Goal: Communication & Community: Answer question/provide support

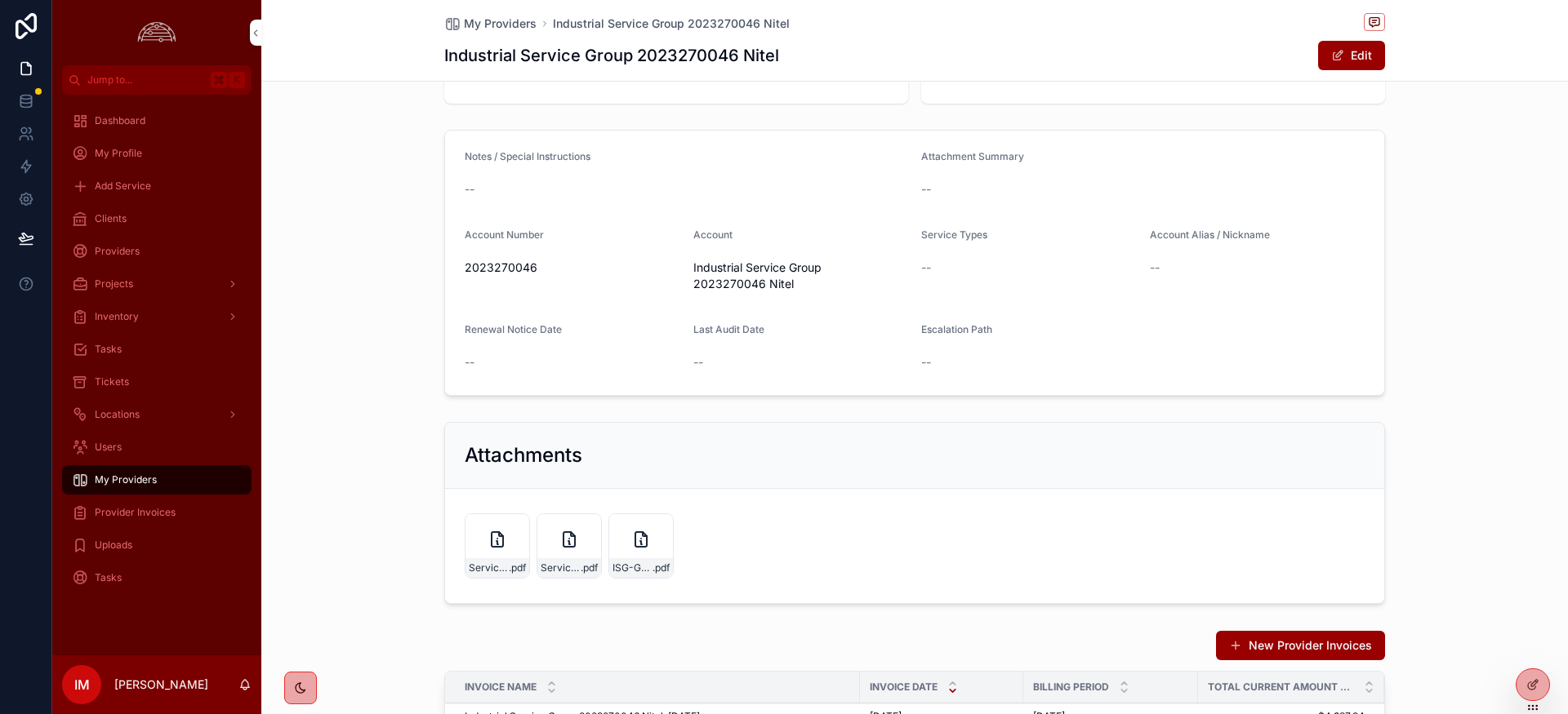
scroll to position [154, 0]
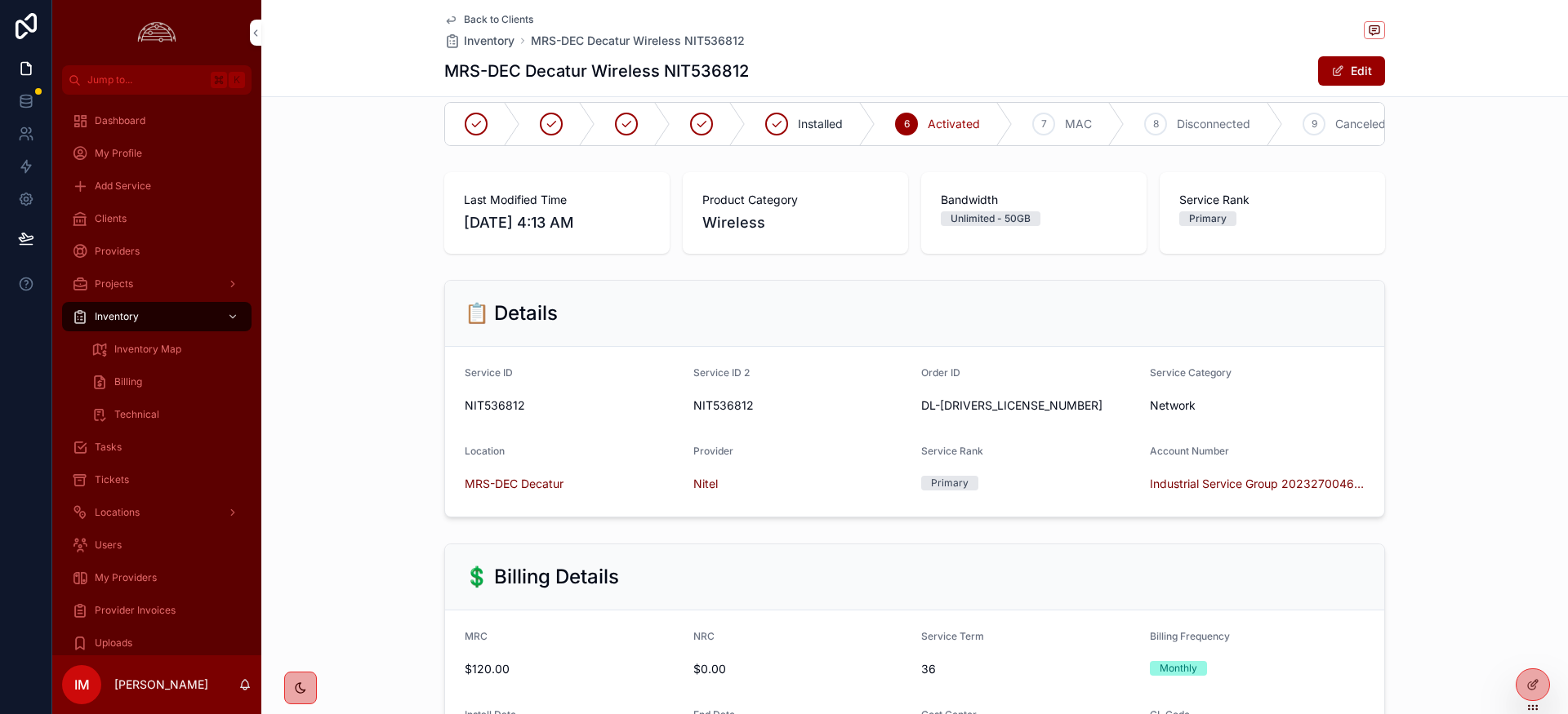
scroll to position [24, 0]
click at [1342, 77] on button "Edit" at bounding box center [1351, 71] width 67 height 29
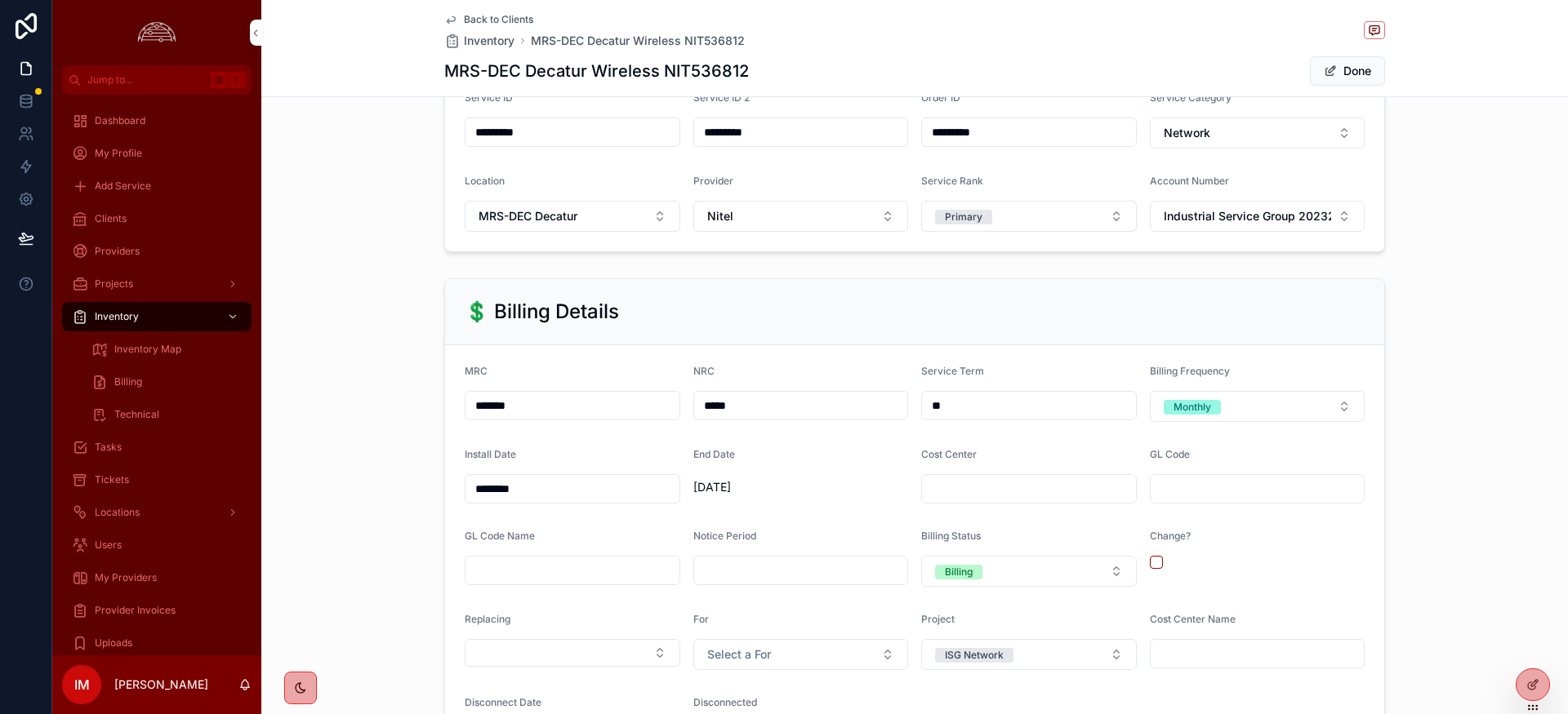
scroll to position [315, 0]
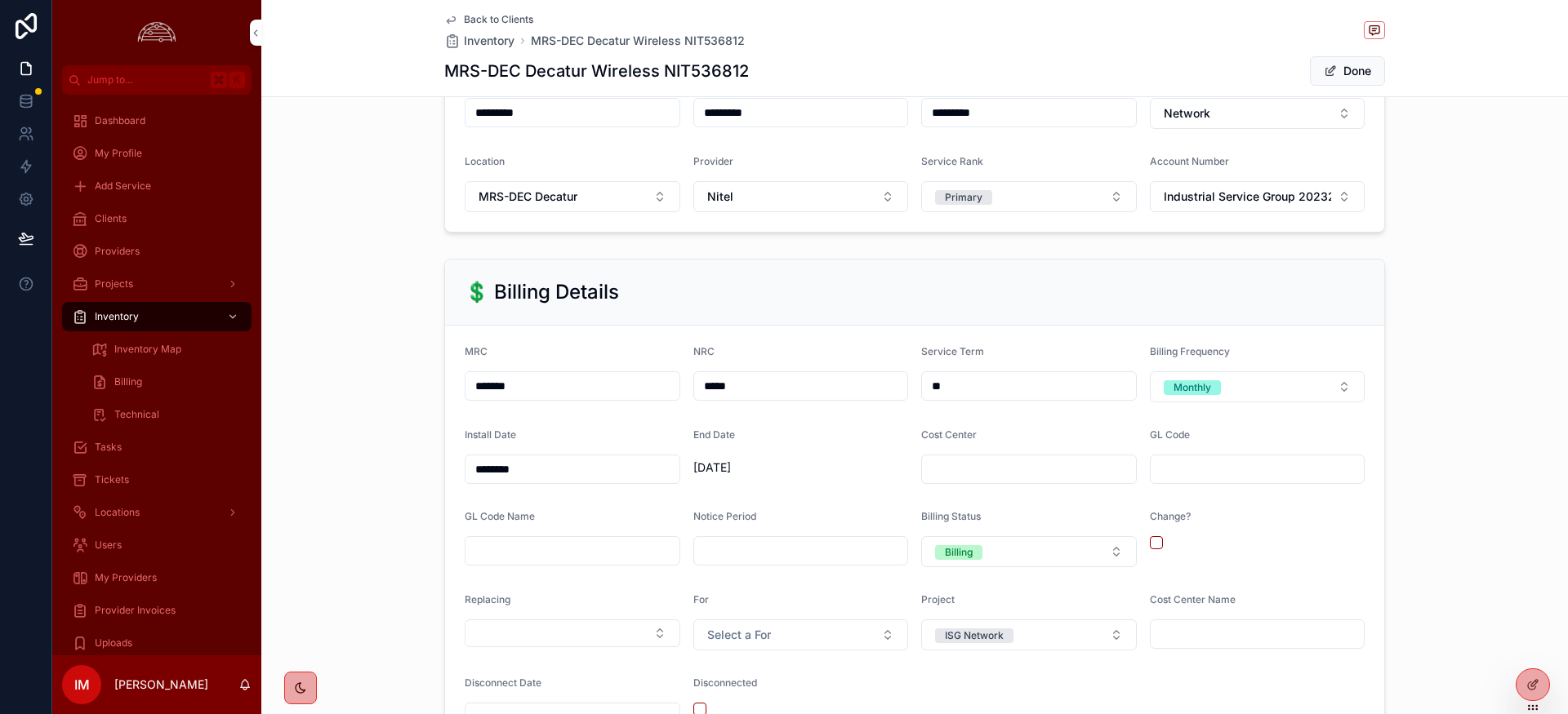
click at [539, 387] on input "*******" at bounding box center [572, 386] width 214 height 23
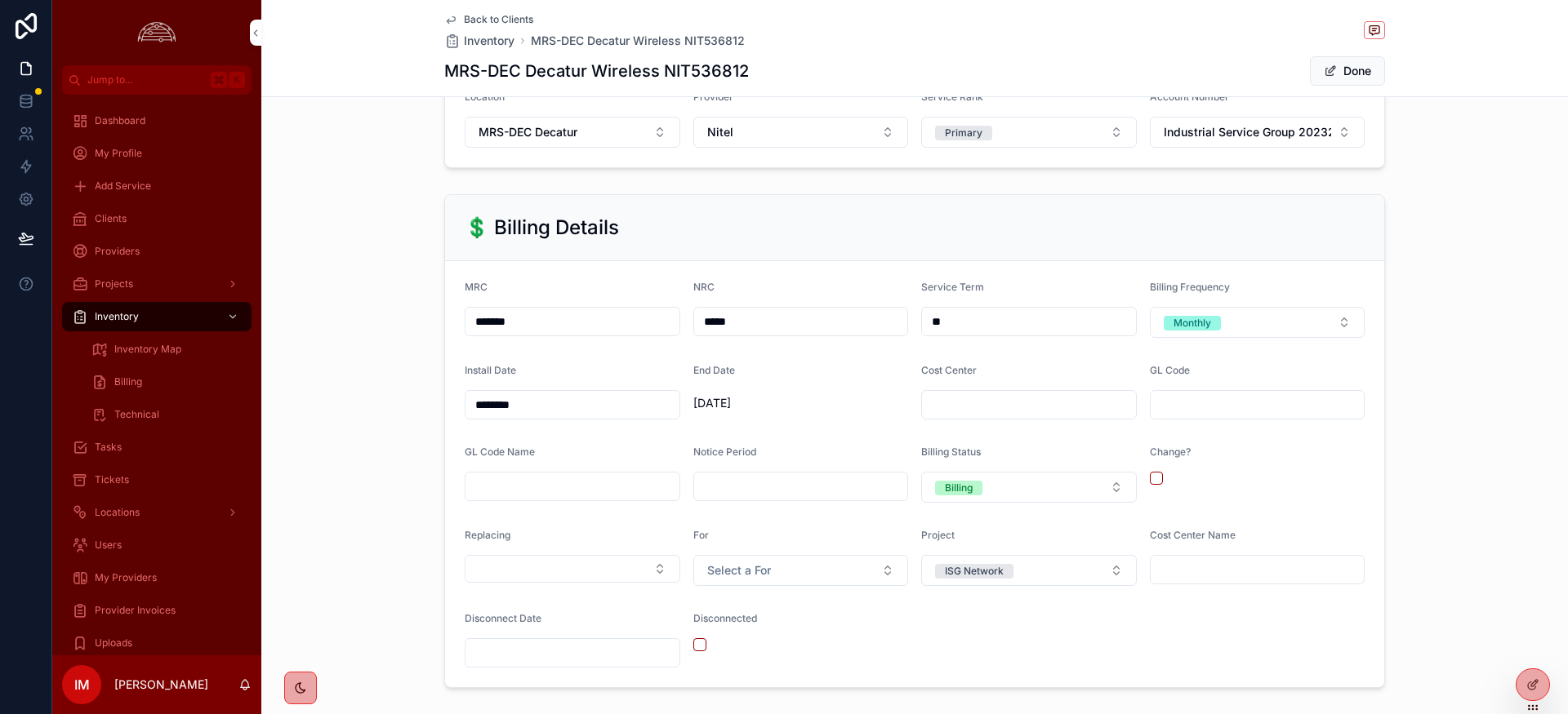
scroll to position [379, 0]
drag, startPoint x: 492, startPoint y: 325, endPoint x: 515, endPoint y: 358, distance: 40.2
click at [492, 325] on input "*******" at bounding box center [572, 323] width 214 height 23
type input "*******"
click at [1433, 301] on div "💲 Billing Details MRC ******* NRC ***** Service Term ** Billing Frequency Month…" at bounding box center [914, 442] width 1306 height 507
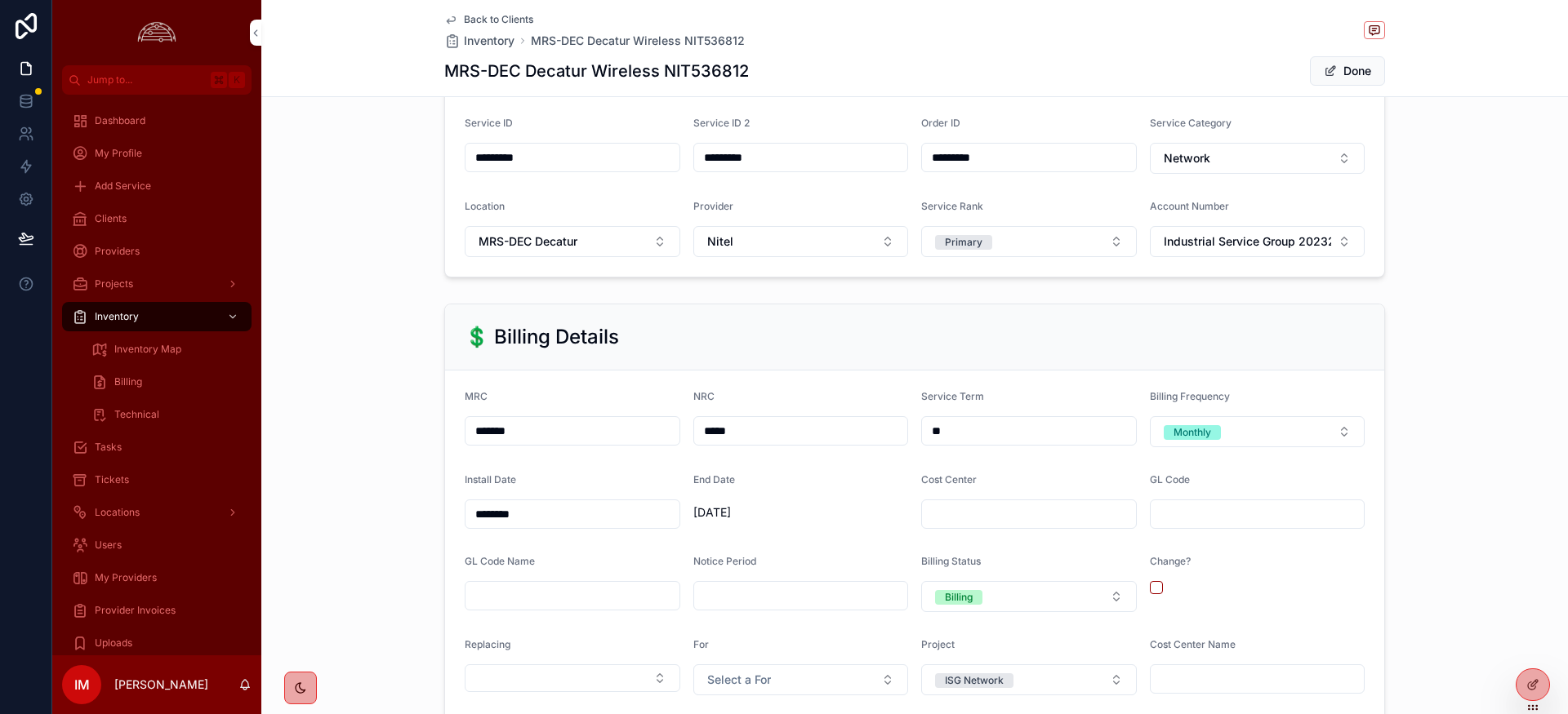
scroll to position [273, 0]
click at [128, 478] on div "Tickets" at bounding box center [157, 479] width 169 height 26
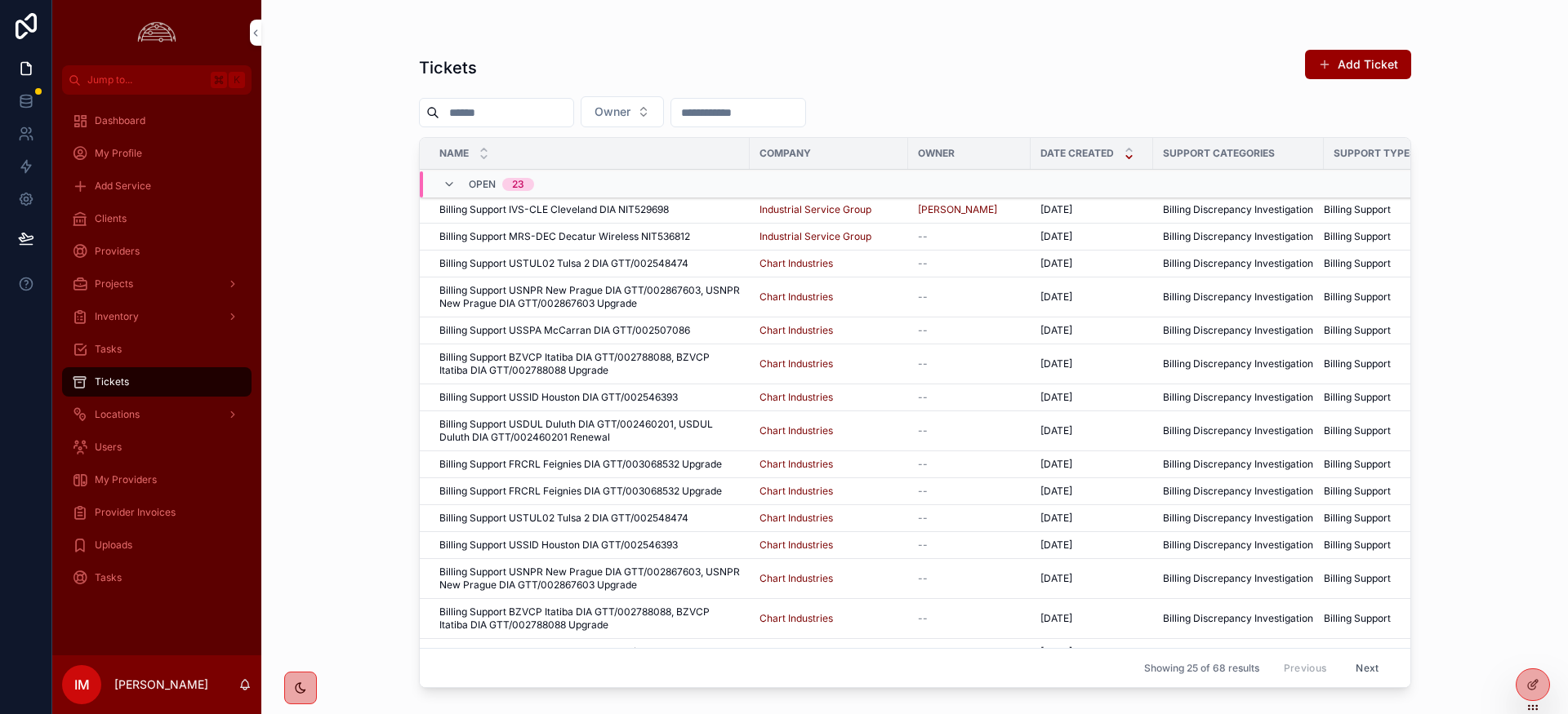
click at [586, 239] on span "Billing Support MRS-DEC Decatur Wireless NIT536812" at bounding box center [565, 237] width 251 height 13
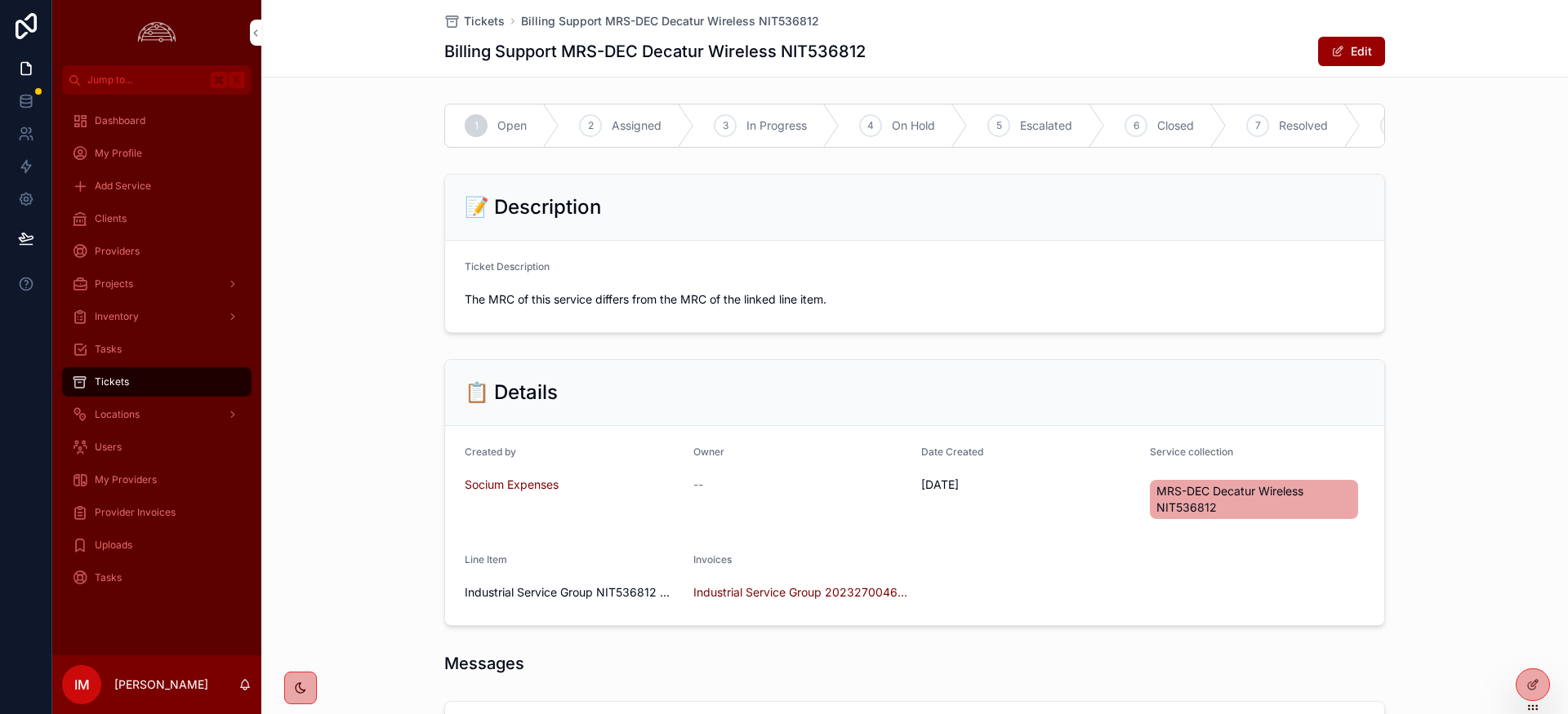
click at [131, 388] on div "Tickets" at bounding box center [157, 381] width 169 height 26
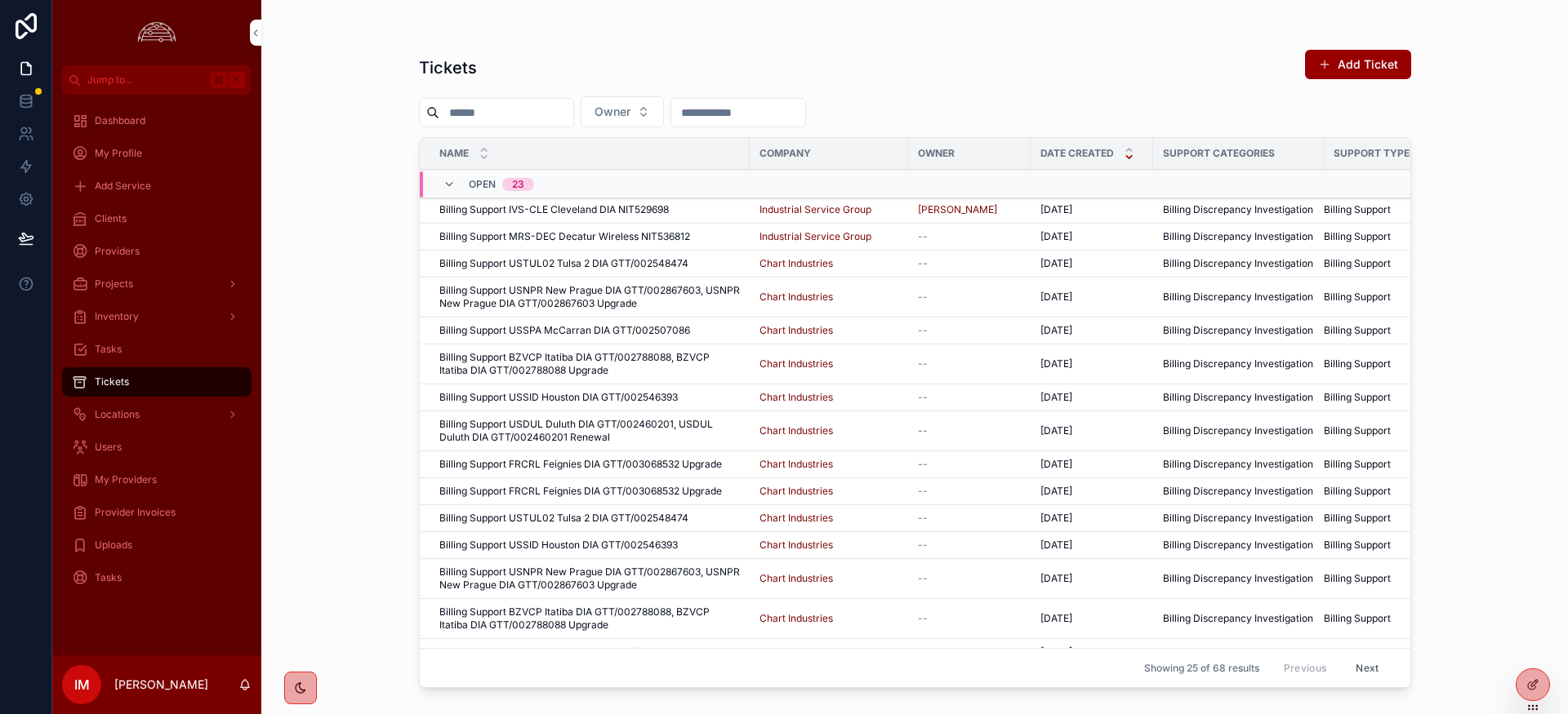
click at [521, 236] on span "Billing Support MRS-DEC Decatur Wireless NIT536812" at bounding box center [565, 237] width 251 height 13
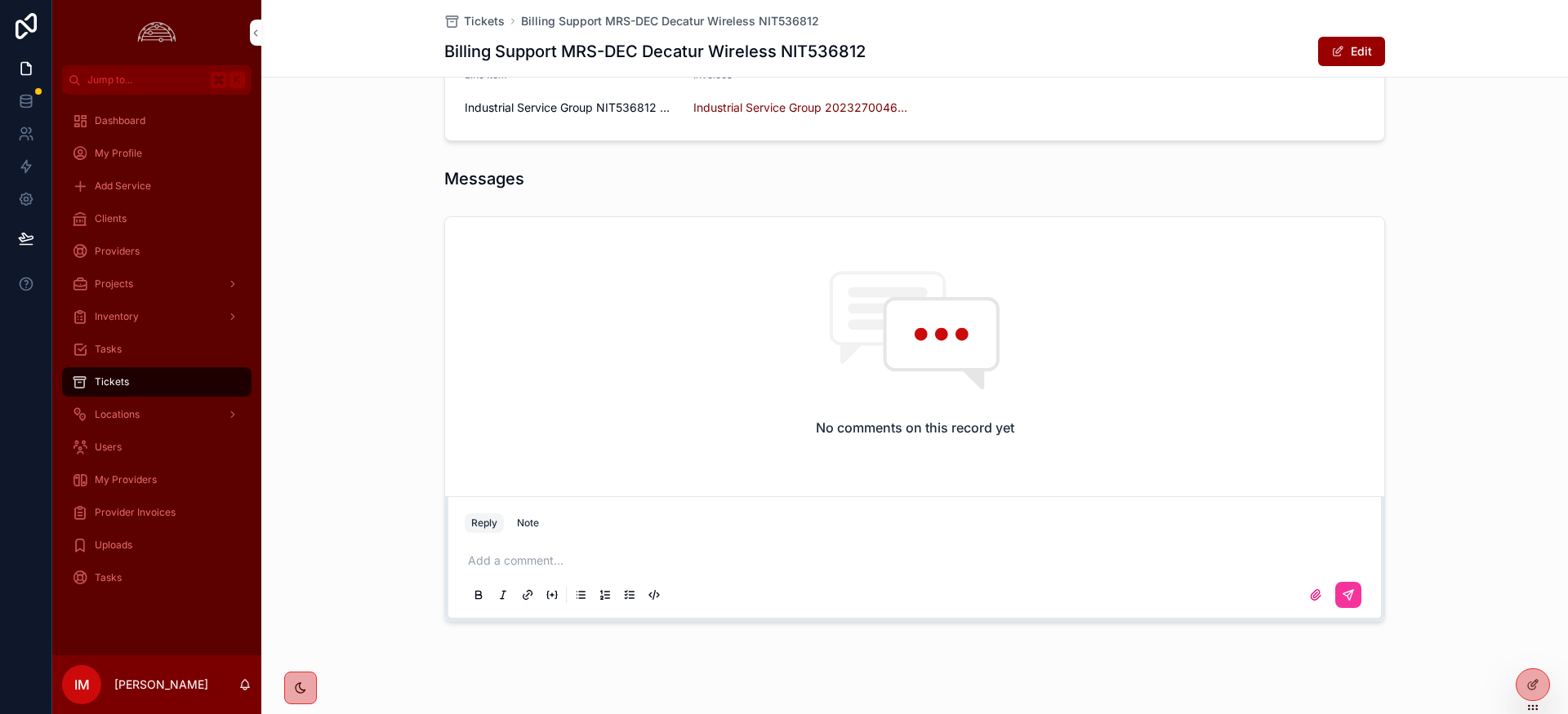
scroll to position [504, 0]
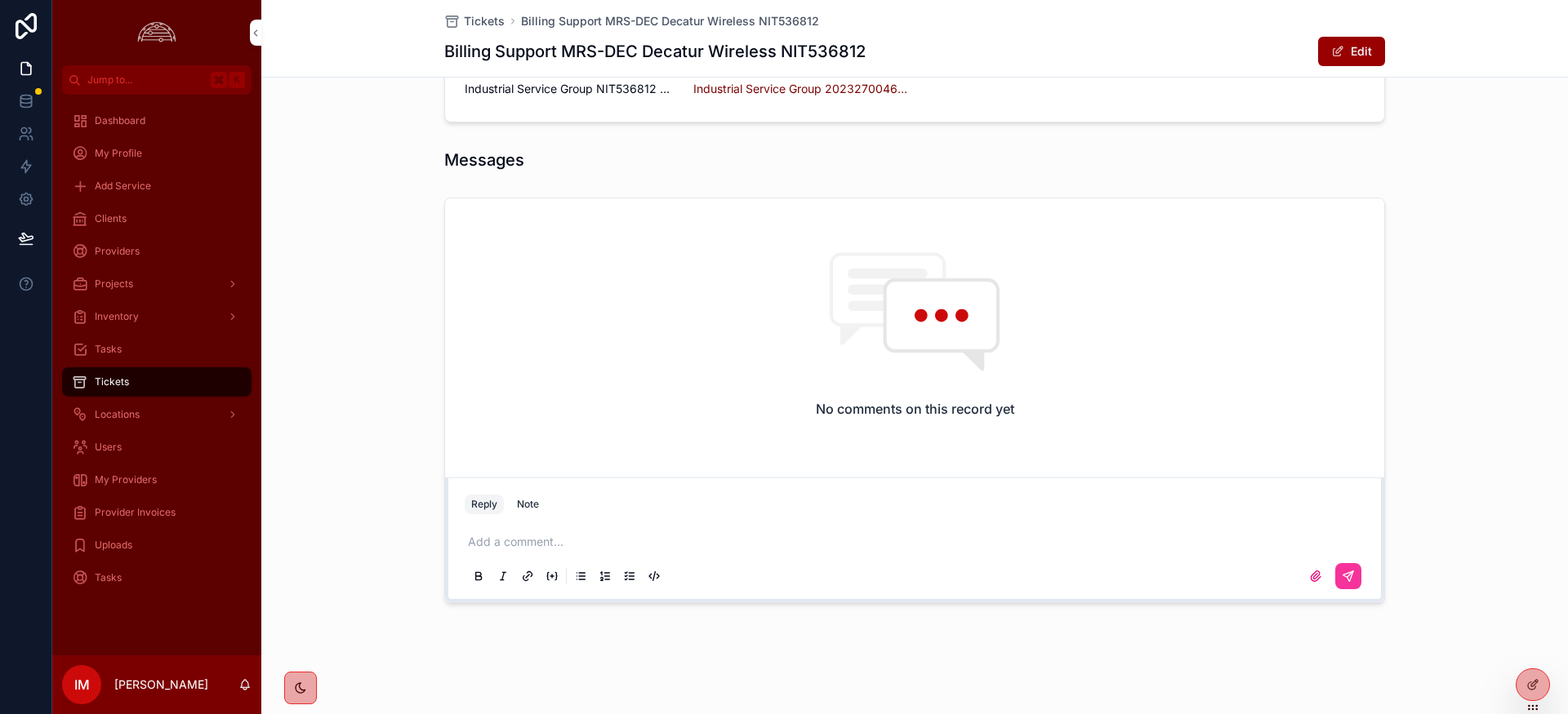
click at [566, 544] on p "scrollable content" at bounding box center [917, 542] width 899 height 17
click at [105, 381] on span "Tickets" at bounding box center [111, 382] width 34 height 13
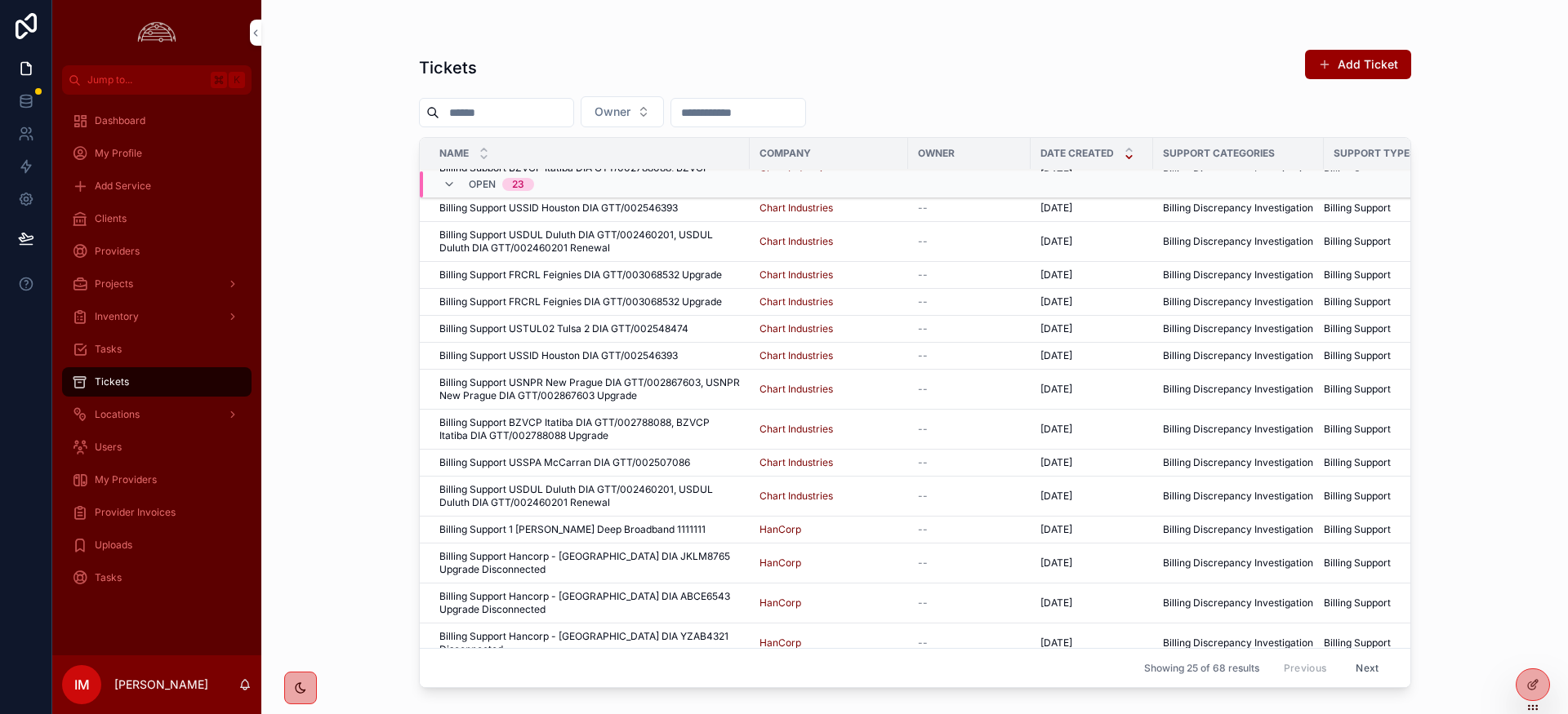
scroll to position [442, 0]
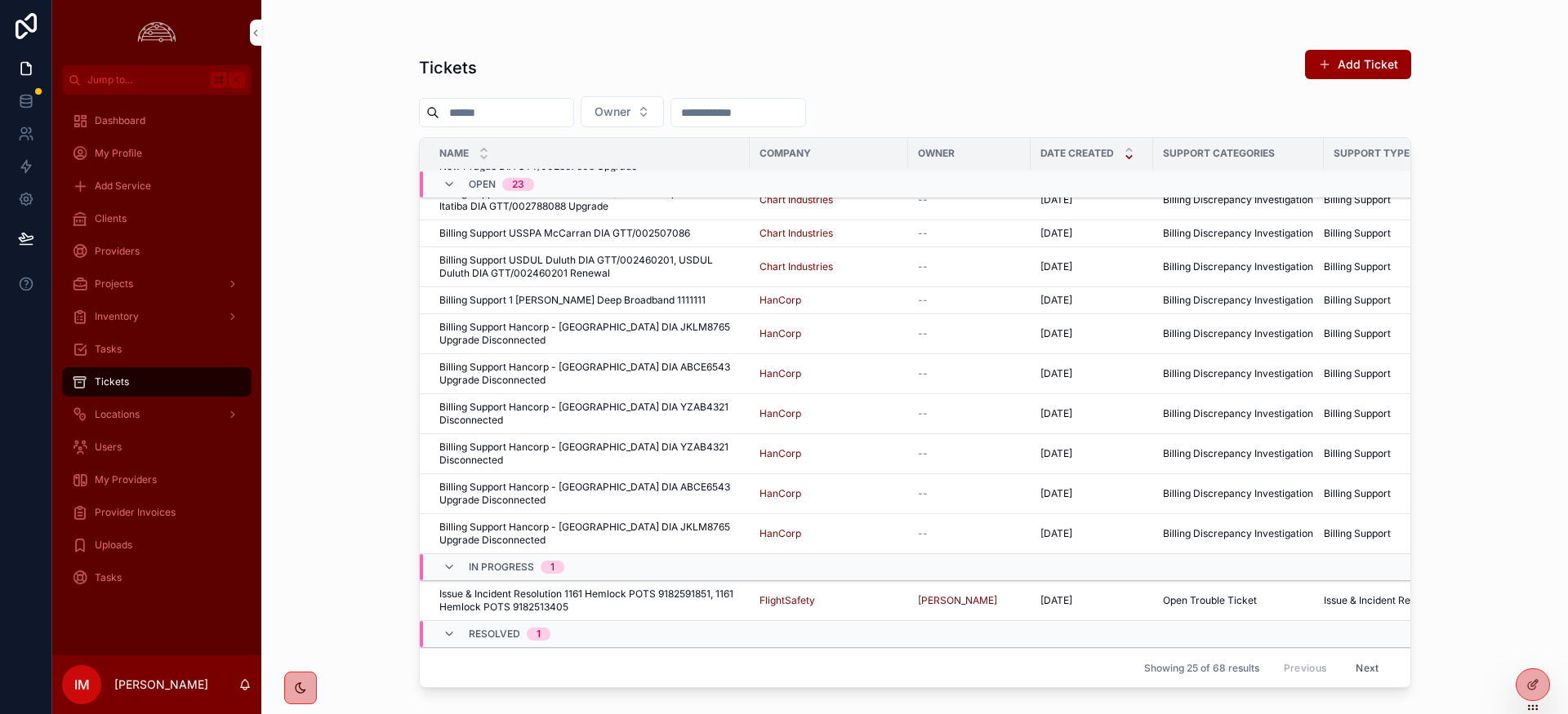
click at [561, 655] on span "Billing Support RSI-SYL Sylacauga Broadband NIT534036" at bounding box center [573, 662] width 267 height 13
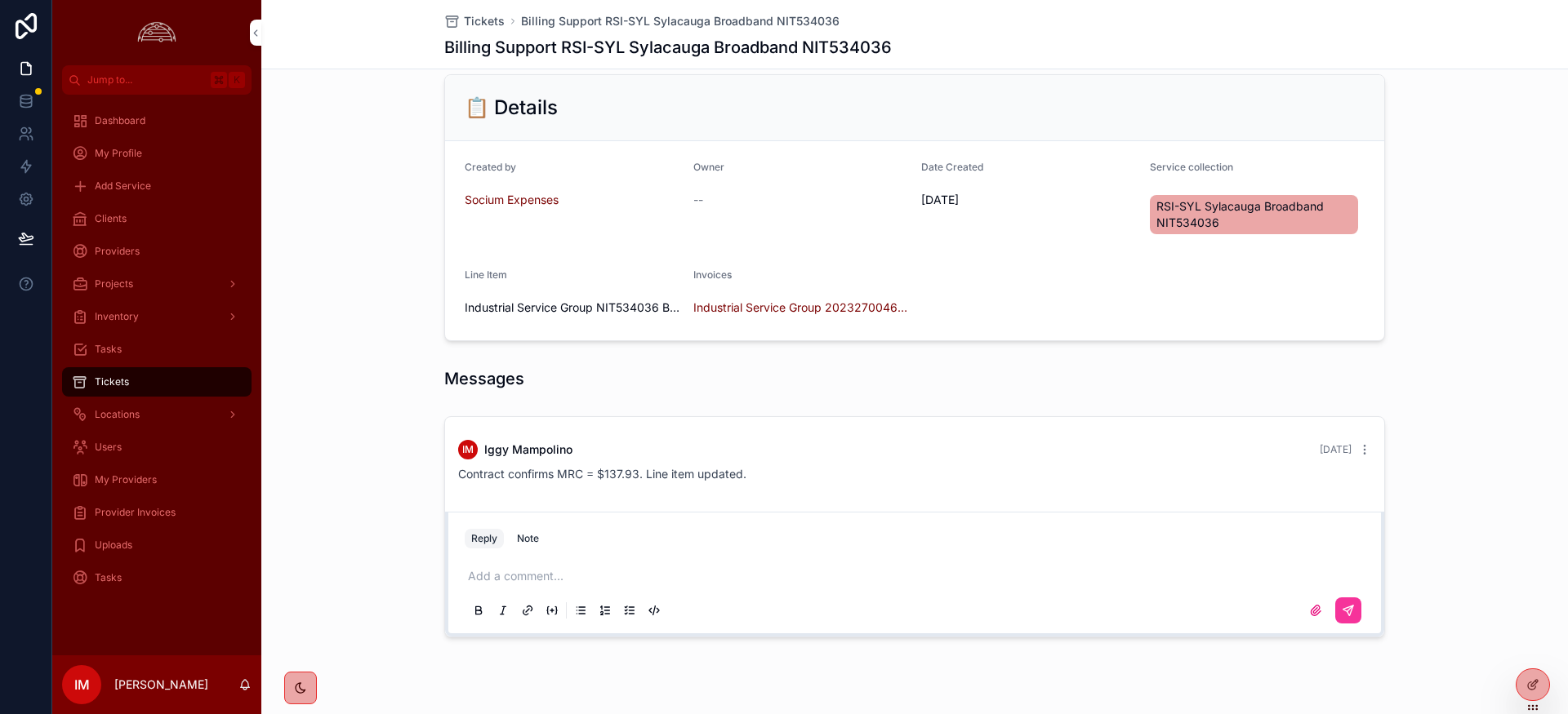
scroll to position [311, 0]
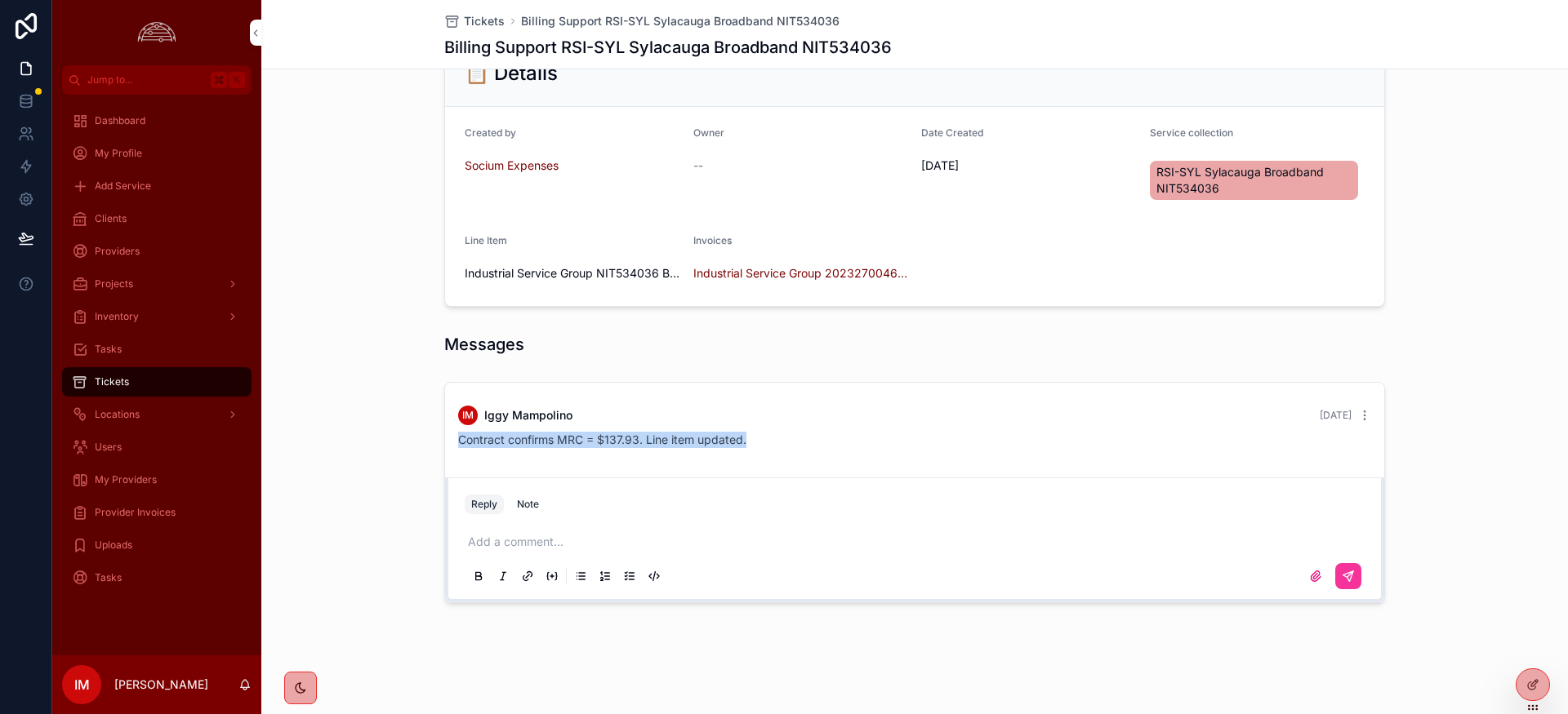
drag, startPoint x: 754, startPoint y: 438, endPoint x: 449, endPoint y: 435, distance: 305.0
click at [449, 435] on div "IM [PERSON_NAME] [DATE] Contract confirms MRC = $137.93. Line item updated." at bounding box center [914, 427] width 933 height 62
copy span "Contract confirms MRC = $137.93. Line item updated."
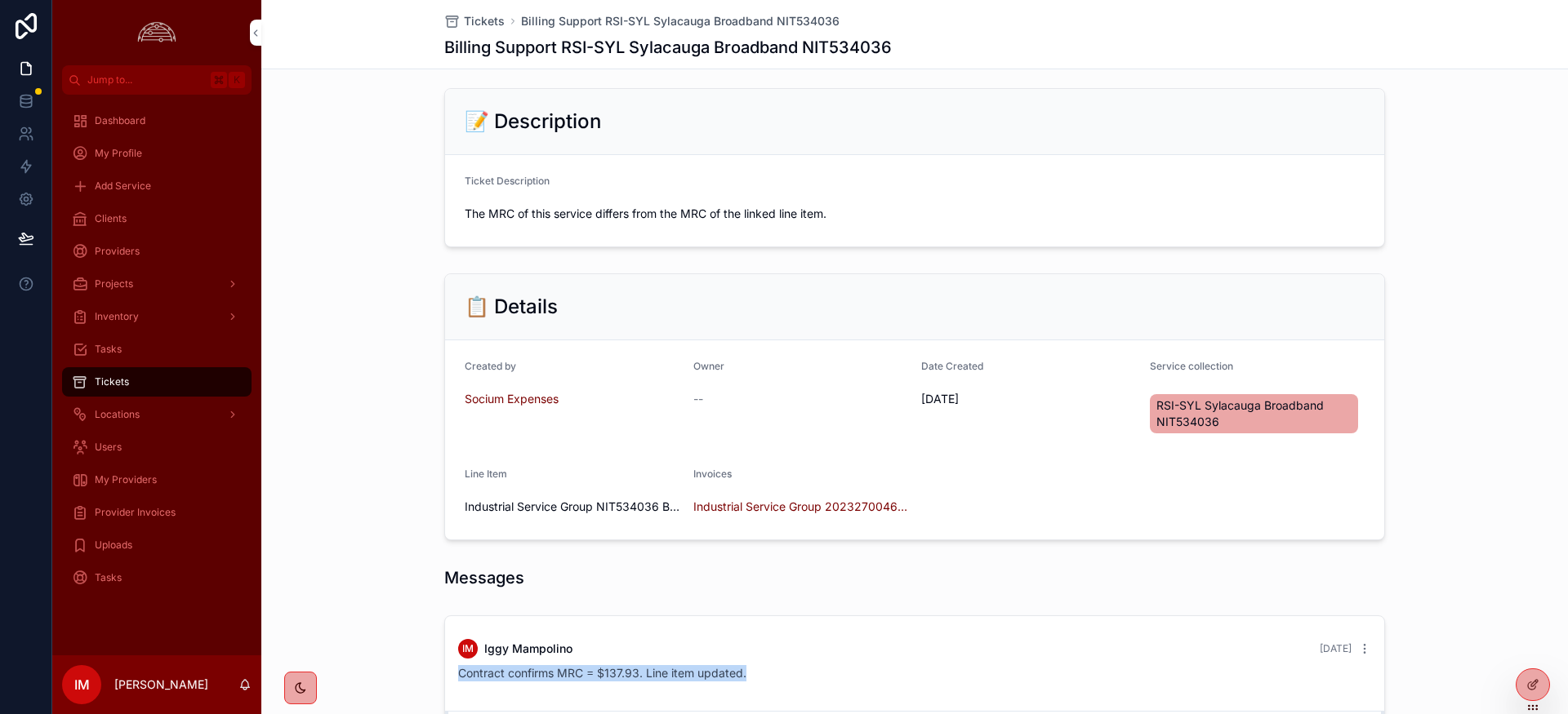
scroll to position [0, 0]
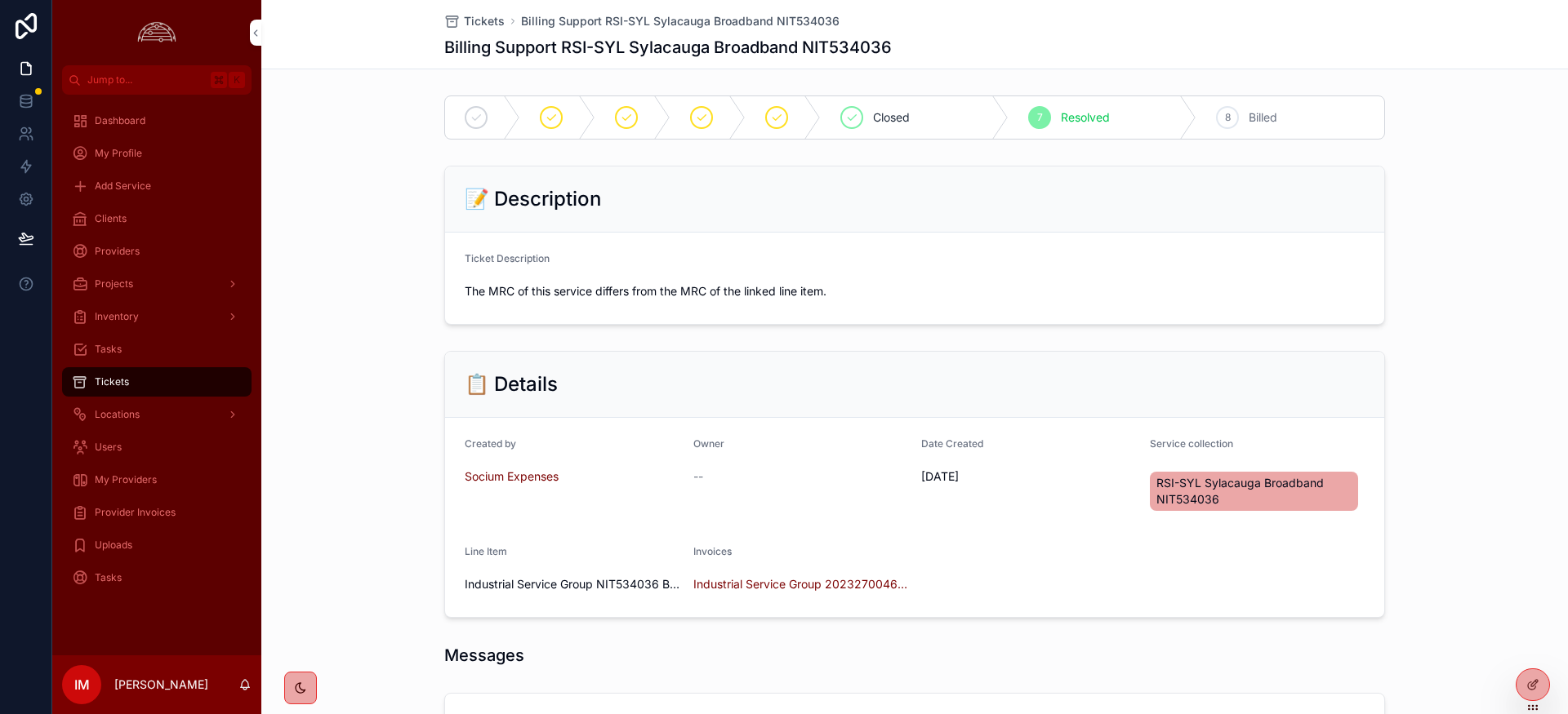
drag, startPoint x: 121, startPoint y: 380, endPoint x: 360, endPoint y: 481, distance: 259.5
click at [121, 380] on span "Tickets" at bounding box center [111, 382] width 34 height 13
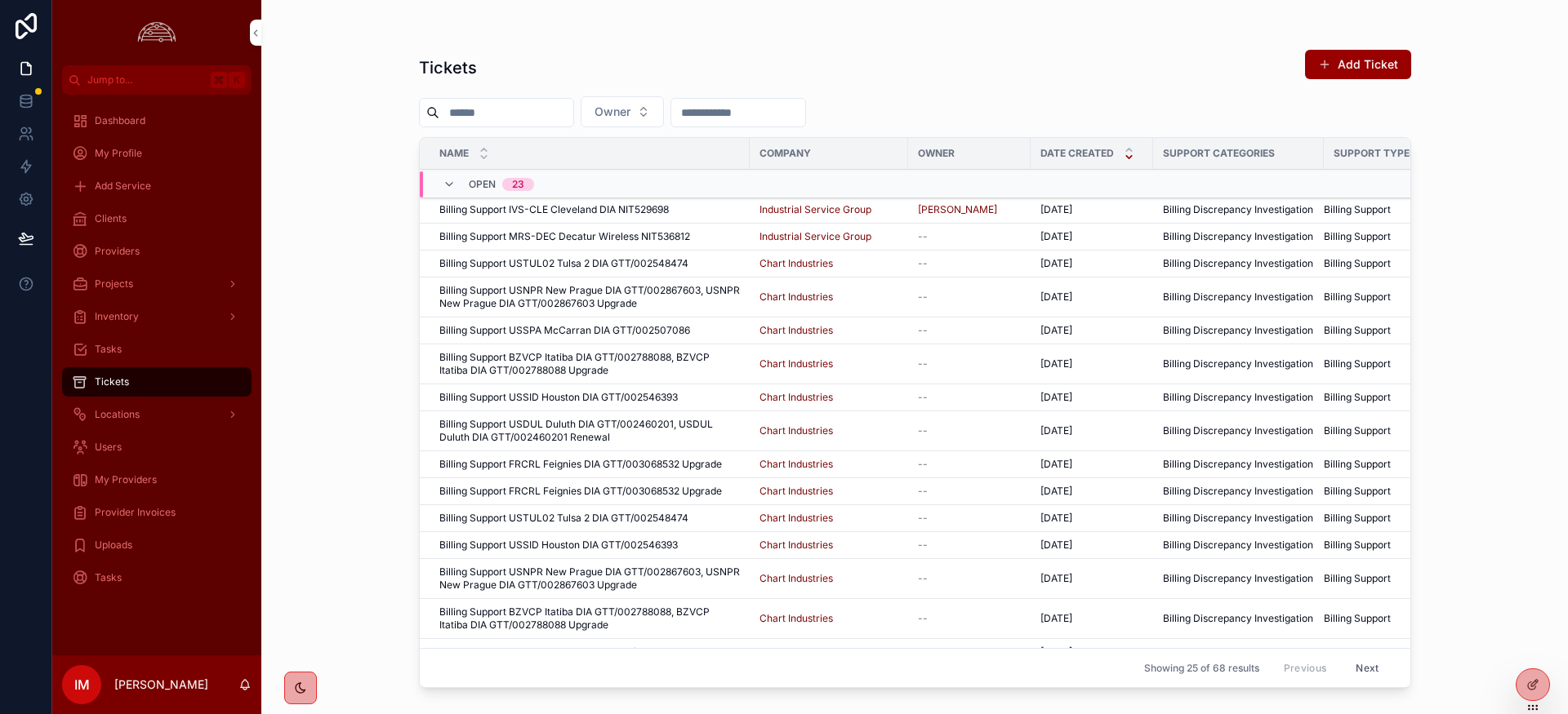
click at [625, 237] on span "Billing Support MRS-DEC Decatur Wireless NIT536812" at bounding box center [565, 237] width 251 height 13
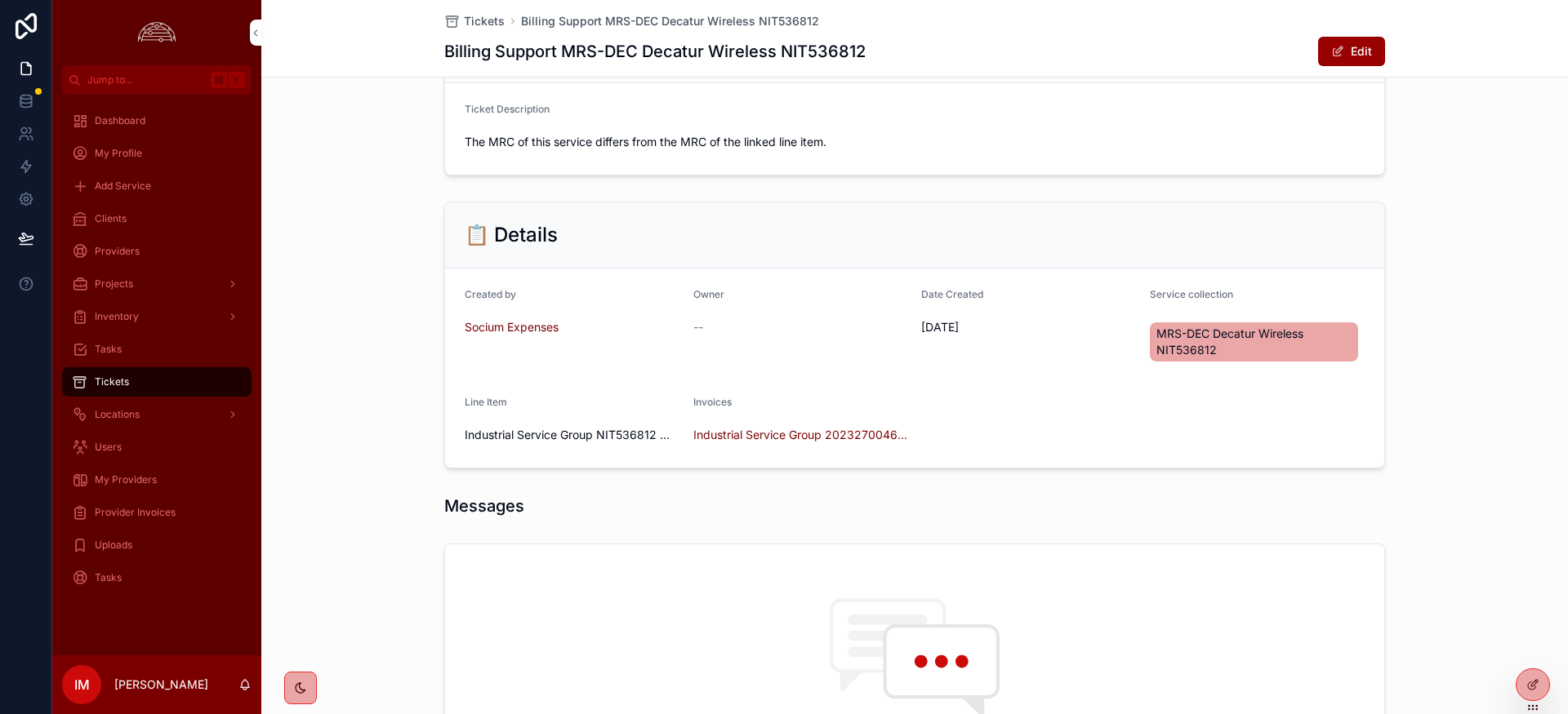
scroll to position [504, 0]
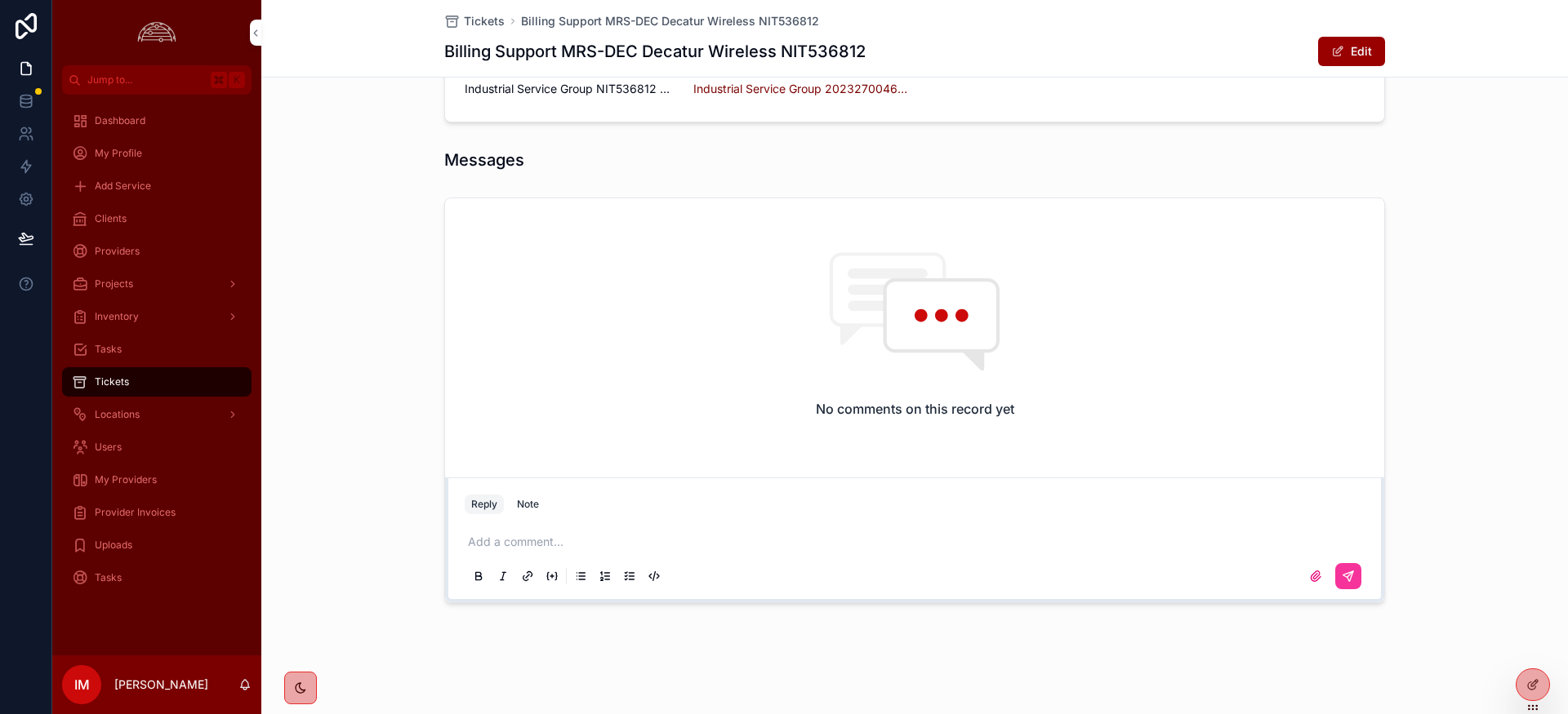
click at [539, 547] on p "scrollable content" at bounding box center [917, 542] width 899 height 17
drag, startPoint x: 632, startPoint y: 542, endPoint x: 650, endPoint y: 608, distance: 68.4
click at [632, 543] on span "**********" at bounding box center [572, 542] width 210 height 12
click at [608, 624] on div "**********" at bounding box center [914, 105] width 1306 height 1218
click at [821, 543] on p "**********" at bounding box center [917, 542] width 899 height 17
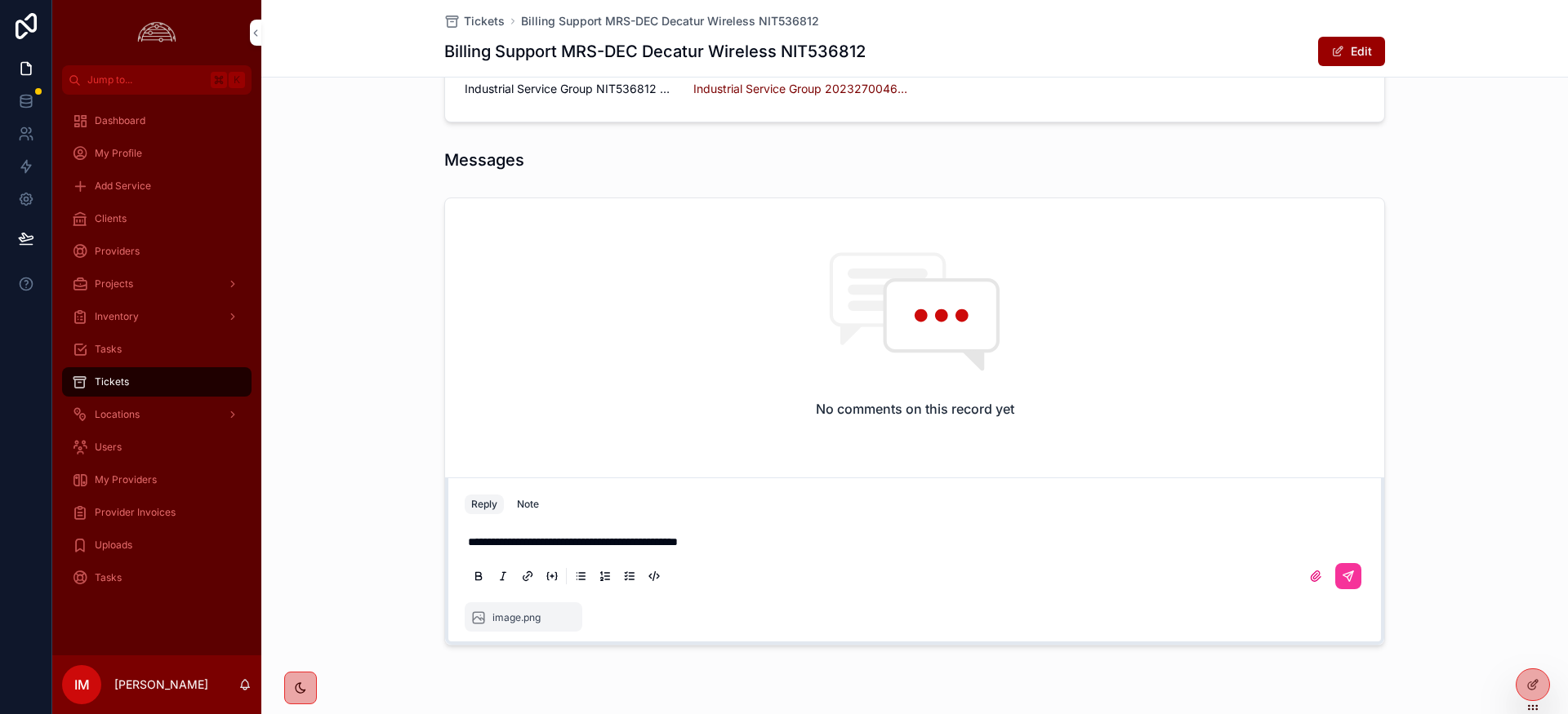
click at [768, 540] on p "**********" at bounding box center [917, 542] width 899 height 17
click at [0, 0] on icon "scrollable content" at bounding box center [0, 0] width 0 height 0
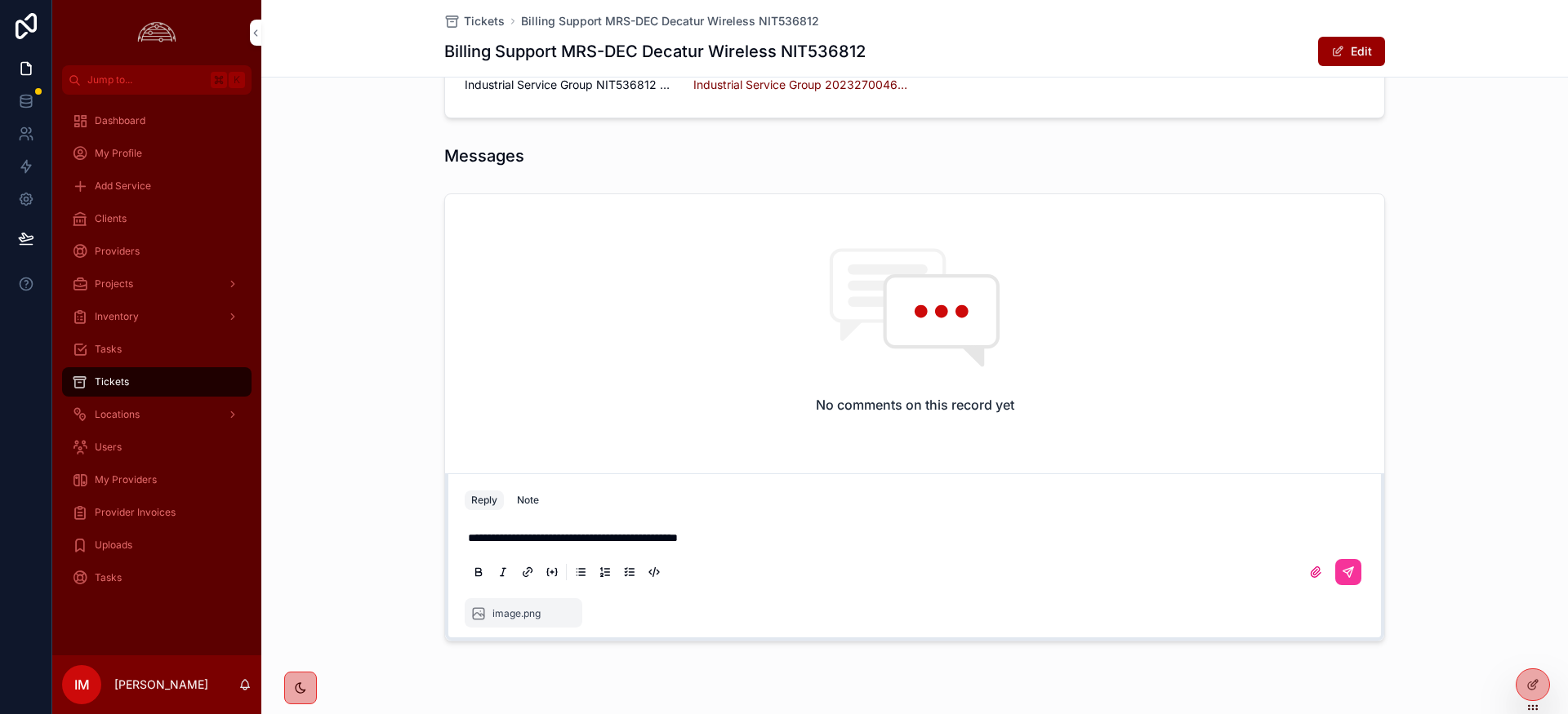
scroll to position [509, 0]
click at [1353, 573] on icon "scrollable content" at bounding box center [1348, 571] width 13 height 13
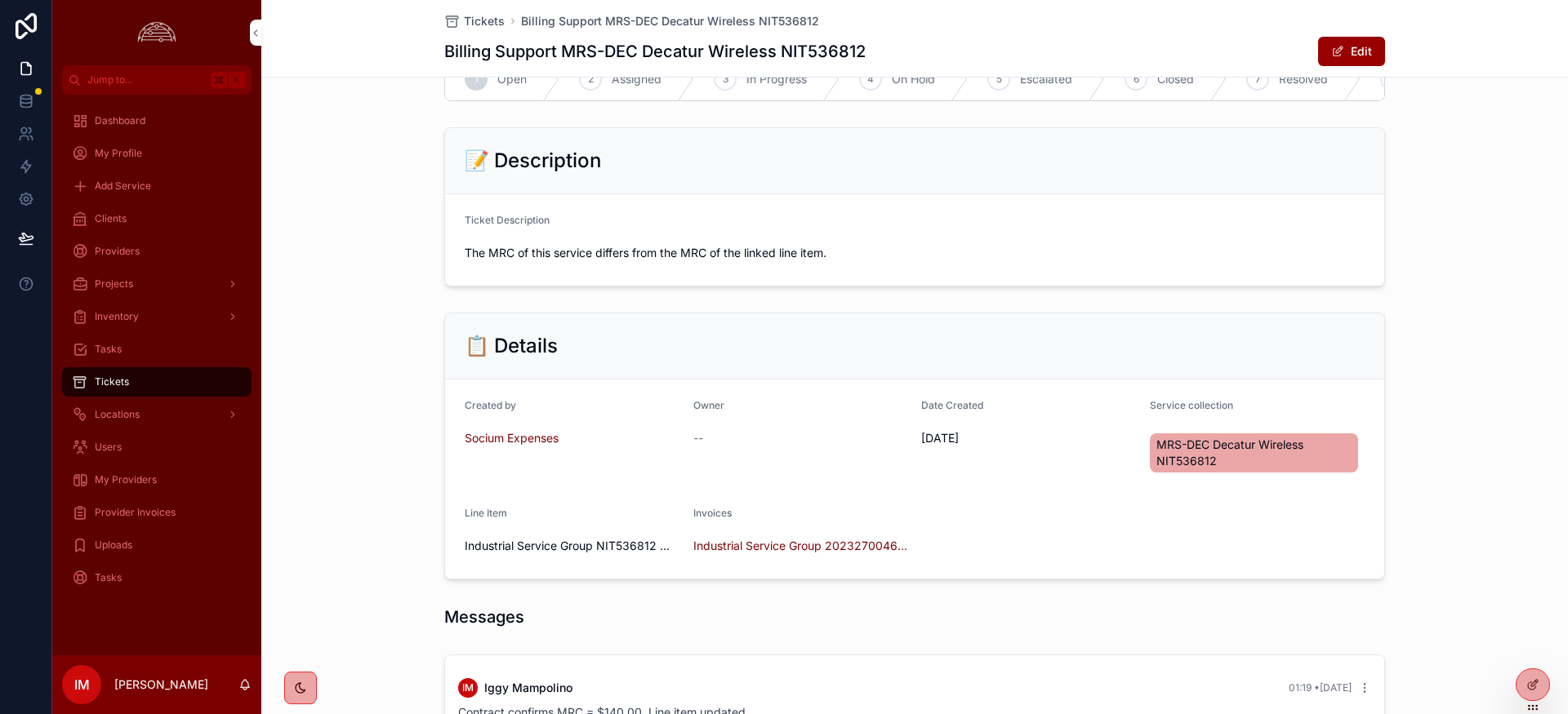
scroll to position [0, 0]
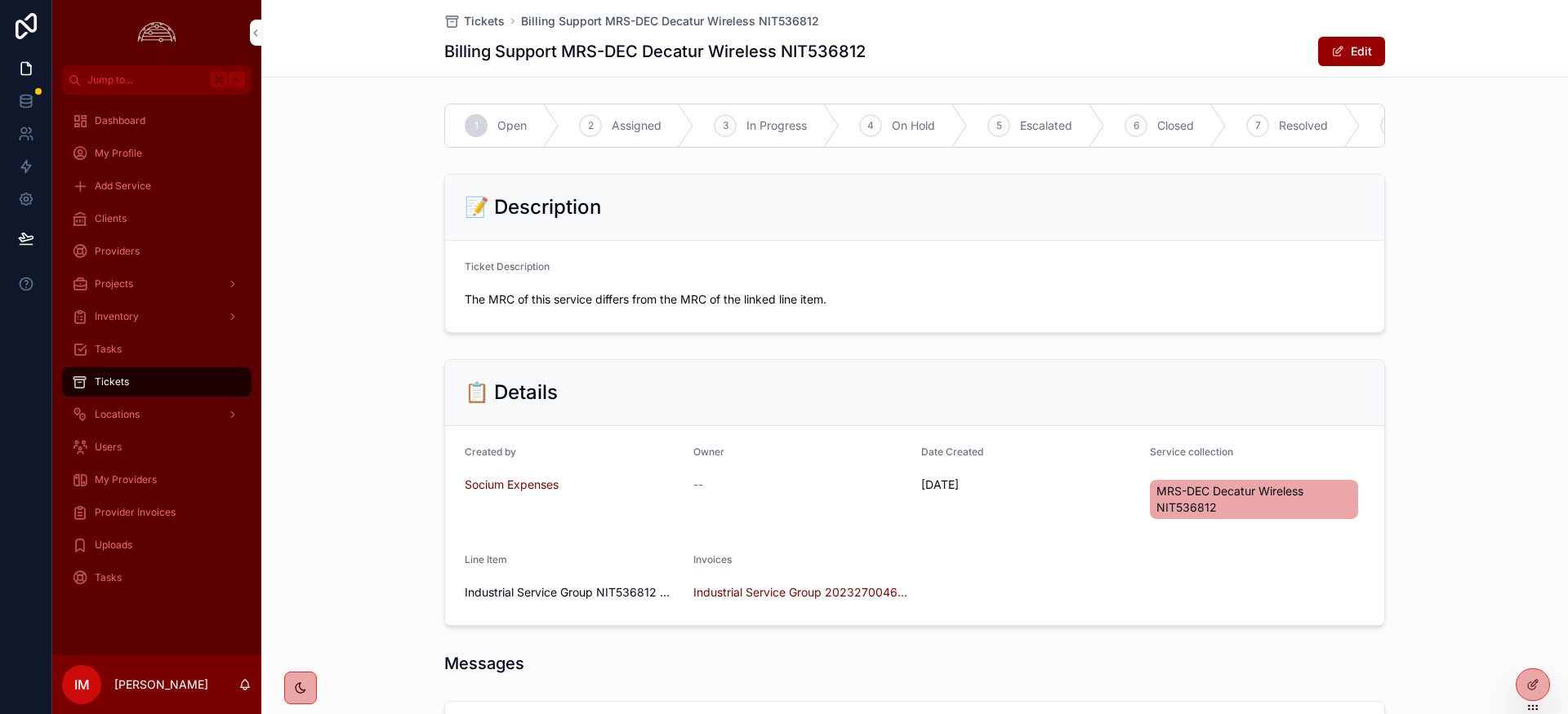
click at [1322, 121] on span "Resolved" at bounding box center [1303, 126] width 49 height 17
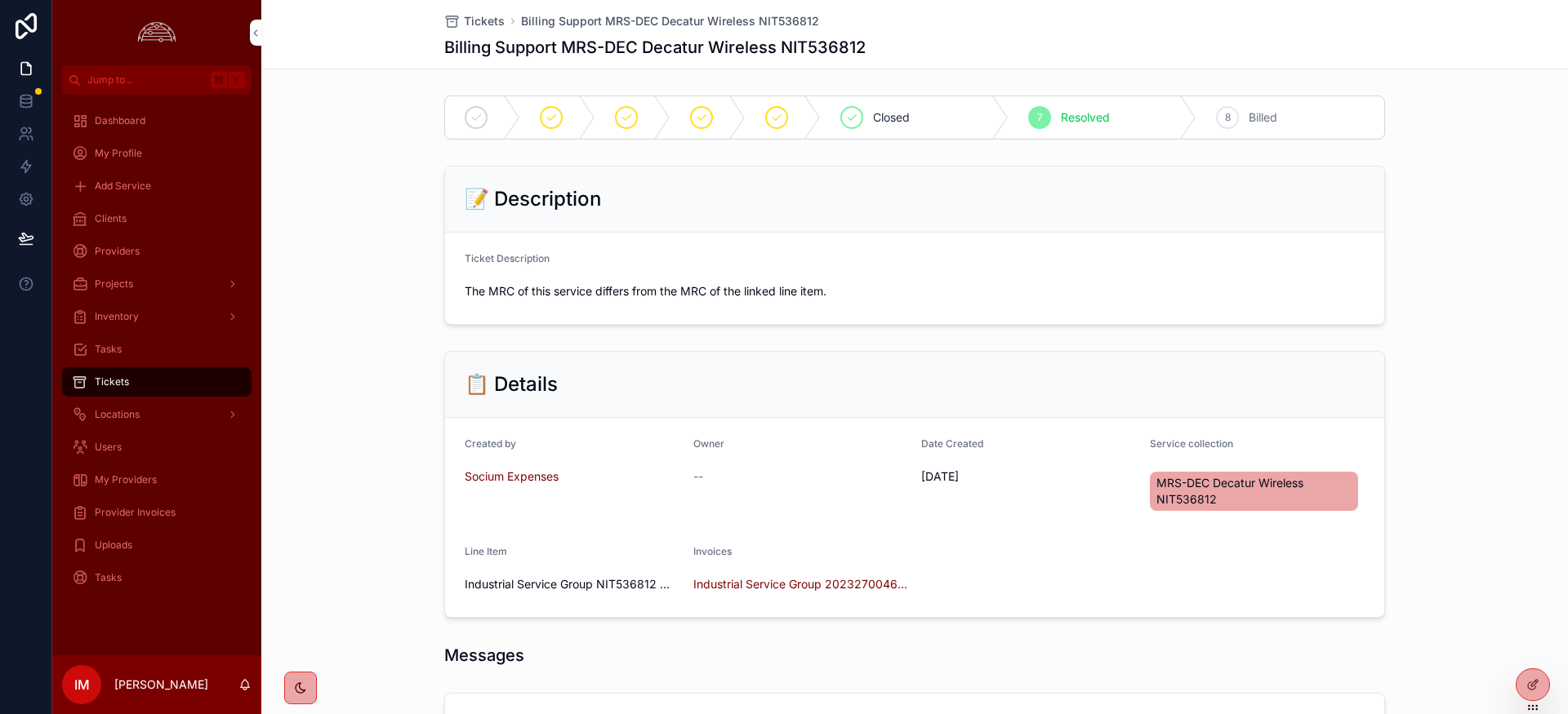
click at [495, 17] on span "Tickets" at bounding box center [483, 22] width 41 height 17
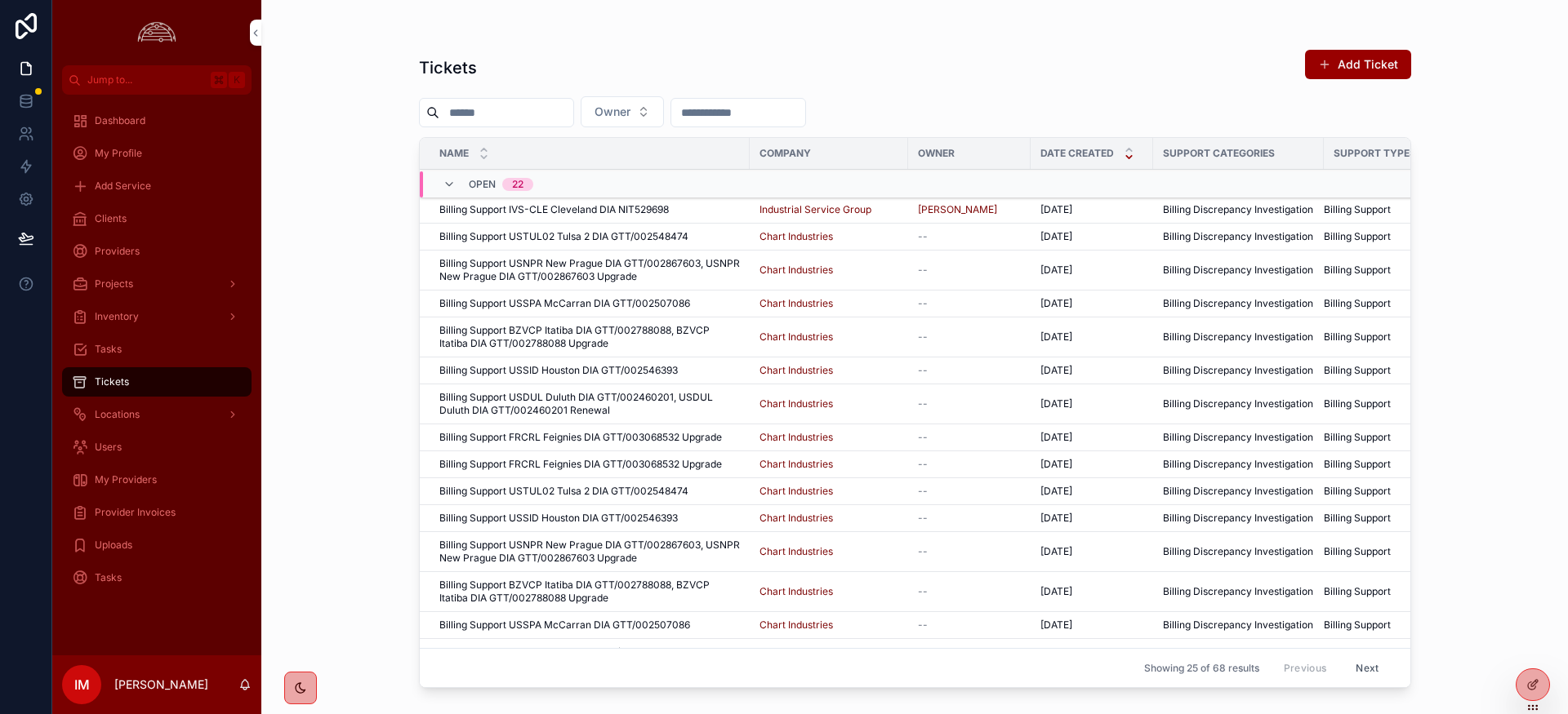
click at [602, 211] on span "Billing Support IVS-CLE Cleveland DIA NIT529698" at bounding box center [554, 210] width 229 height 13
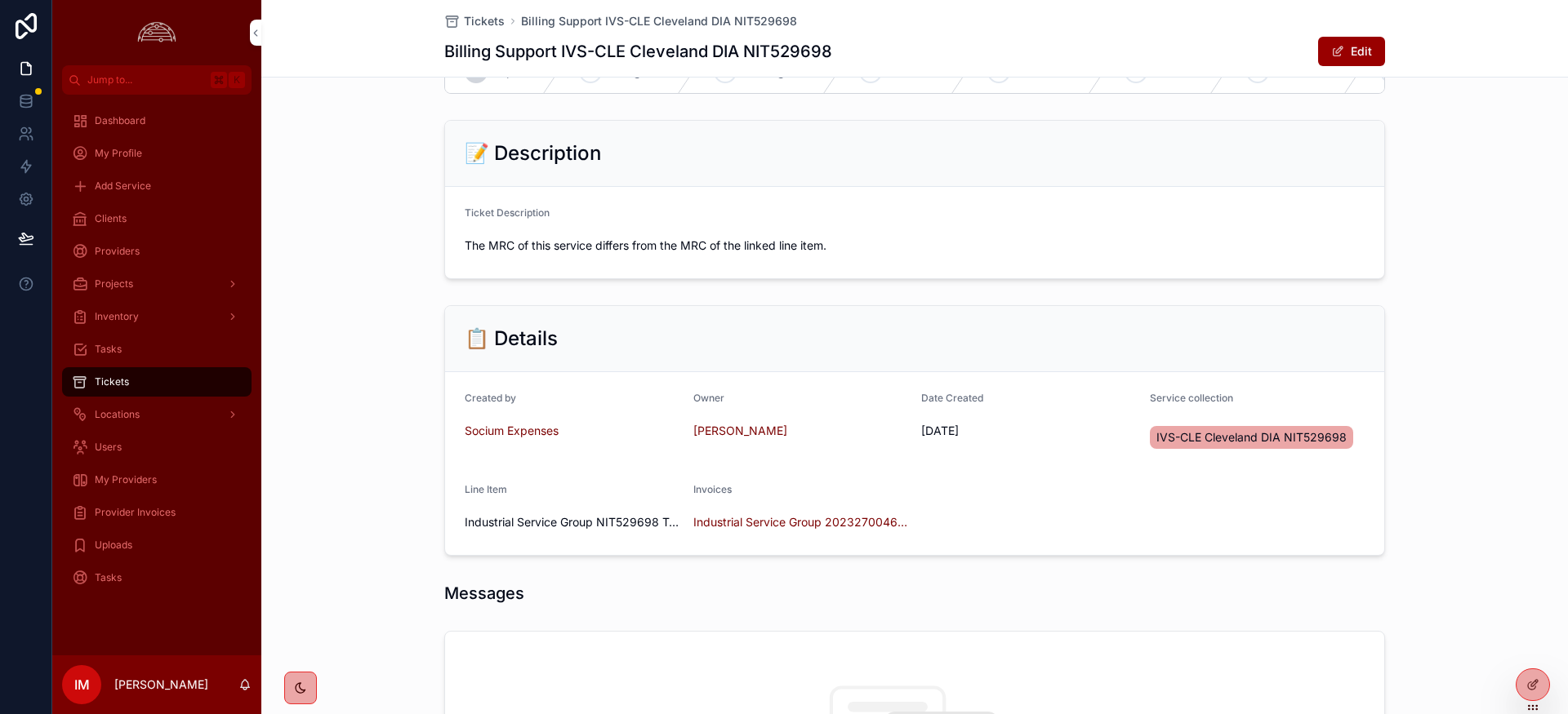
scroll to position [52, 0]
click at [135, 487] on div "My Providers" at bounding box center [157, 479] width 169 height 26
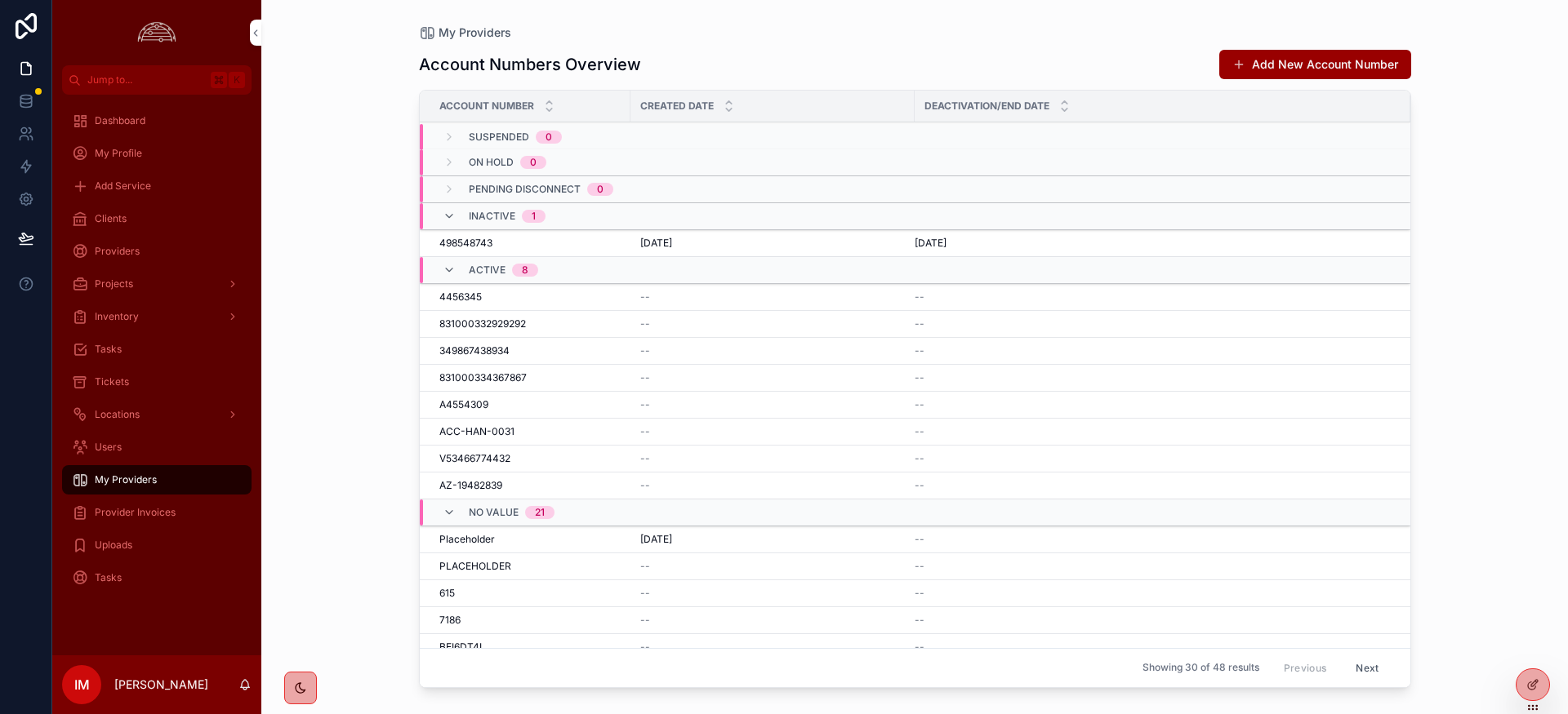
click at [110, 509] on span "Provider Invoices" at bounding box center [135, 513] width 81 height 13
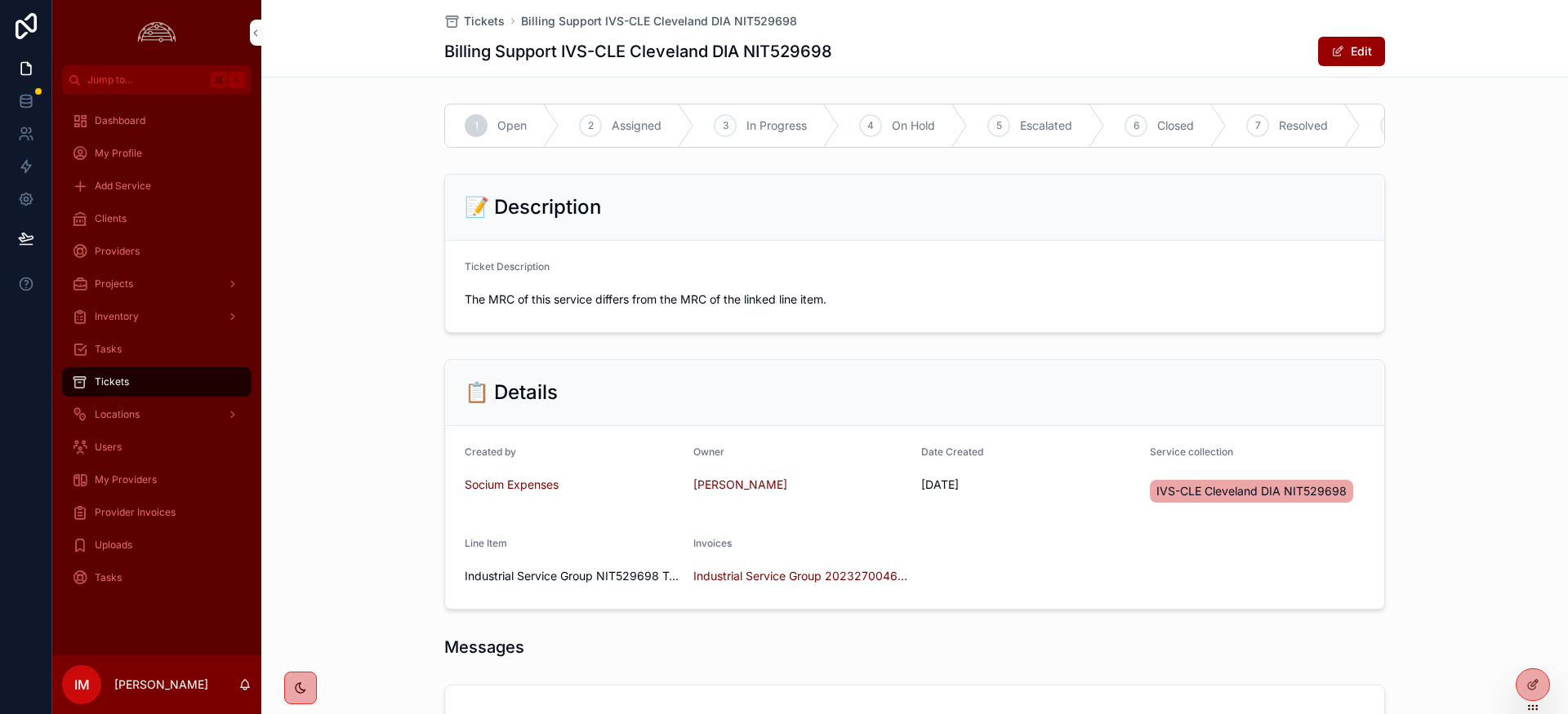
click at [803, 580] on span "Industrial Service Group 2023270046 Nitel-[DATE]" at bounding box center [801, 576] width 216 height 17
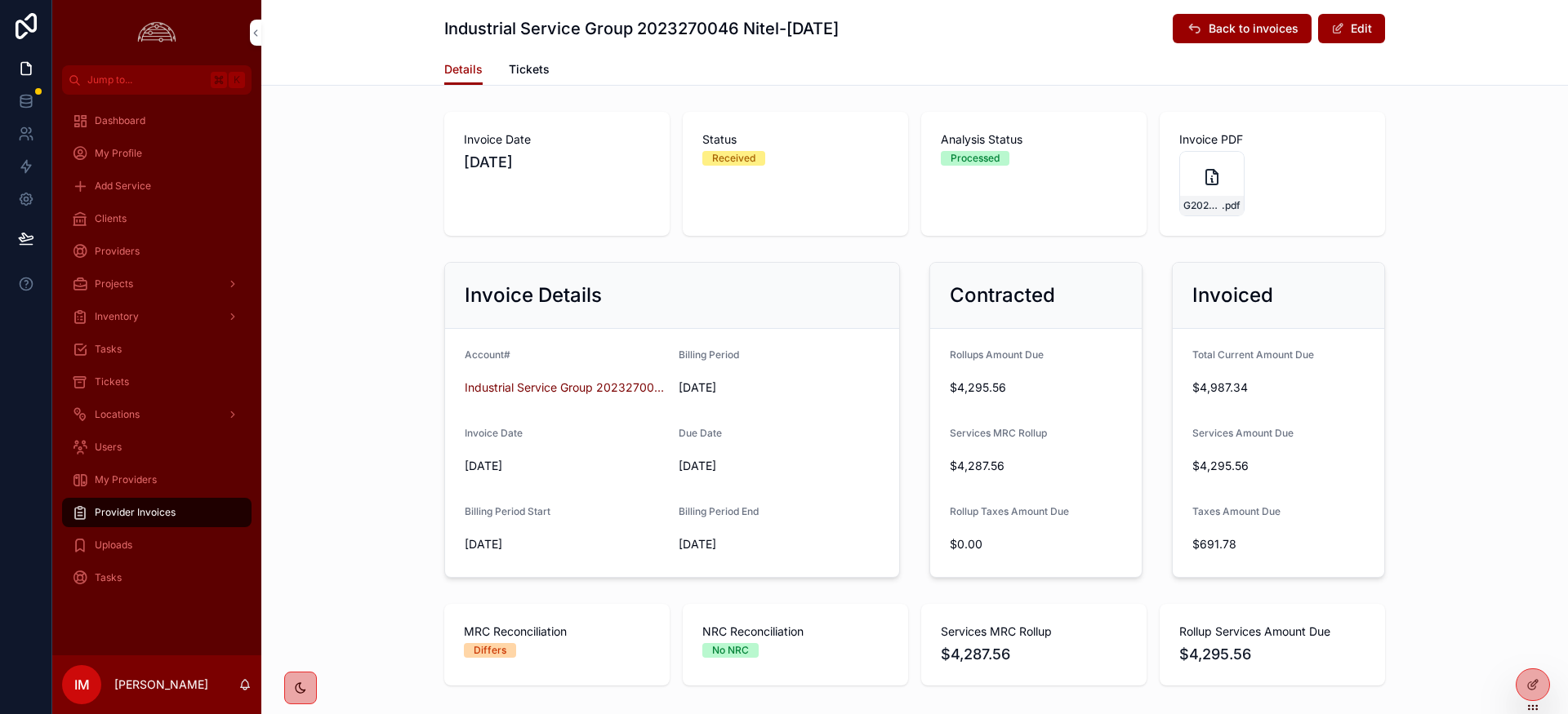
click at [110, 380] on span "Tickets" at bounding box center [111, 382] width 34 height 13
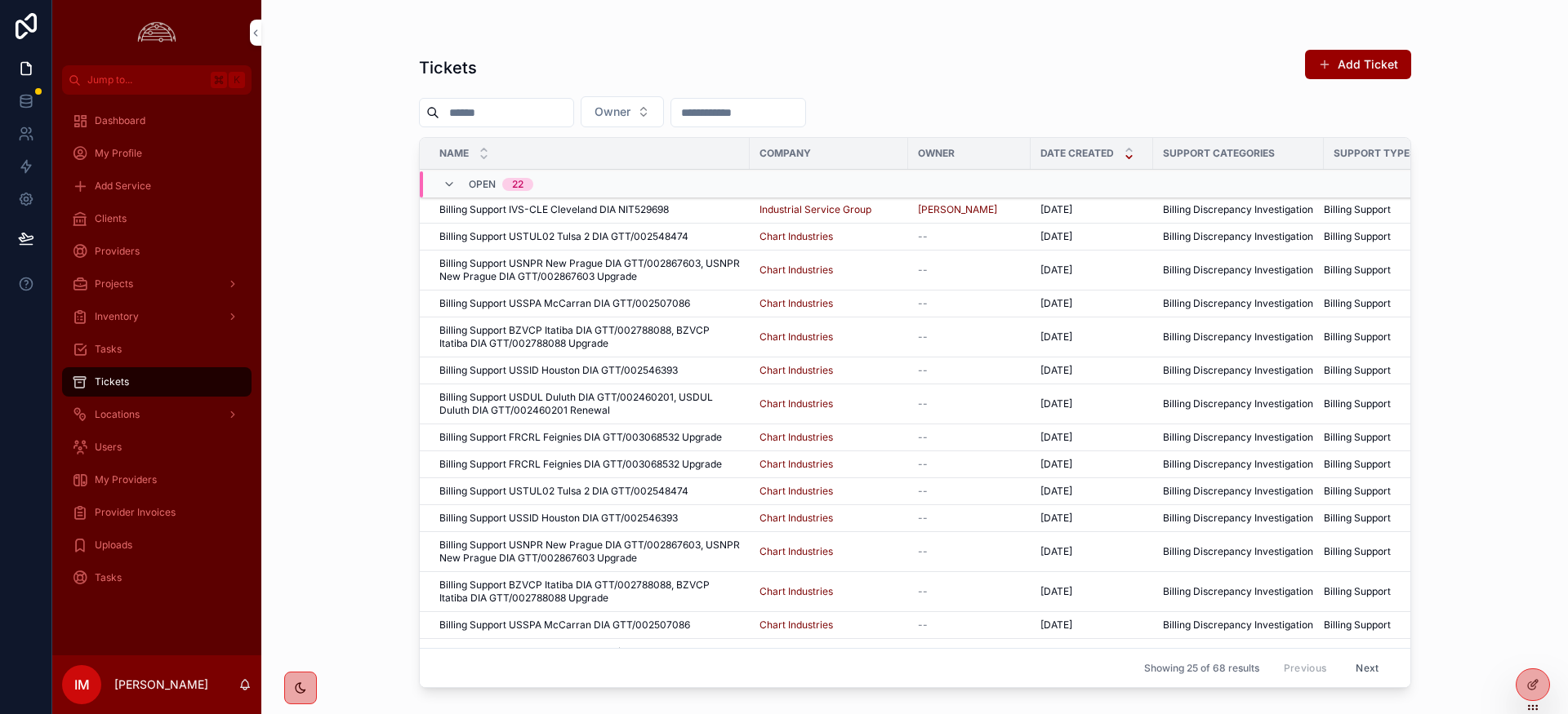
click at [597, 212] on span "Billing Support IVS-CLE Cleveland DIA NIT529698" at bounding box center [554, 210] width 229 height 13
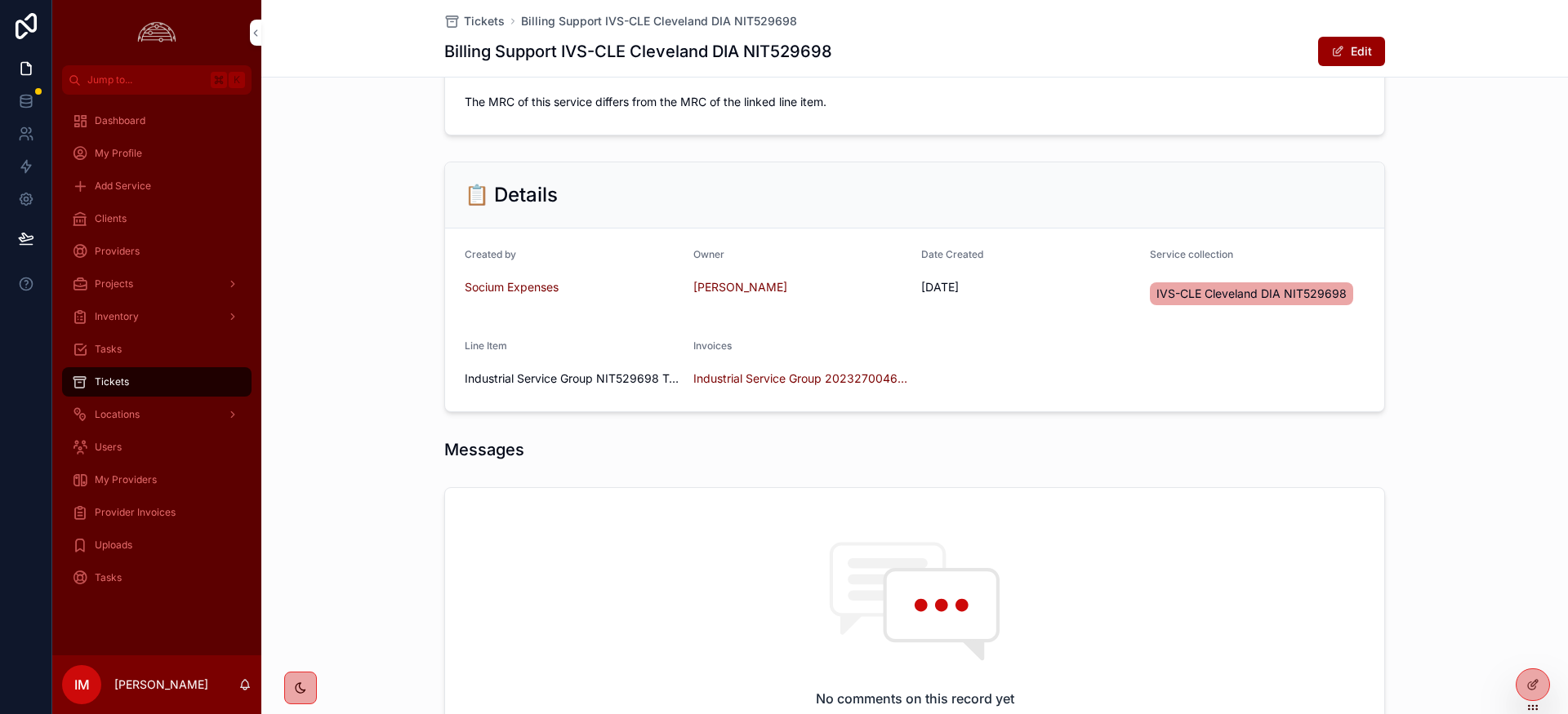
scroll to position [197, 0]
click at [777, 379] on span "Industrial Service Group 2023270046 Nitel-[DATE]" at bounding box center [801, 379] width 216 height 17
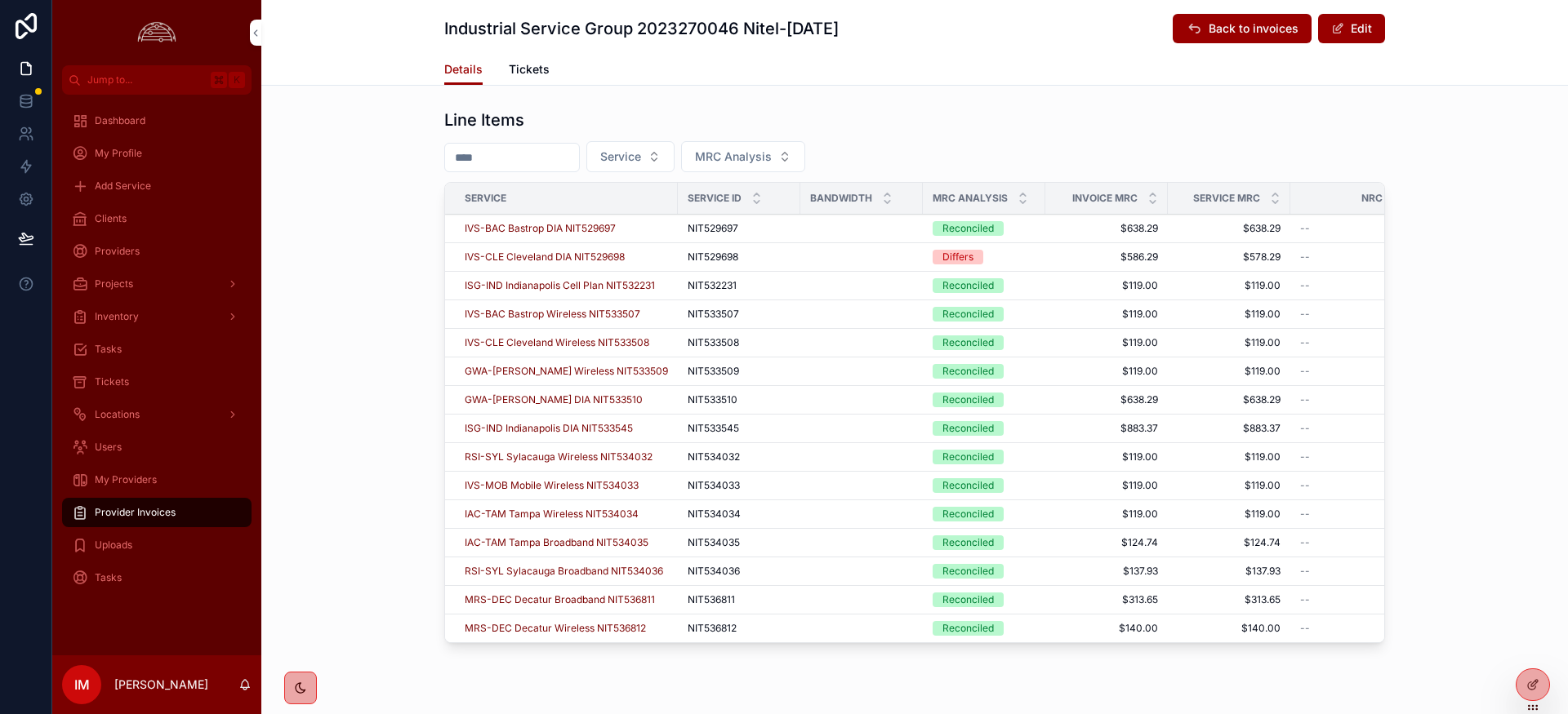
scroll to position [589, 0]
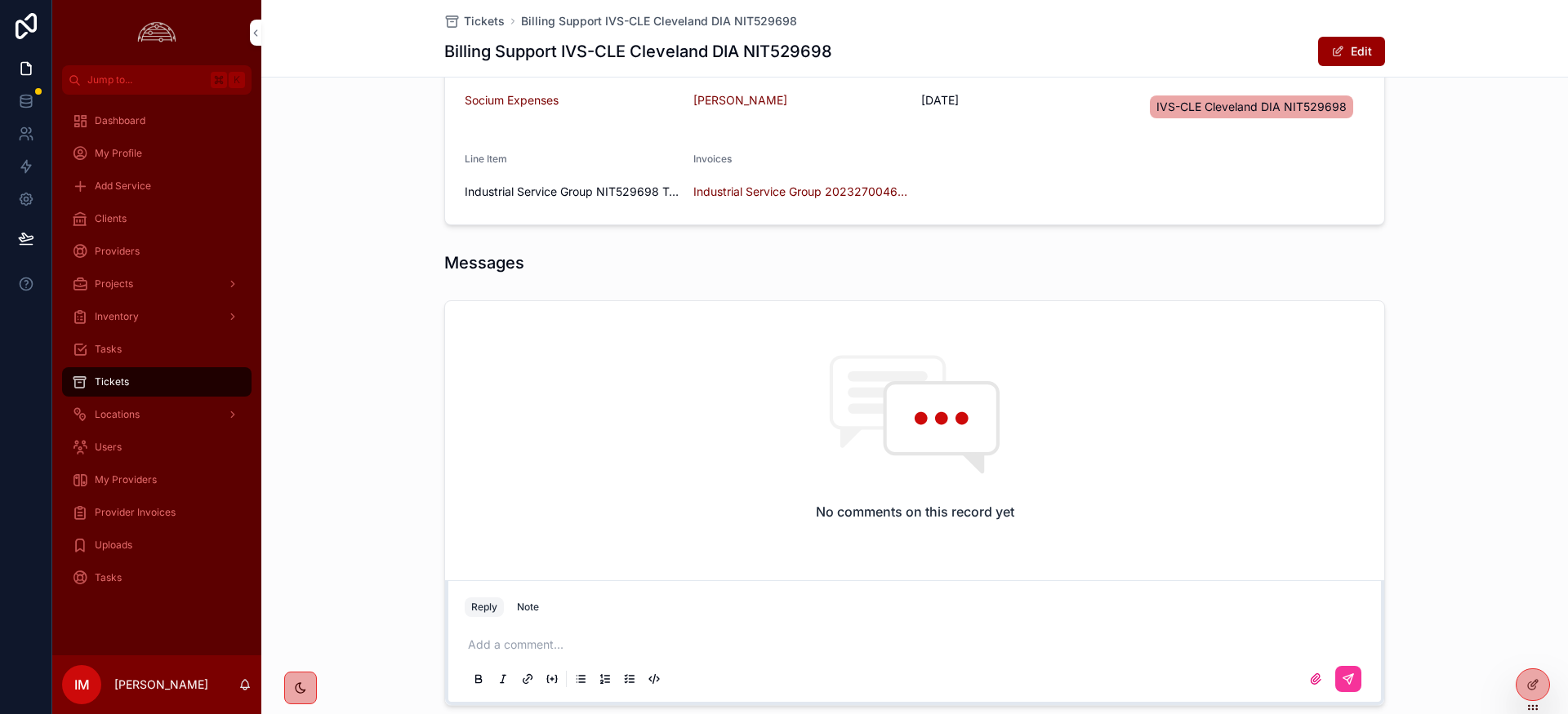
scroll to position [348, 0]
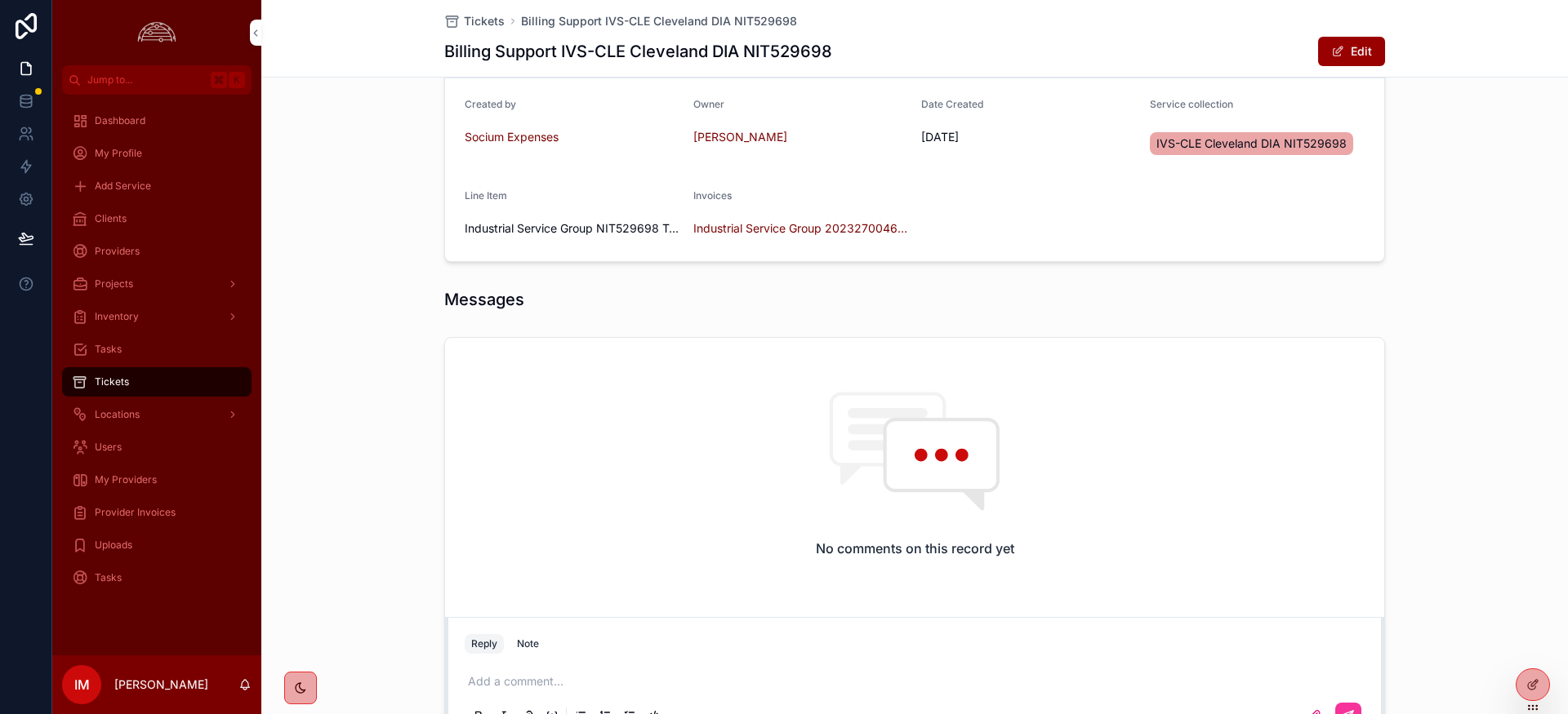
click at [750, 230] on span "Industrial Service Group 2023270046 Nitel-[DATE]" at bounding box center [801, 228] width 216 height 17
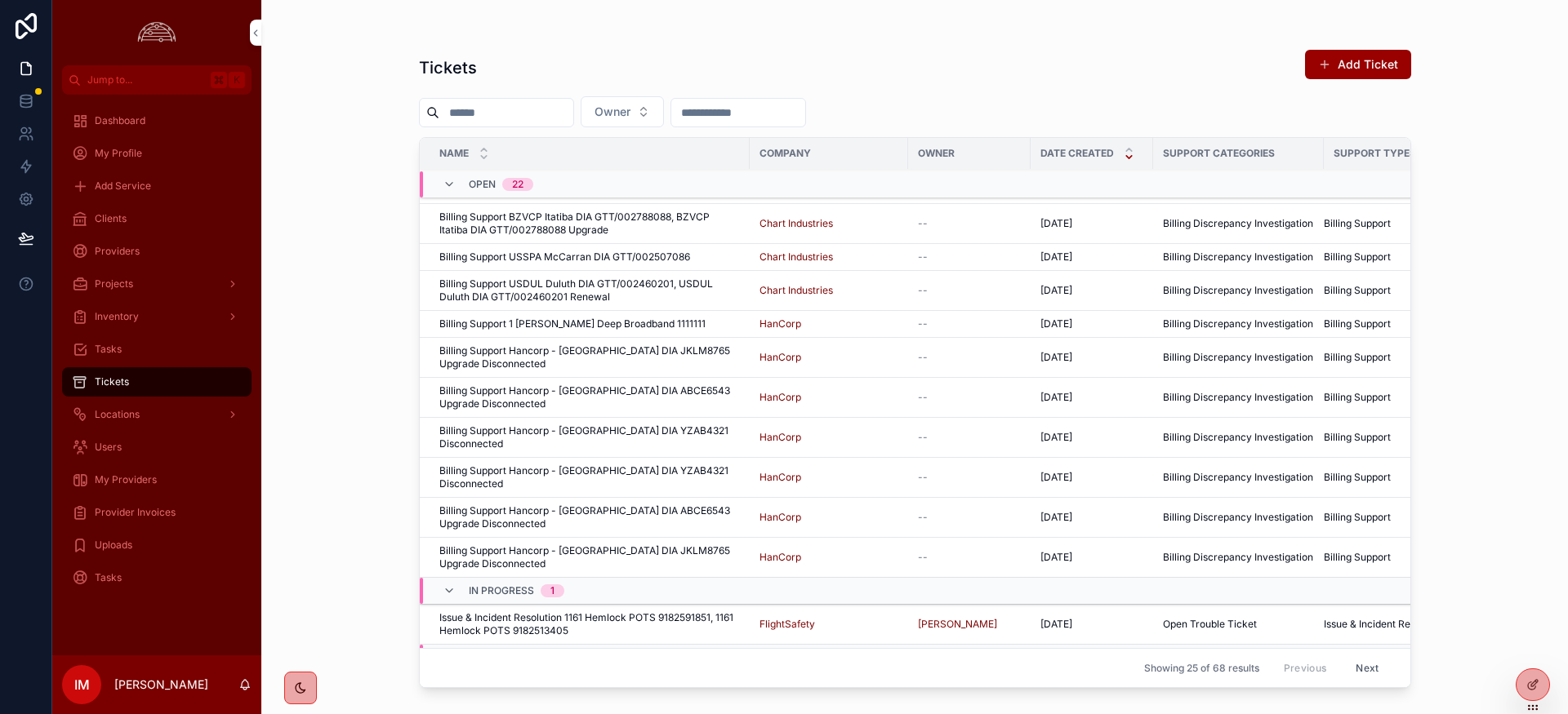
scroll to position [442, 0]
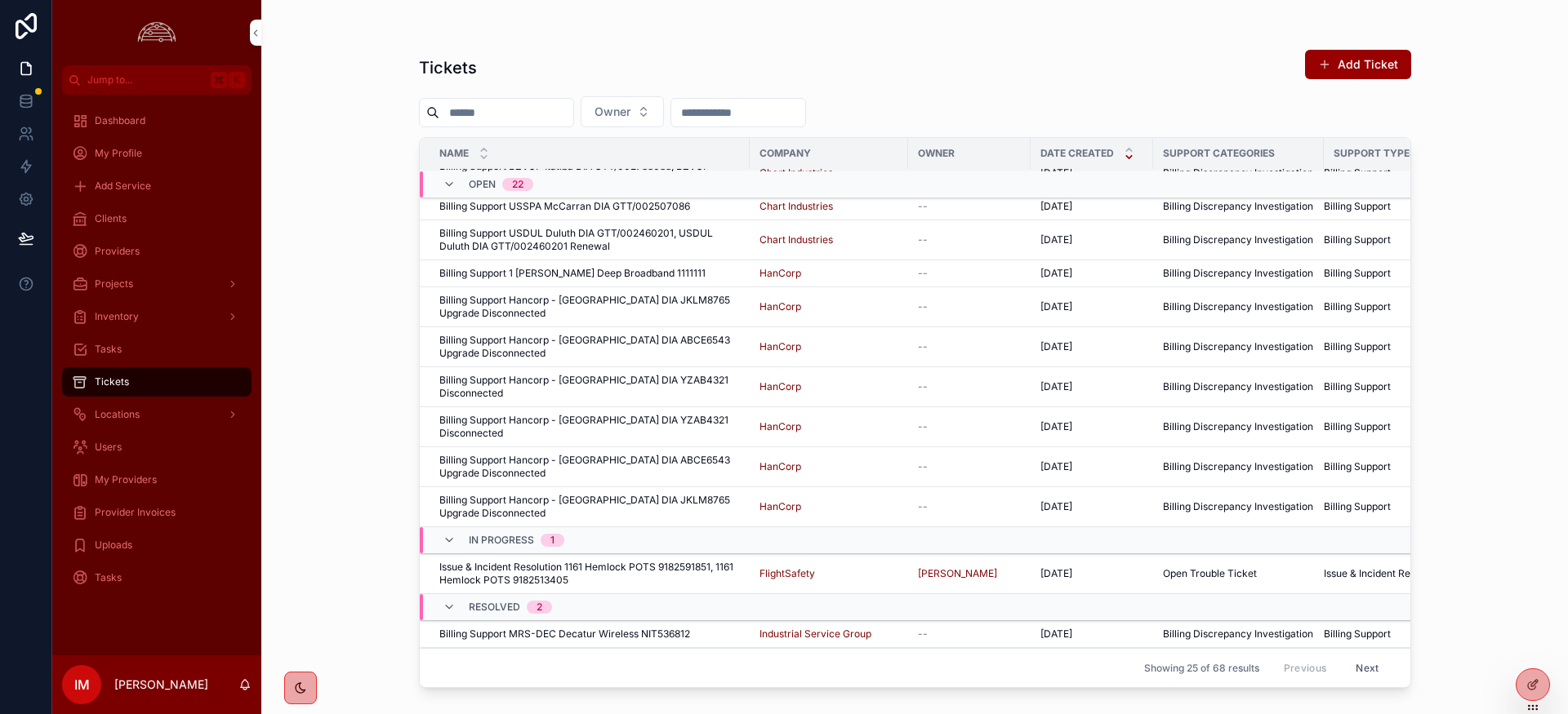
click at [519, 628] on span "Billing Support MRS-DEC Decatur Wireless NIT536812" at bounding box center [565, 634] width 251 height 13
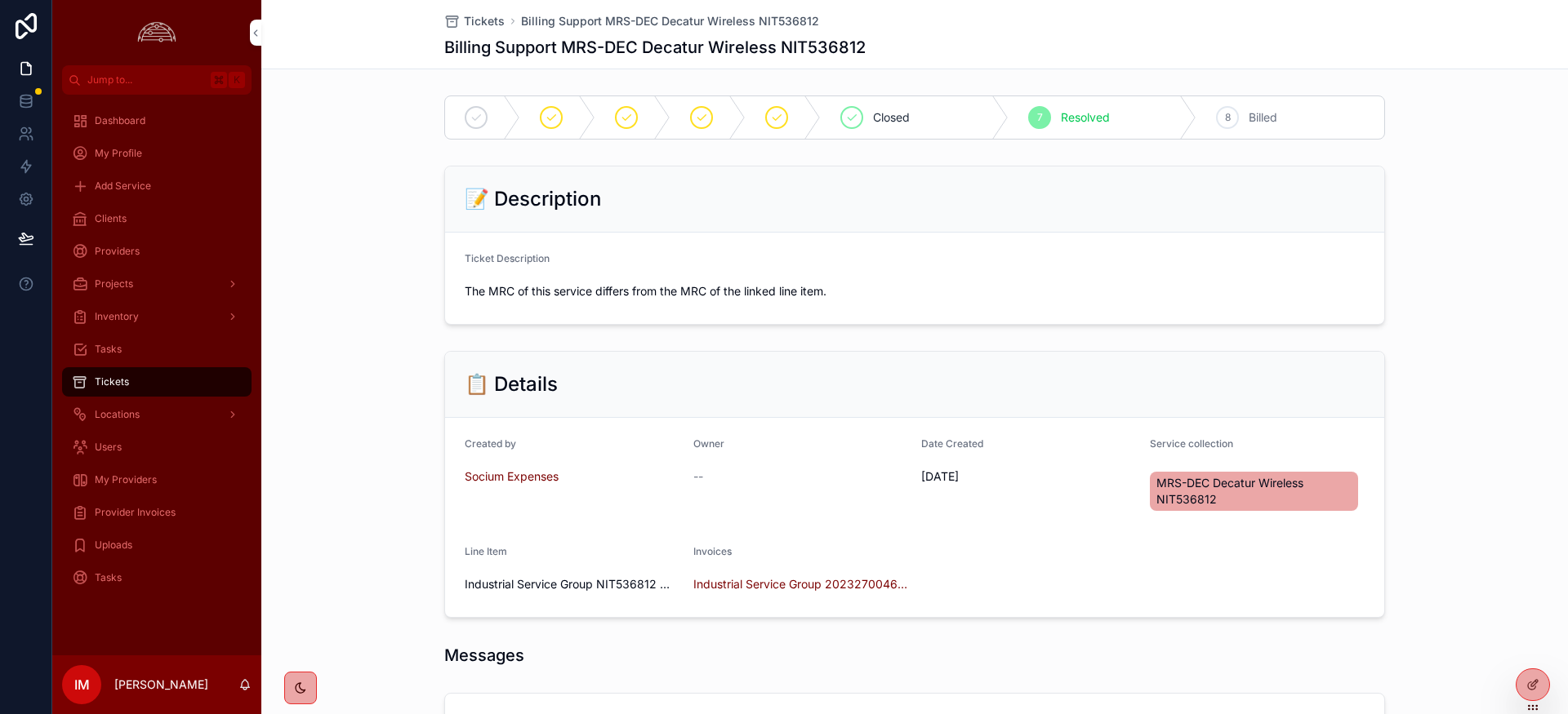
click at [821, 591] on span "Industrial Service Group 2023270046 Nitel-[DATE]" at bounding box center [801, 584] width 216 height 17
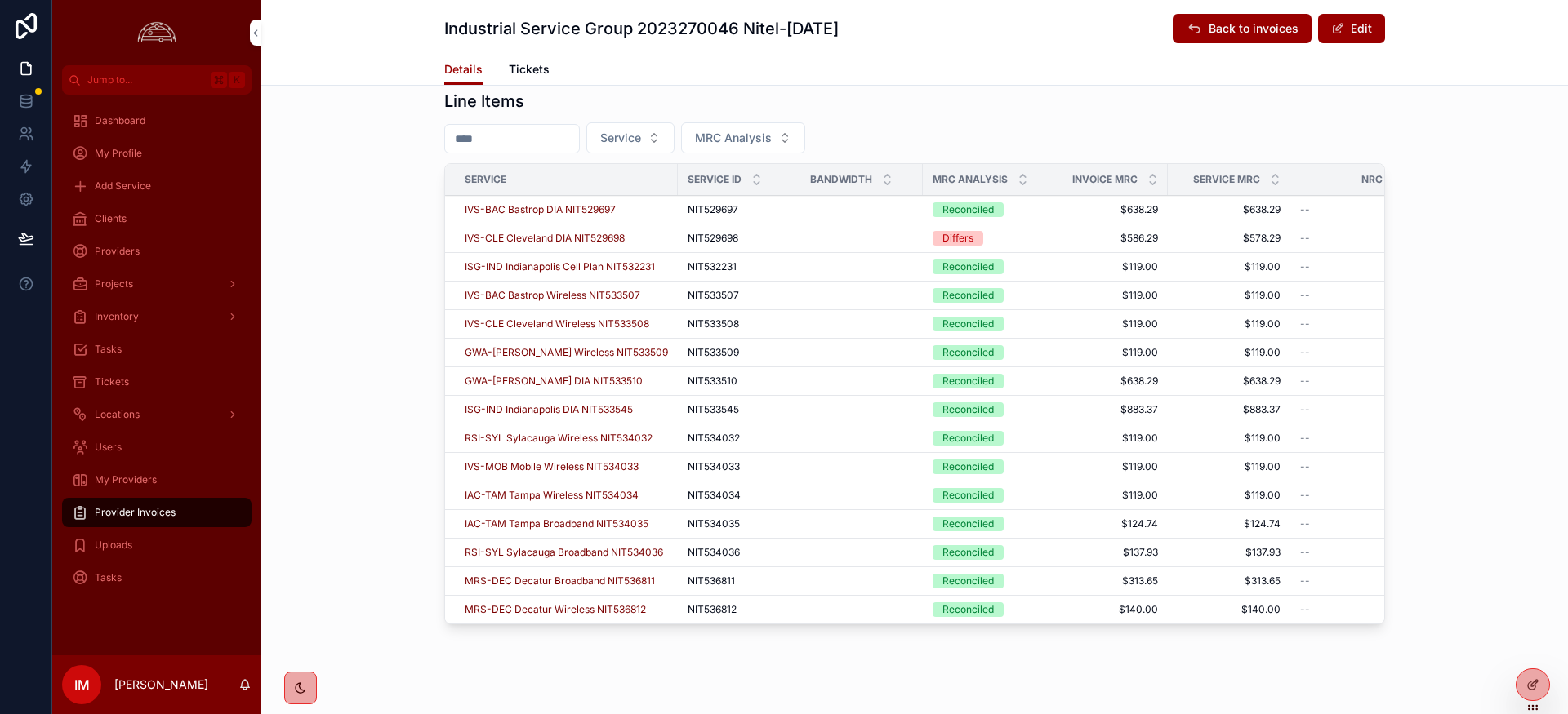
scroll to position [633, 0]
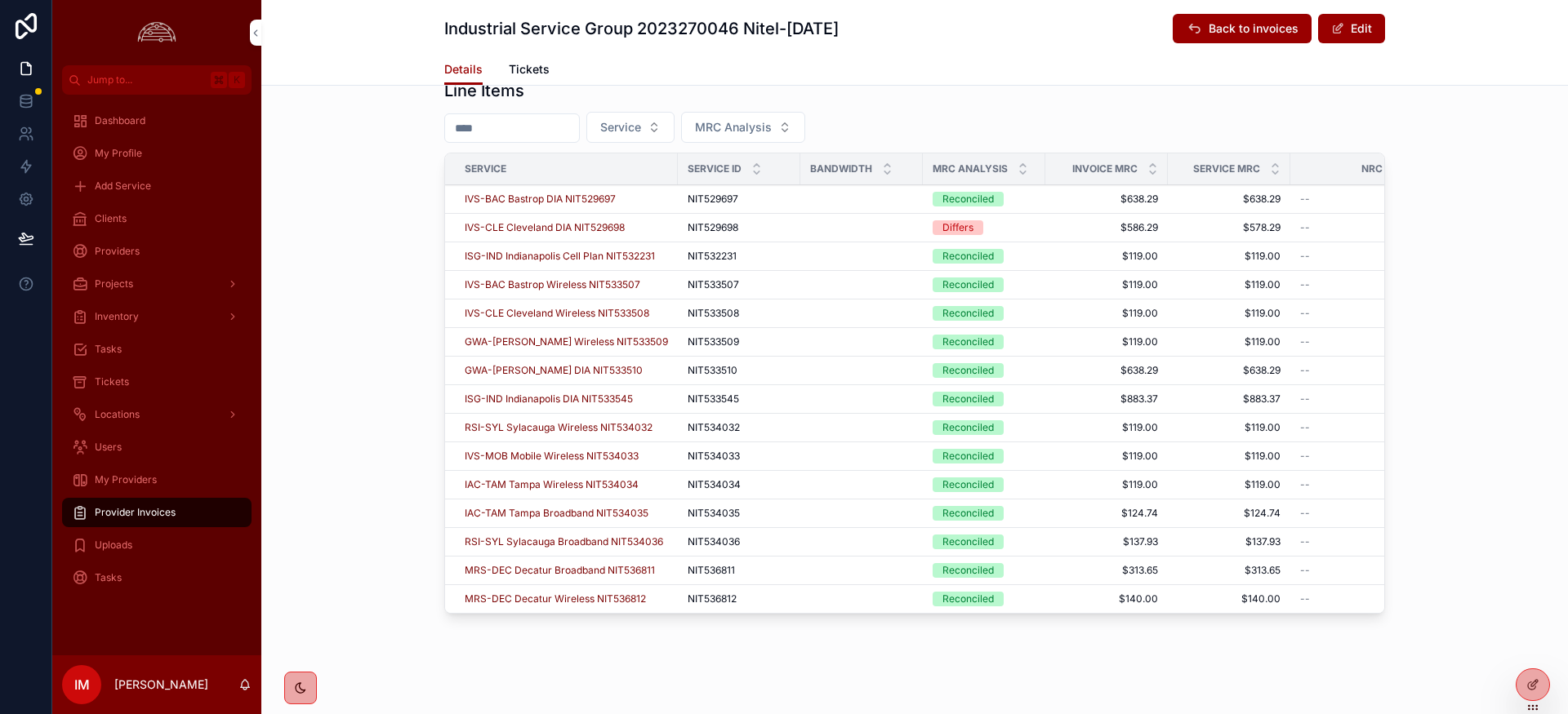
click at [538, 224] on span "IVS-CLE Cleveland DIA NIT529698" at bounding box center [544, 227] width 160 height 13
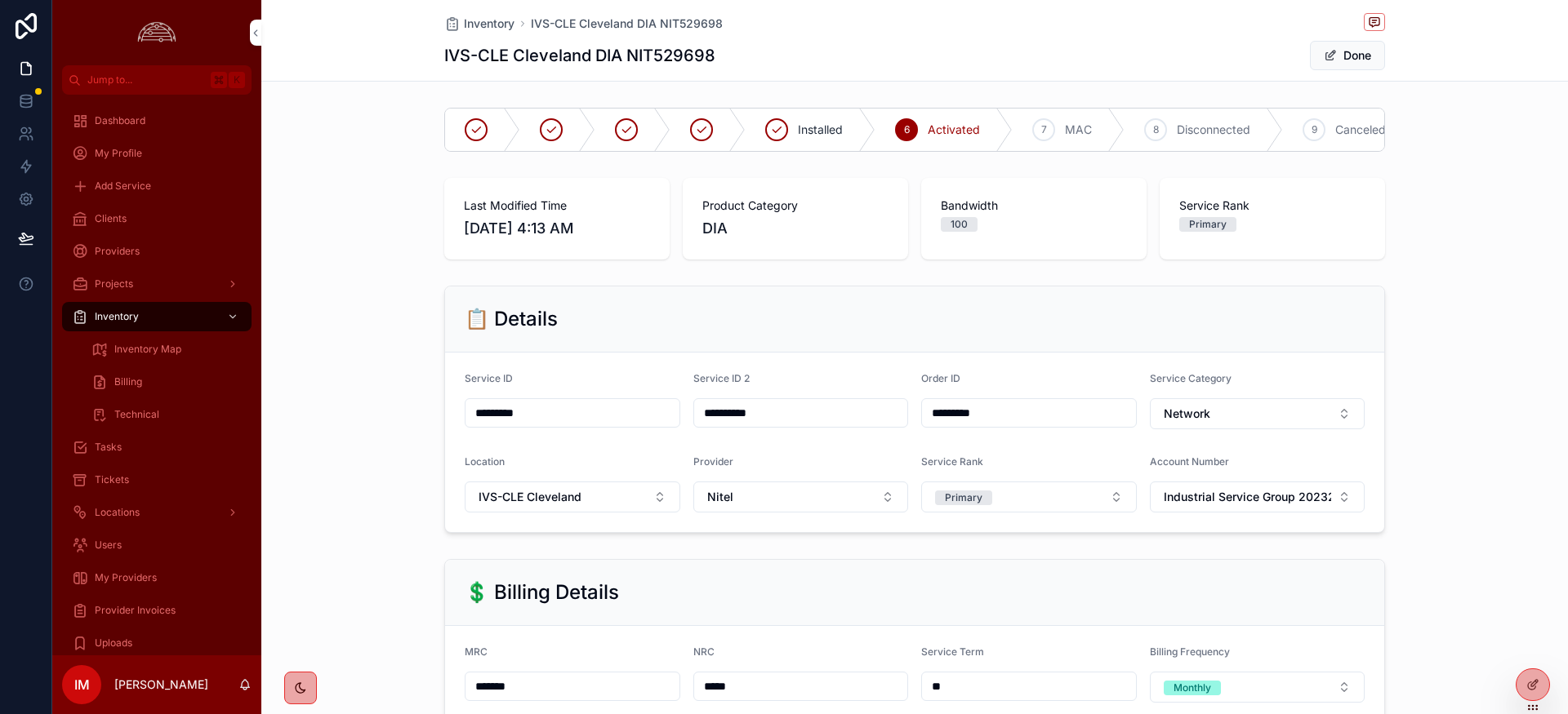
click at [136, 578] on span "My Providers" at bounding box center [125, 578] width 62 height 13
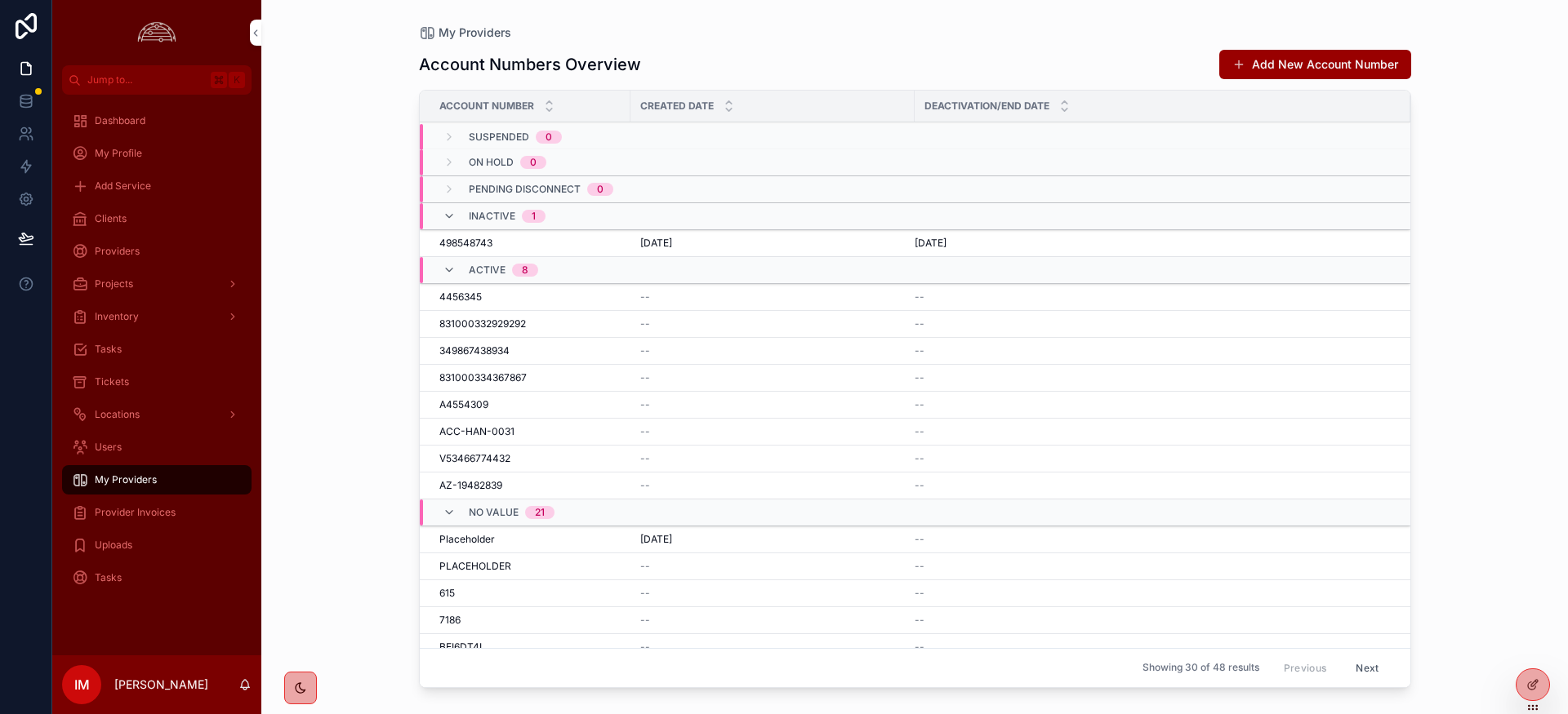
drag, startPoint x: 124, startPoint y: 516, endPoint x: 215, endPoint y: 545, distance: 95.5
click at [123, 516] on span "Provider Invoices" at bounding box center [135, 513] width 81 height 13
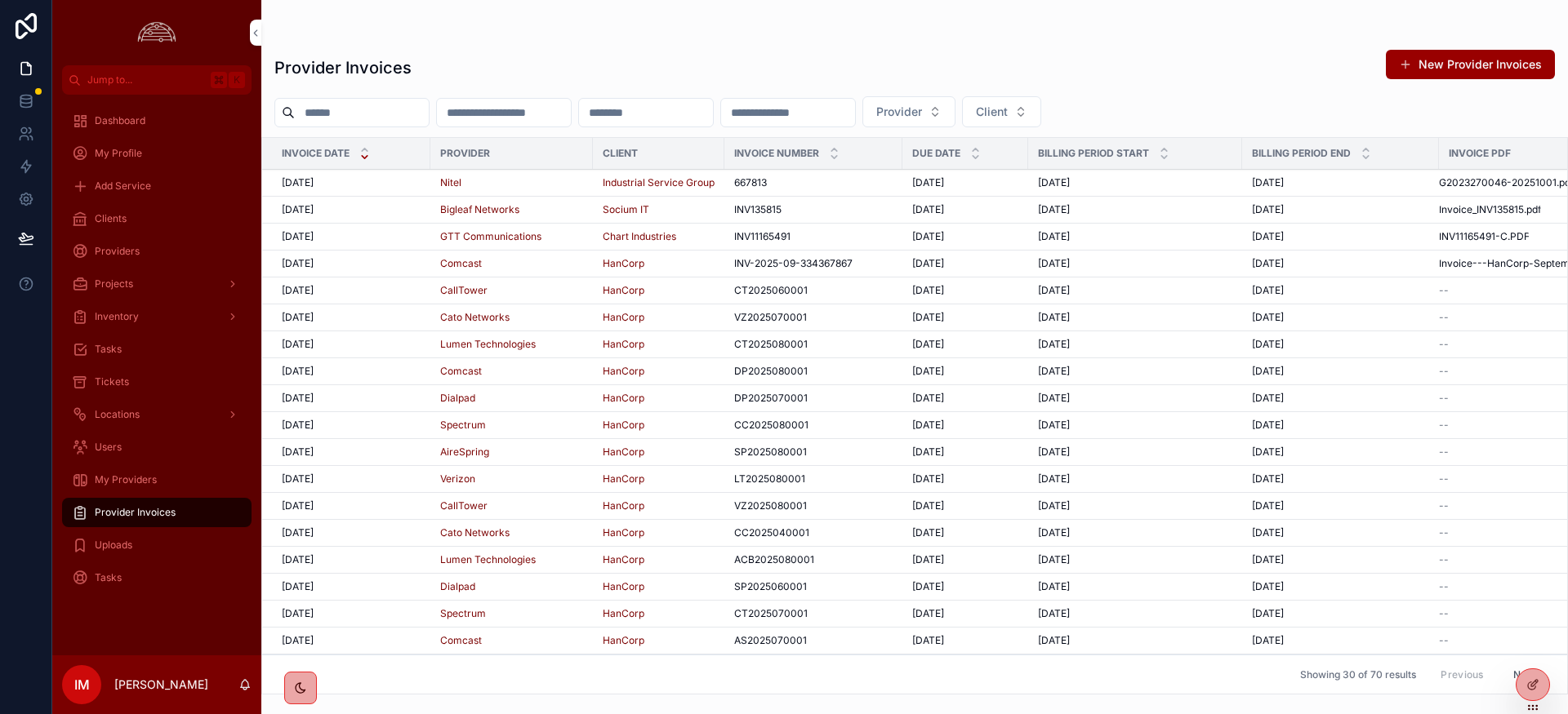
click at [126, 390] on div "Tickets" at bounding box center [157, 381] width 169 height 26
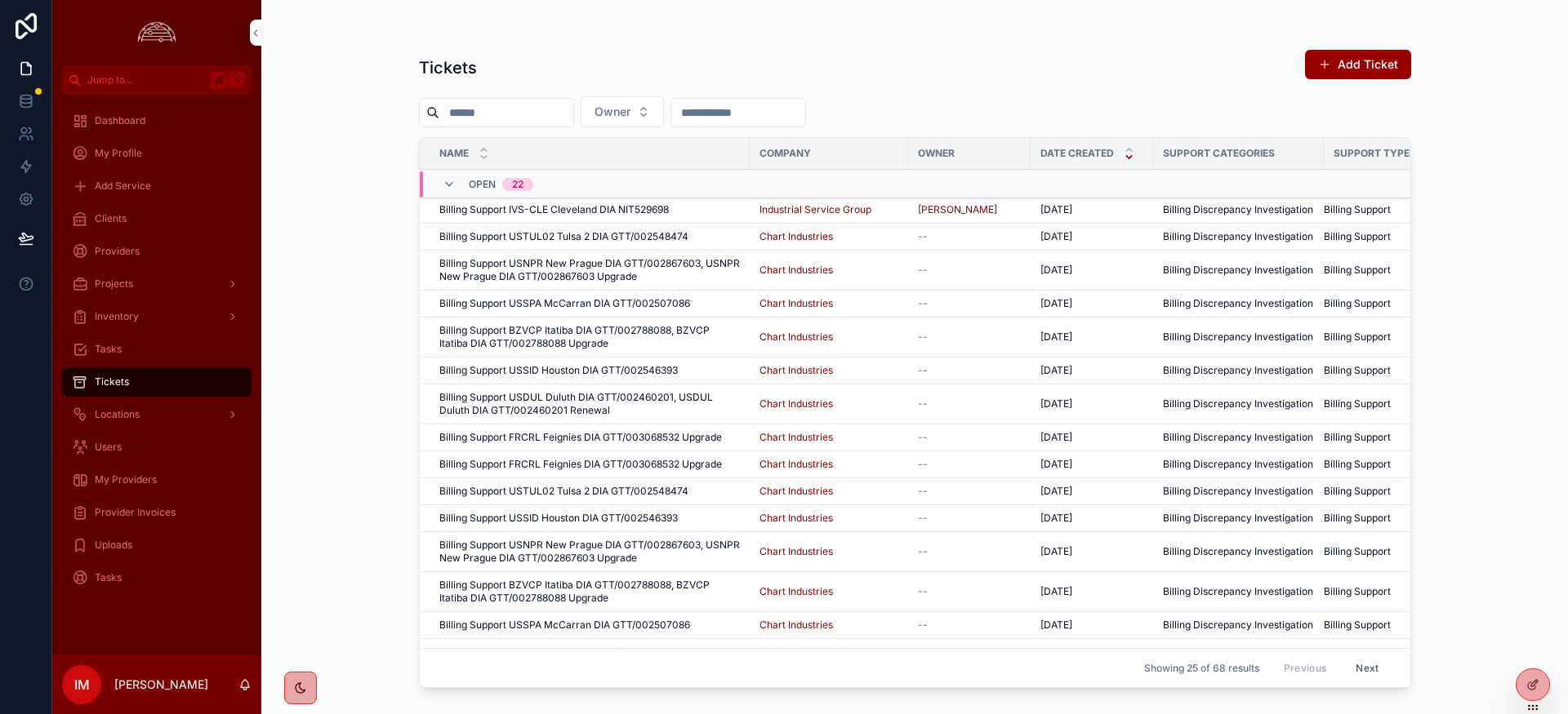
click at [590, 210] on span "Billing Support IVS-CLE Cleveland DIA NIT529698" at bounding box center [554, 210] width 229 height 13
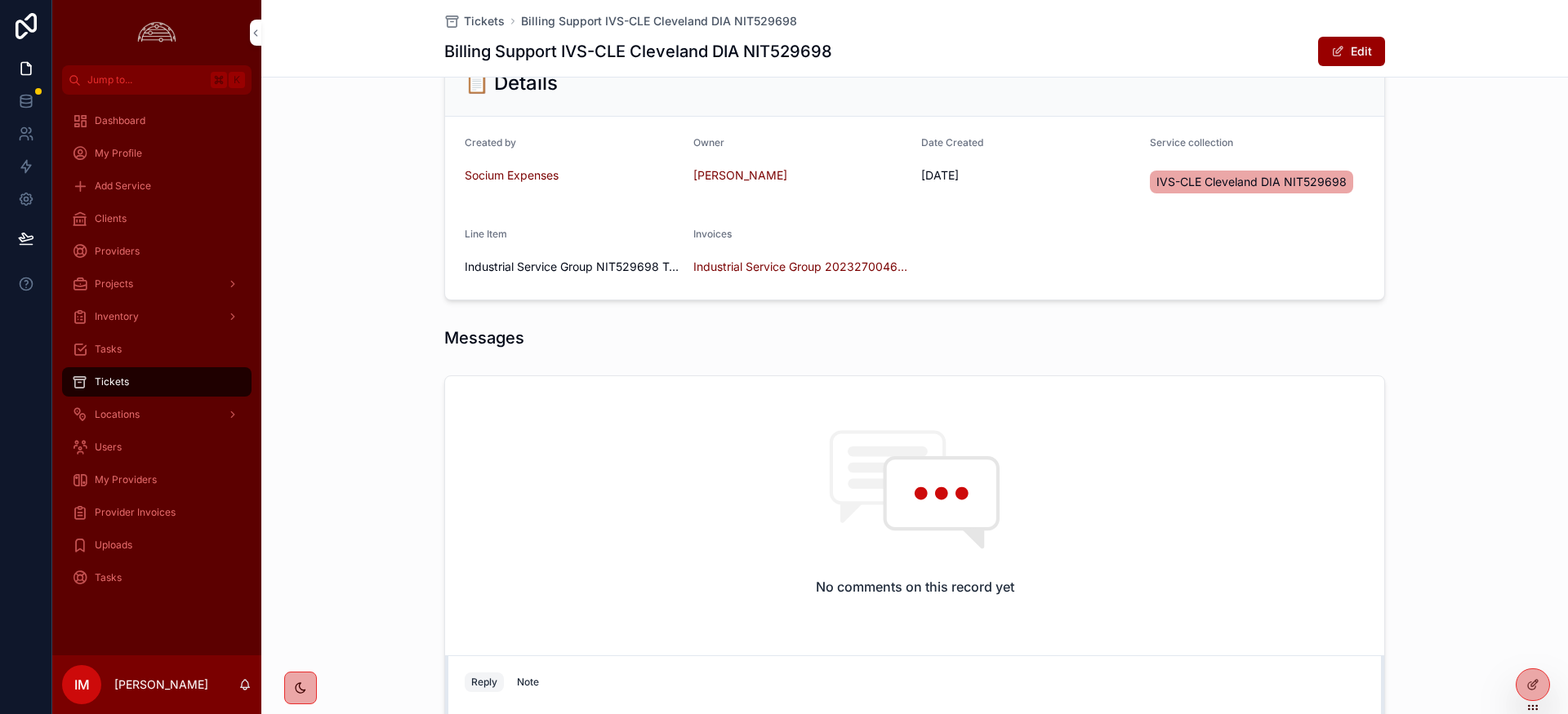
scroll to position [308, 0]
click at [769, 270] on span "Industrial Service Group 2023270046 Nitel-[DATE]" at bounding box center [801, 269] width 216 height 17
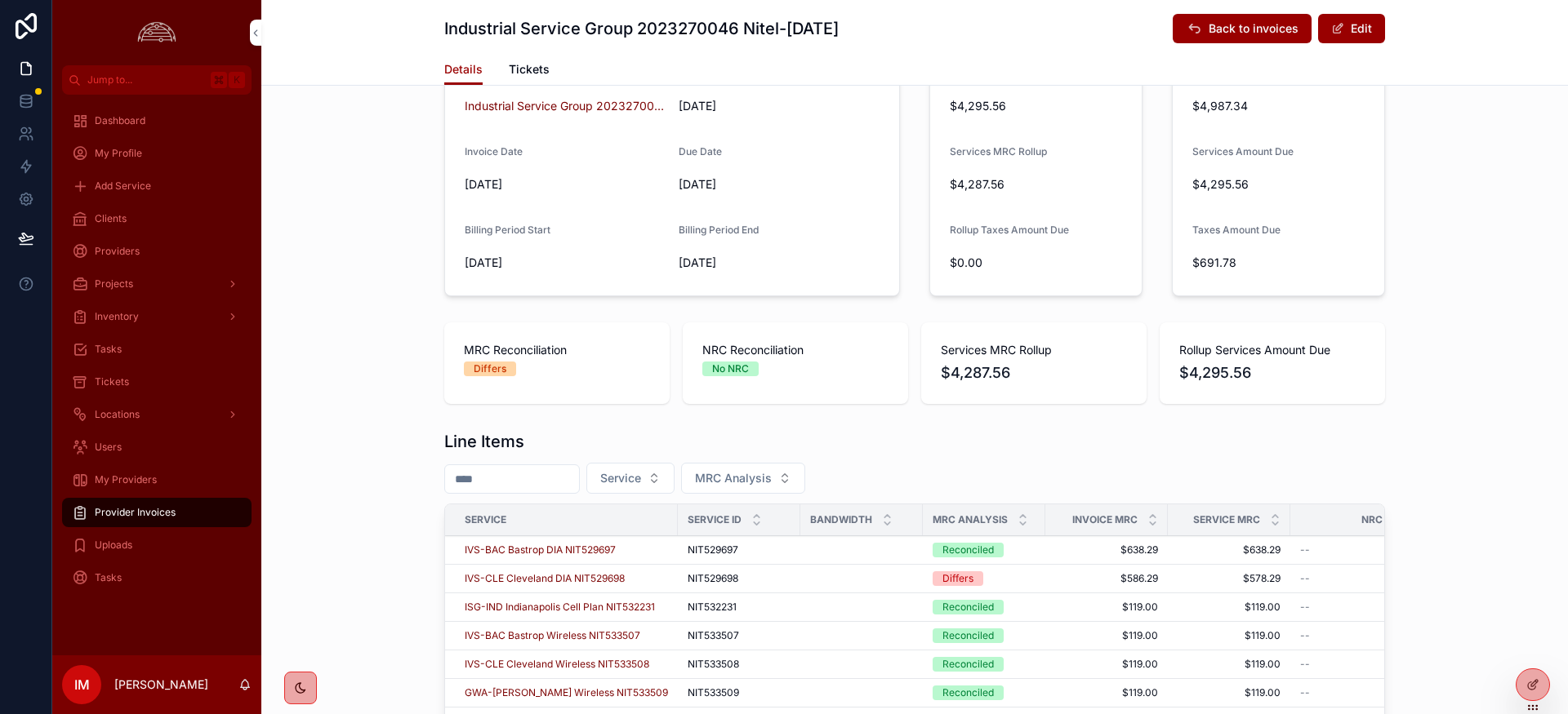
scroll to position [286, 0]
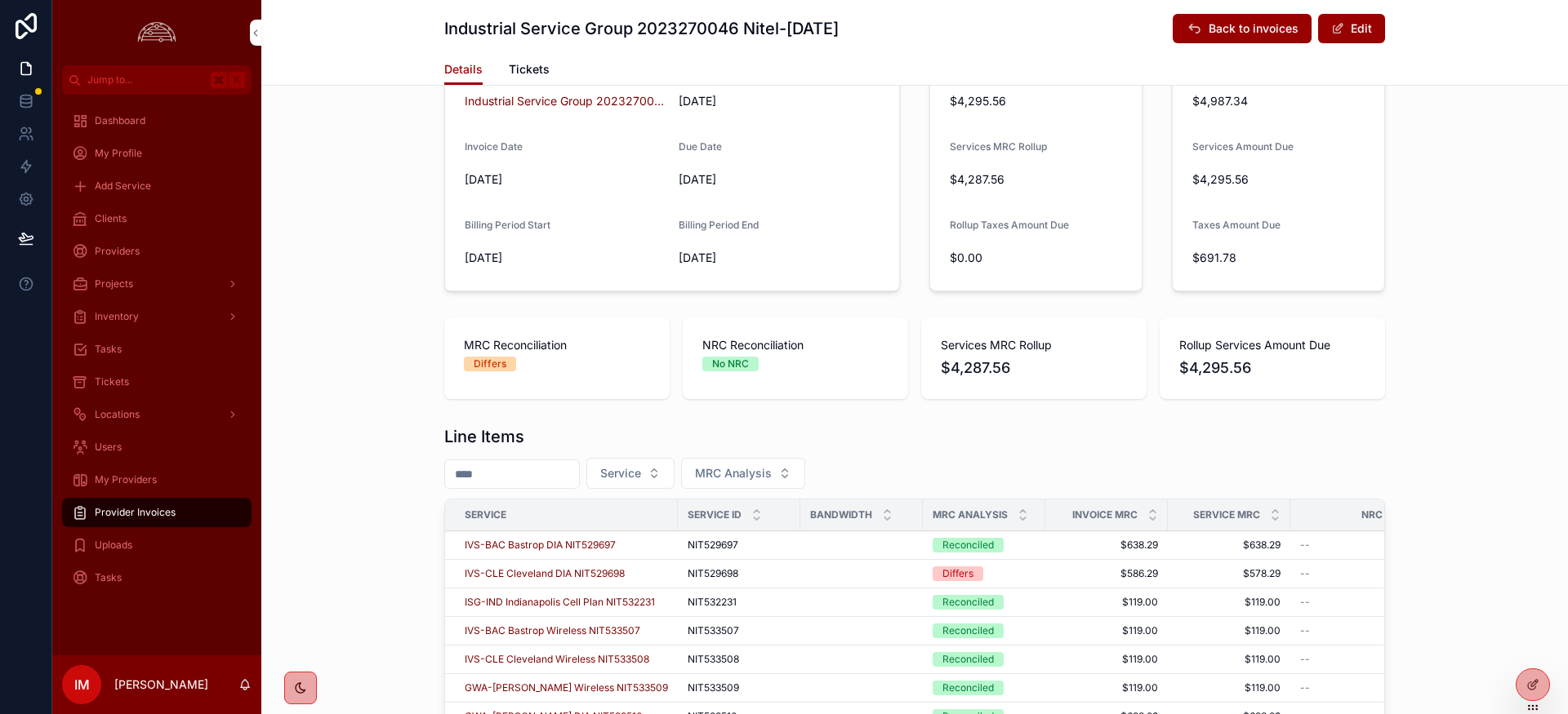
click at [555, 572] on span "IVS-CLE Cleveland DIA NIT529698" at bounding box center [544, 574] width 160 height 13
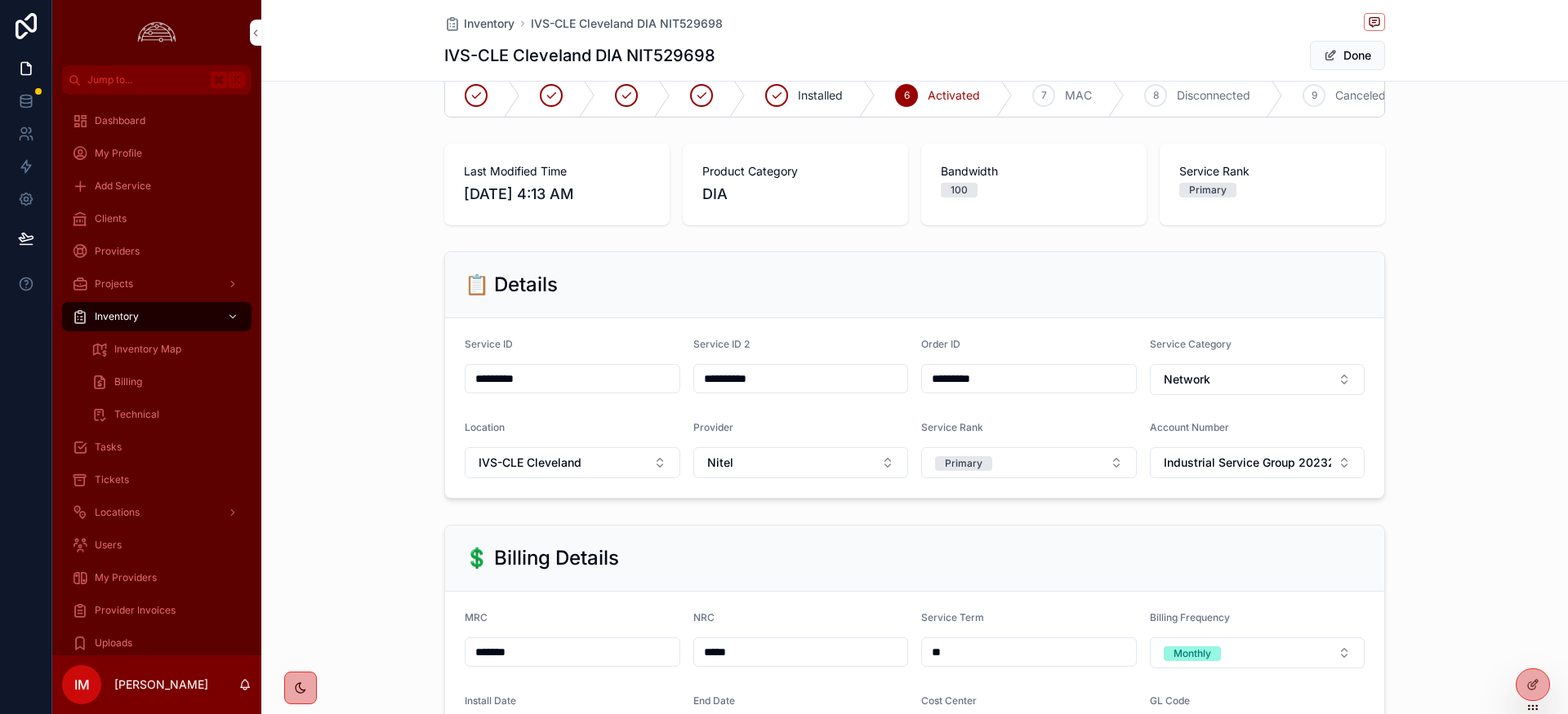
scroll to position [40, 0]
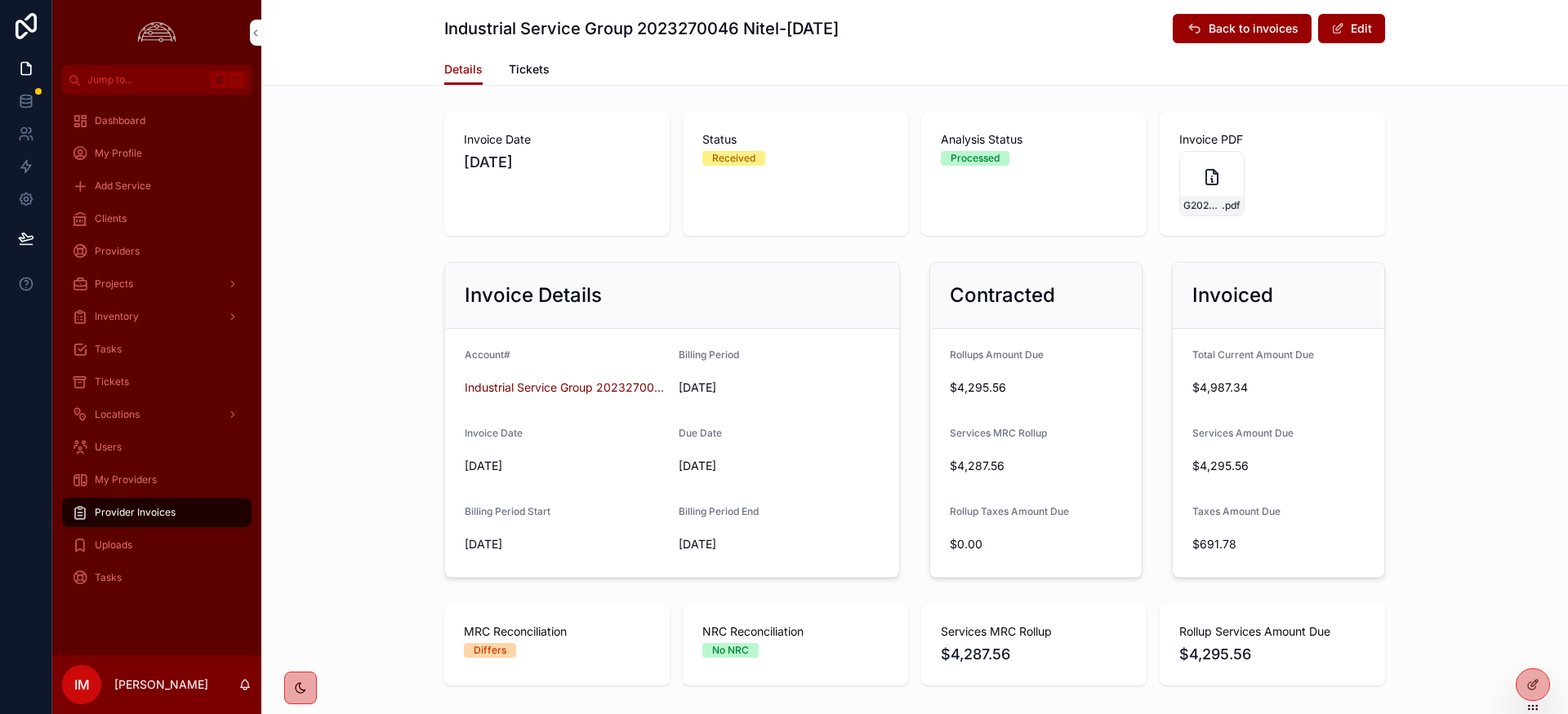
click at [1196, 180] on div "G2023270046-20251001 .pdf" at bounding box center [1212, 183] width 66 height 66
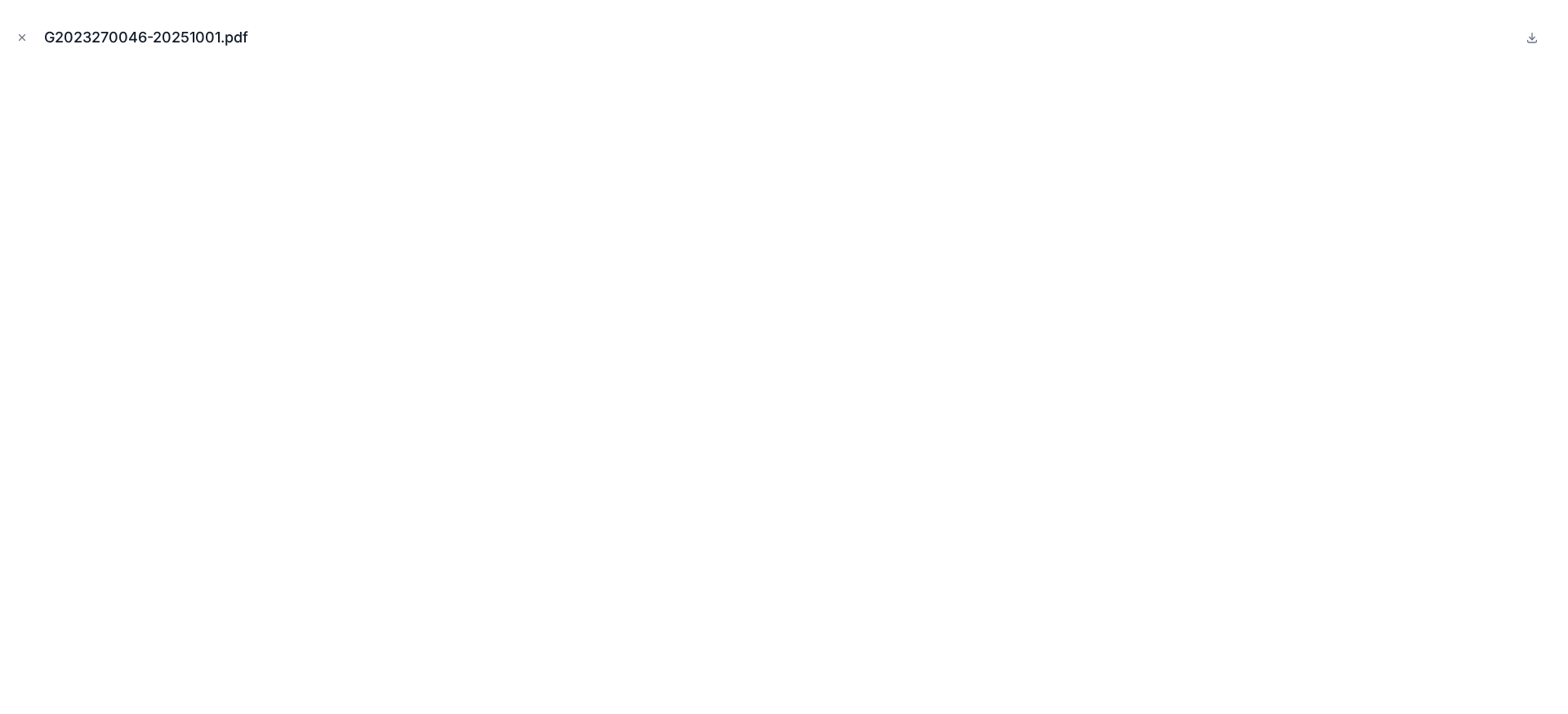
click at [20, 41] on icon "Close modal" at bounding box center [22, 37] width 12 height 12
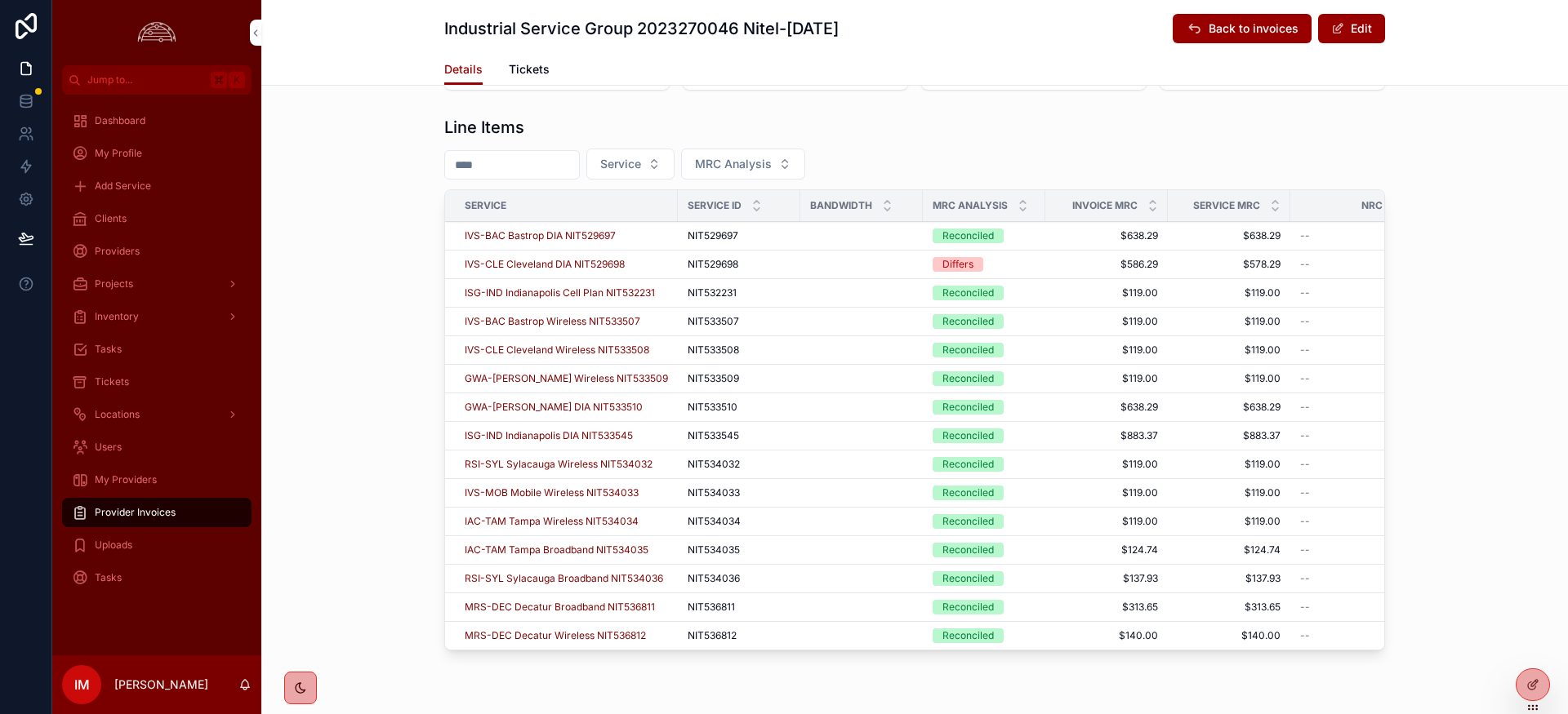
scroll to position [584, 0]
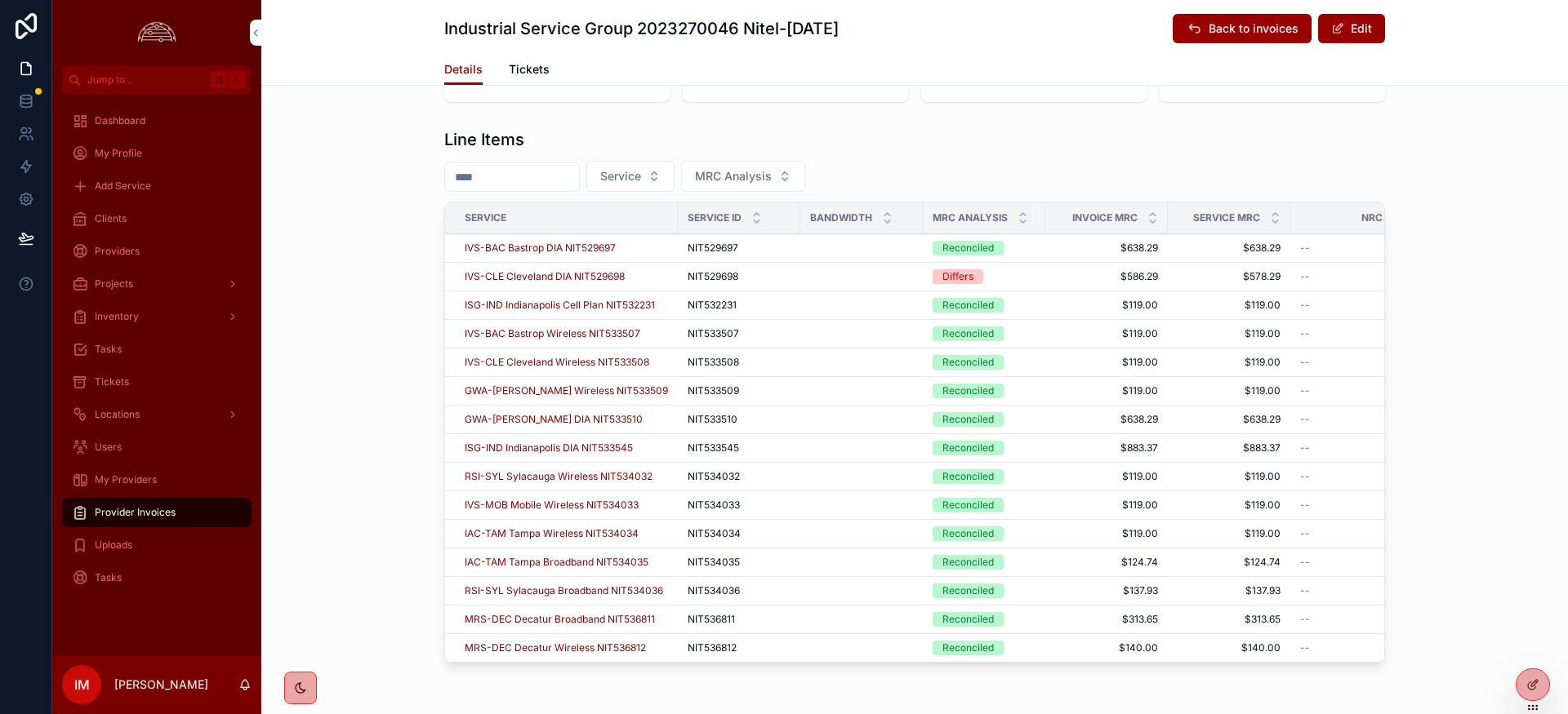
click at [115, 254] on span "Providers" at bounding box center [117, 252] width 45 height 13
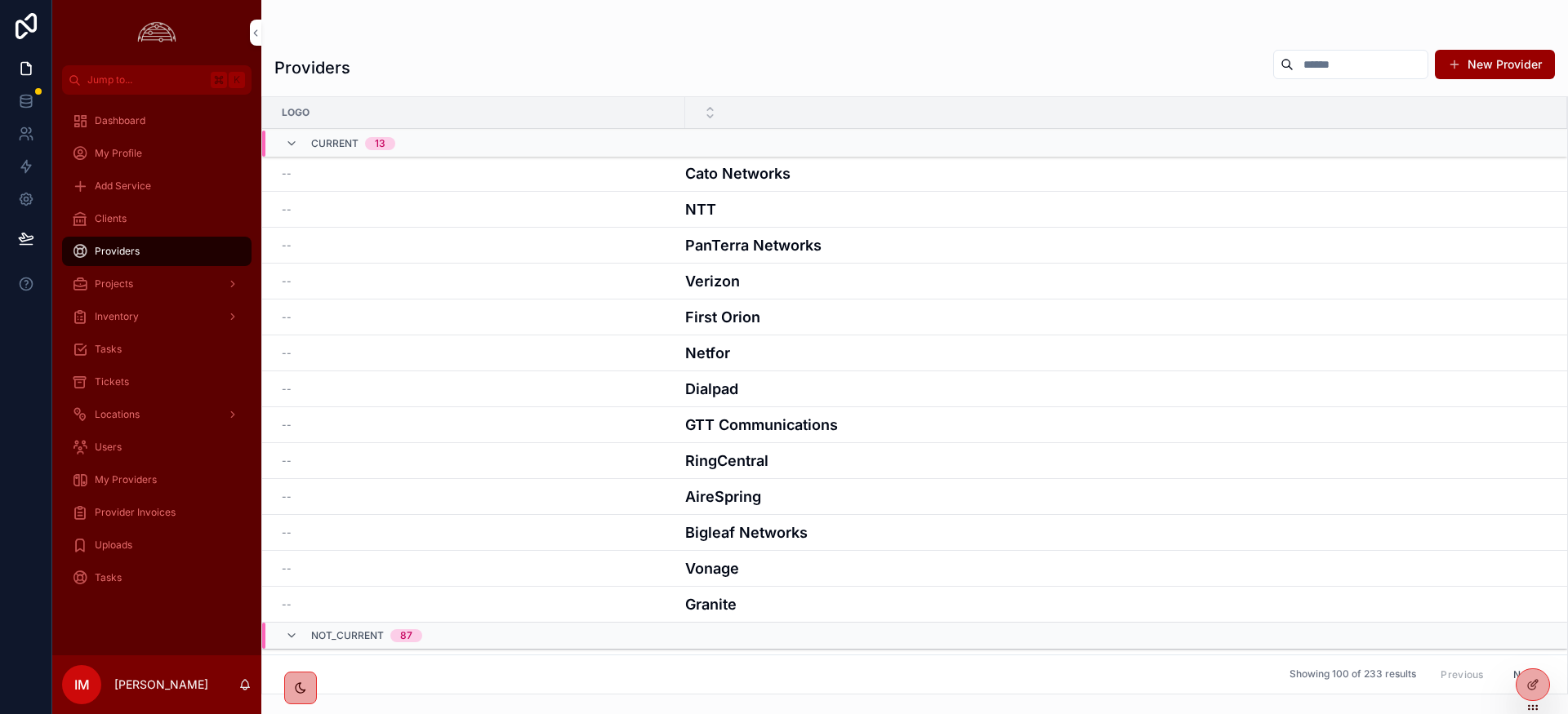
click at [117, 218] on span "Clients" at bounding box center [110, 219] width 32 height 13
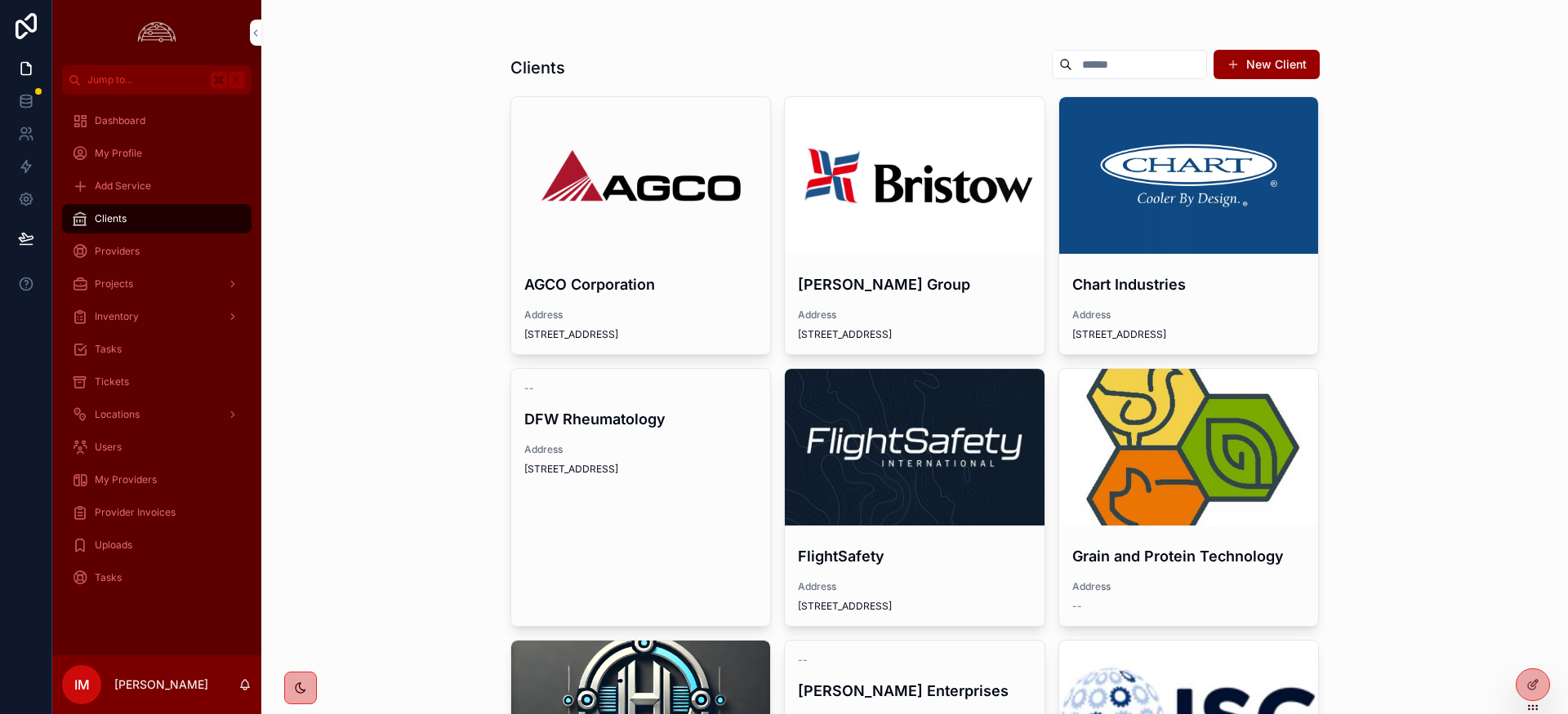
click at [144, 384] on div "Tickets" at bounding box center [157, 381] width 169 height 26
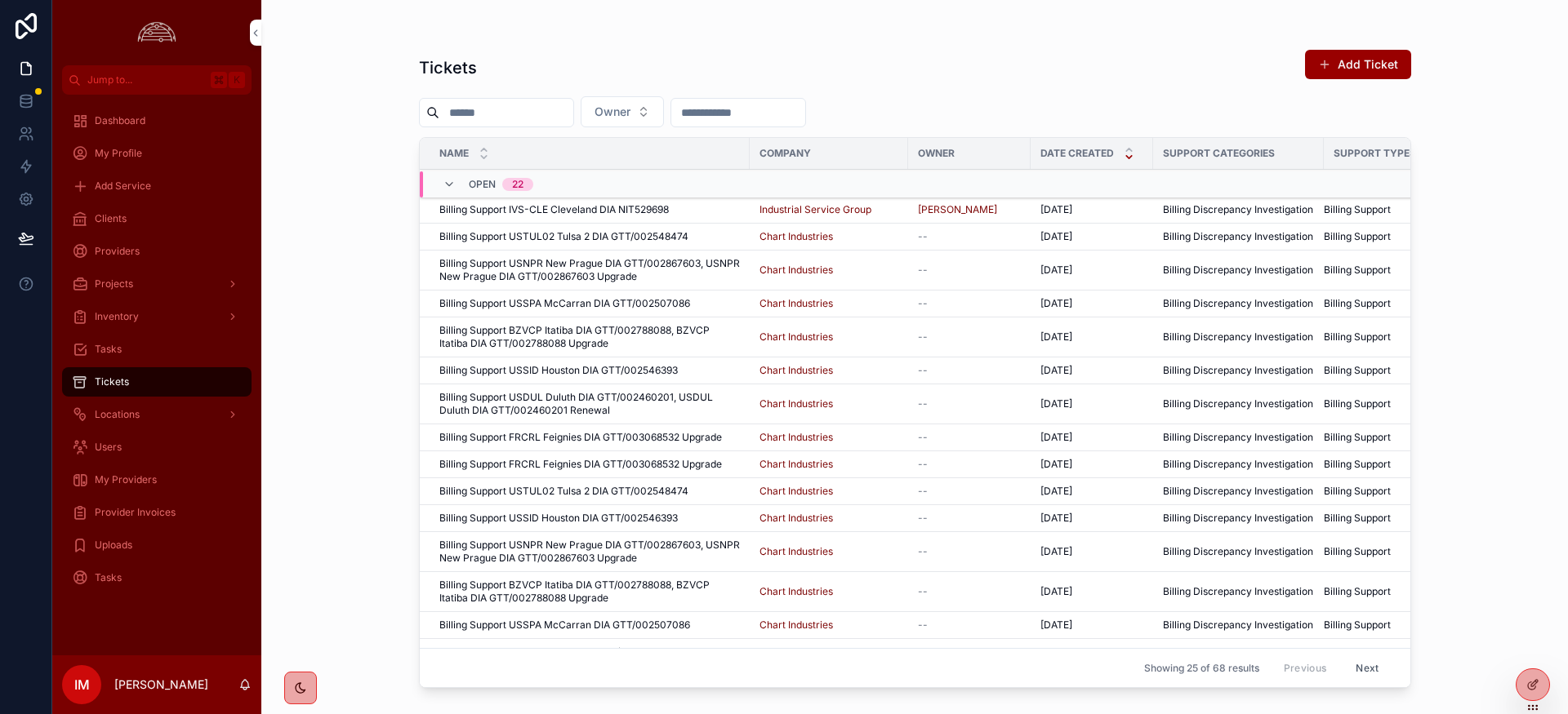
click at [541, 210] on span "Billing Support IVS-CLE Cleveland DIA NIT529698" at bounding box center [554, 210] width 229 height 13
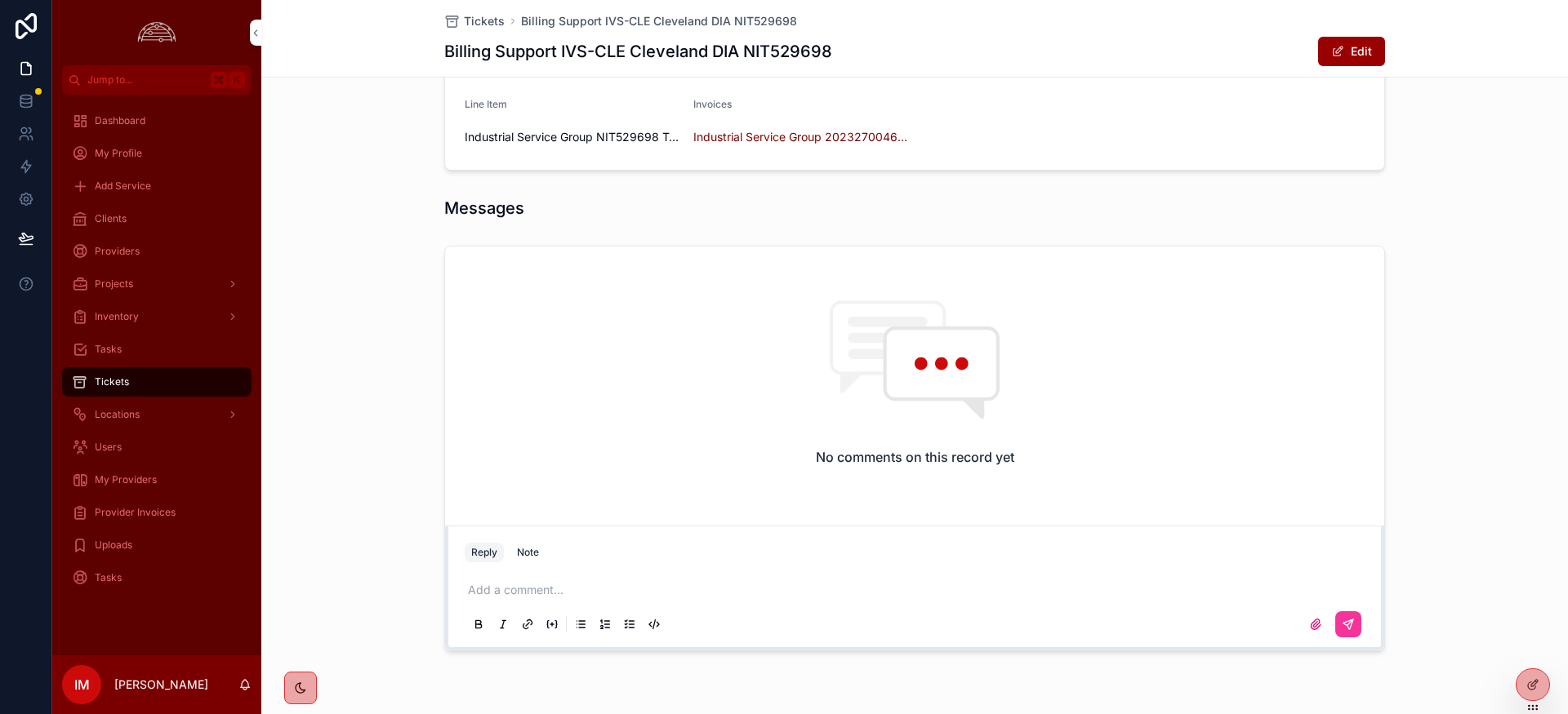
scroll to position [440, 0]
click at [735, 136] on span "Industrial Service Group 2023270046 Nitel-[DATE]" at bounding box center [801, 136] width 216 height 17
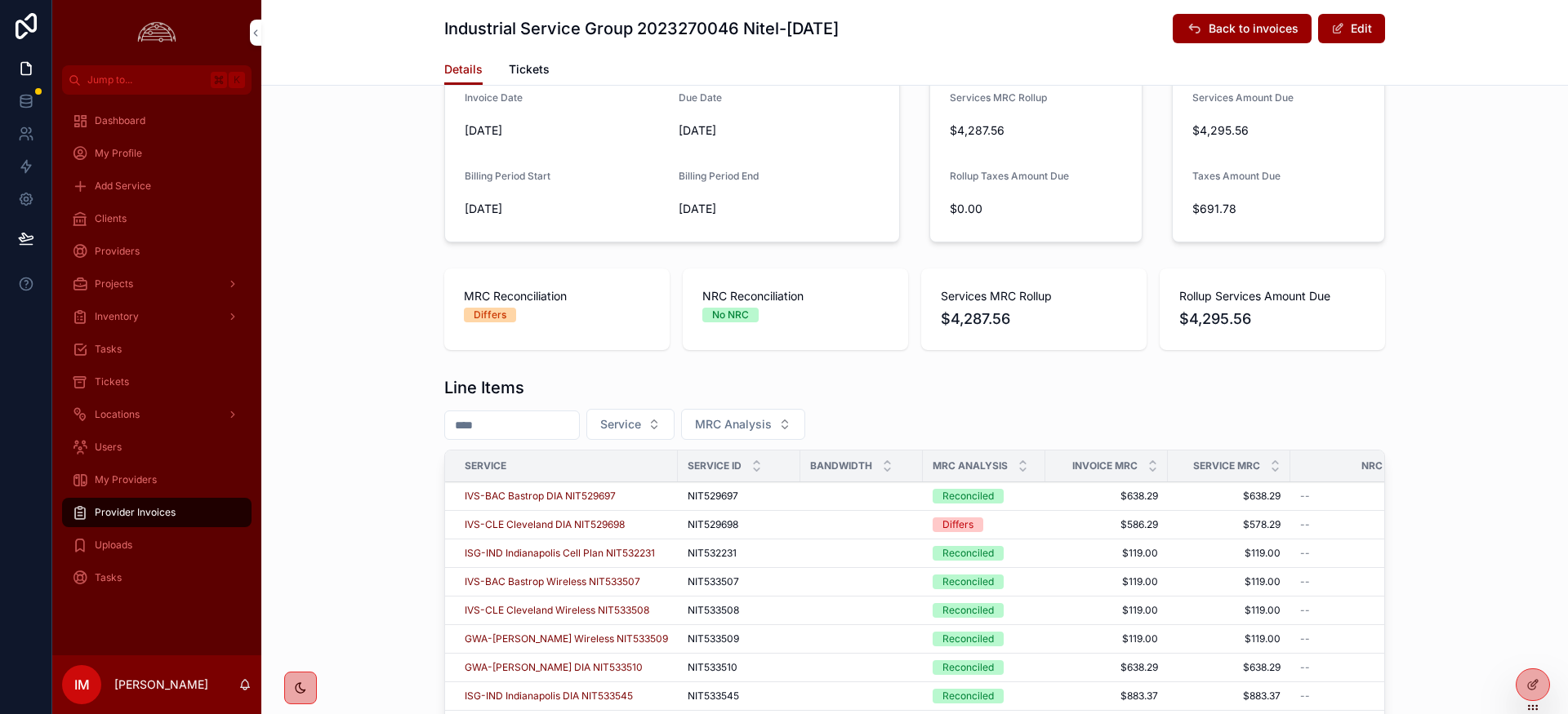
scroll to position [306, 0]
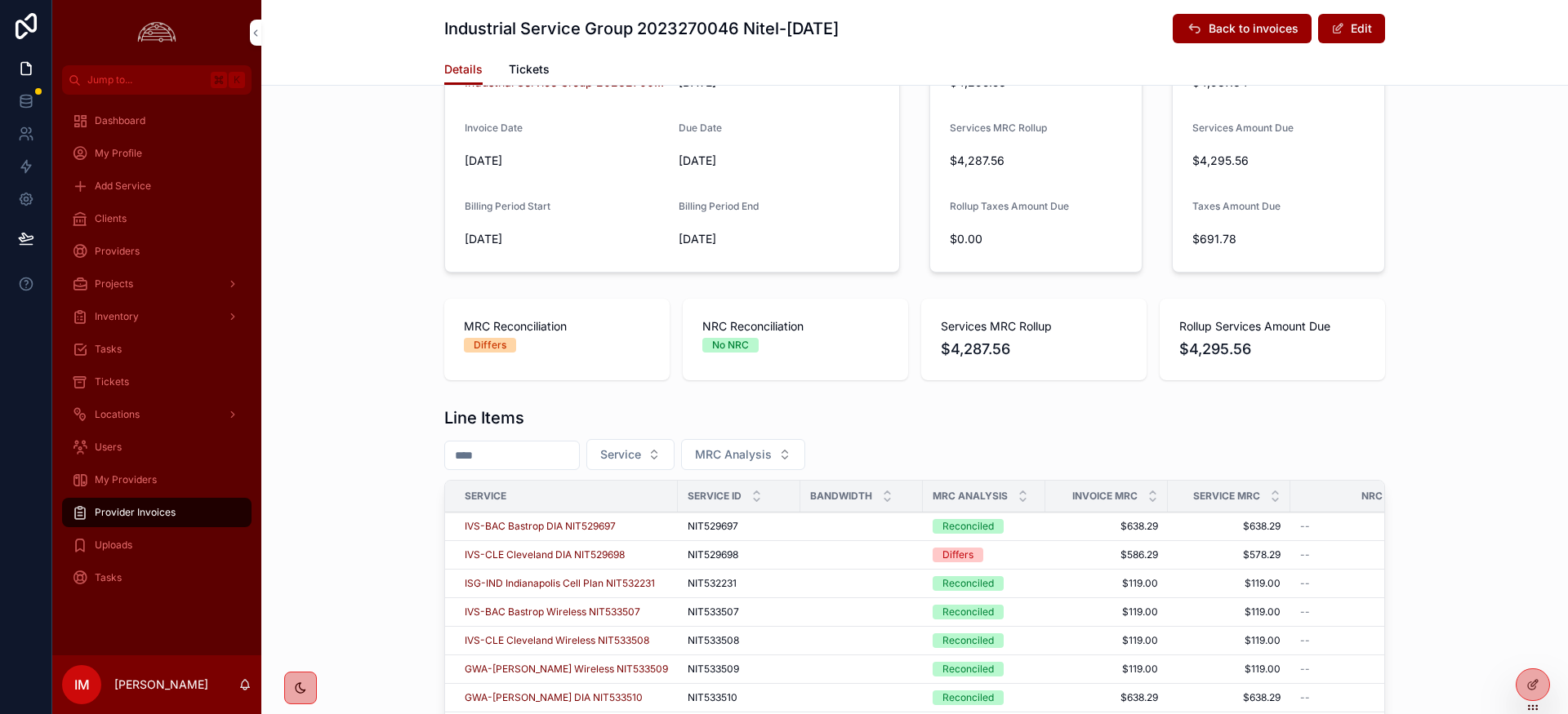
click at [152, 254] on div "Providers" at bounding box center [157, 251] width 169 height 26
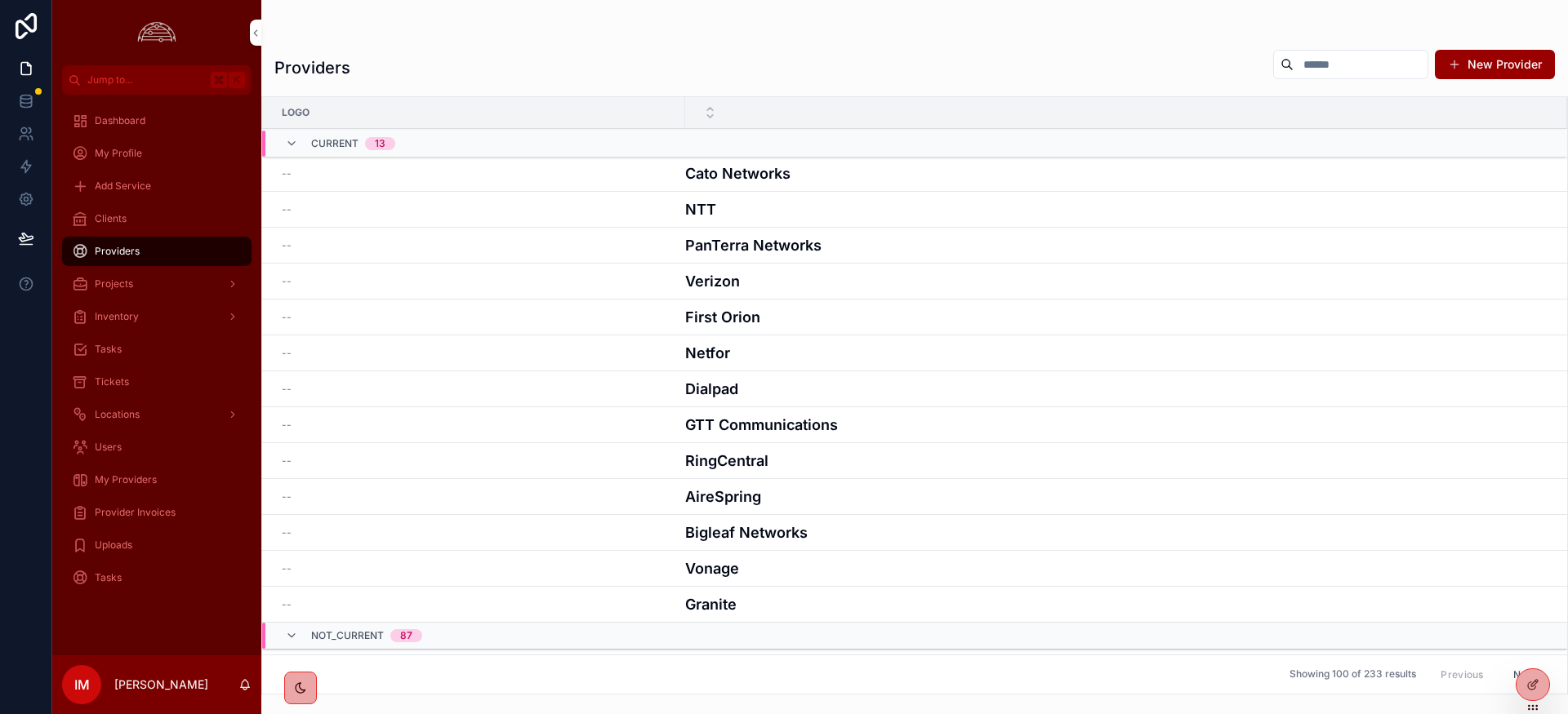
click at [149, 510] on span "Provider Invoices" at bounding box center [135, 513] width 81 height 13
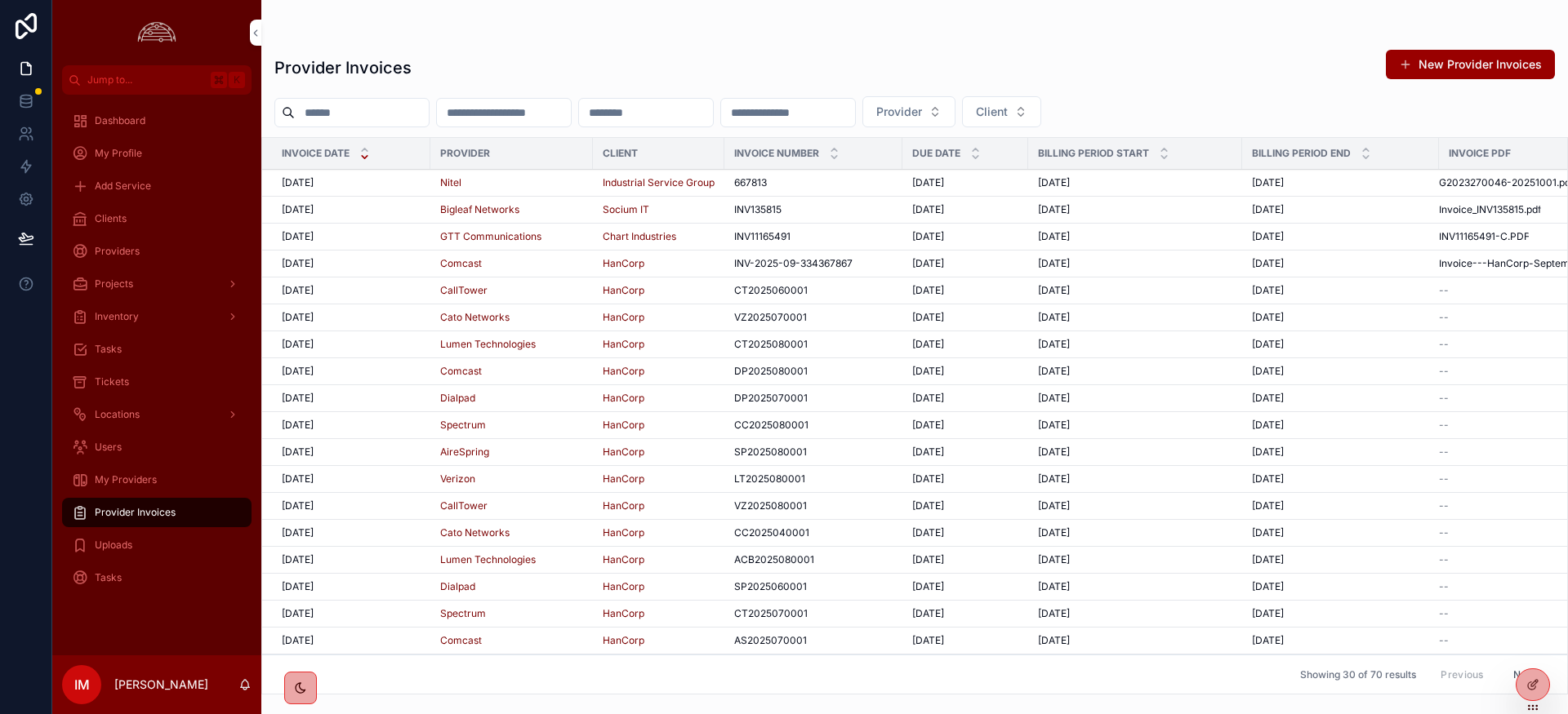
click at [142, 257] on div "Providers" at bounding box center [157, 251] width 169 height 26
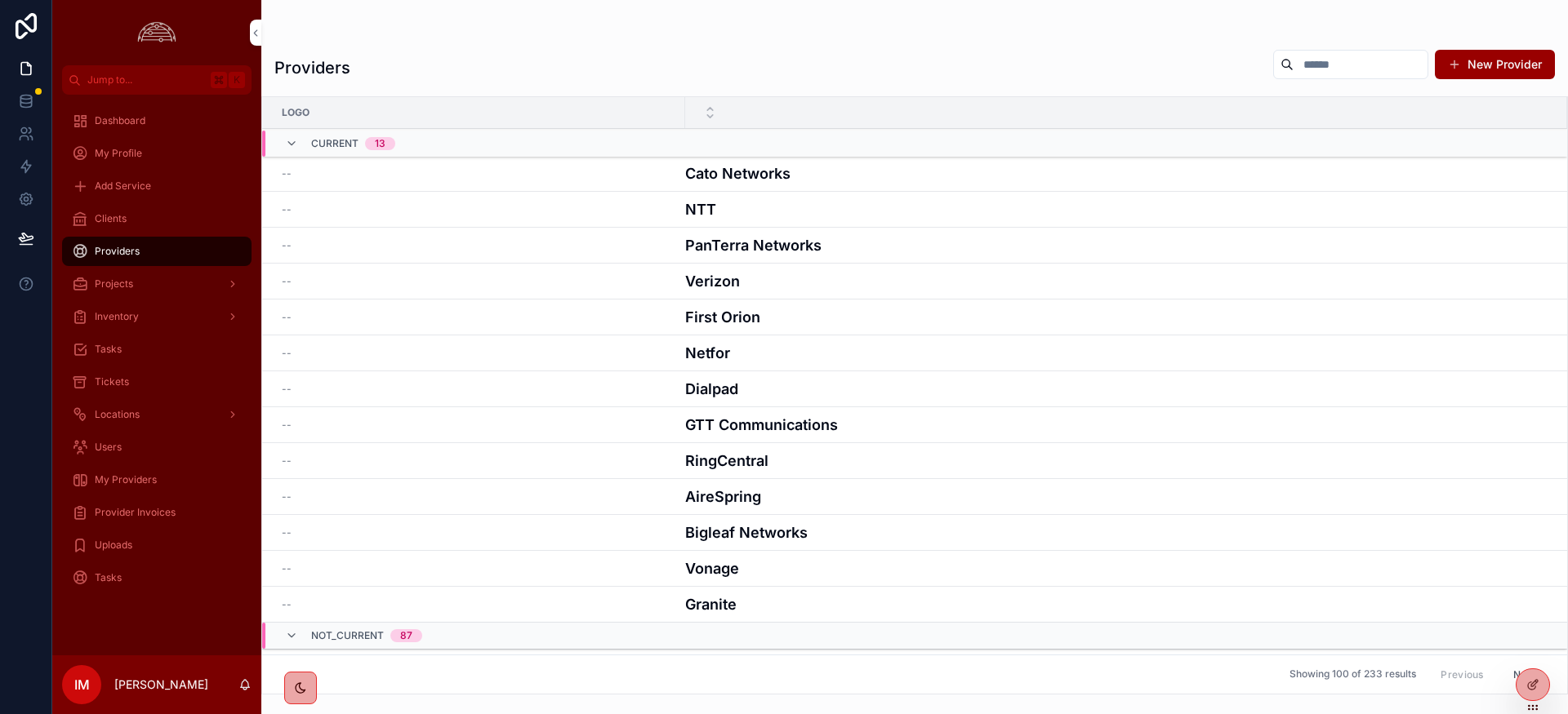
click at [150, 384] on div "Tickets" at bounding box center [157, 381] width 169 height 26
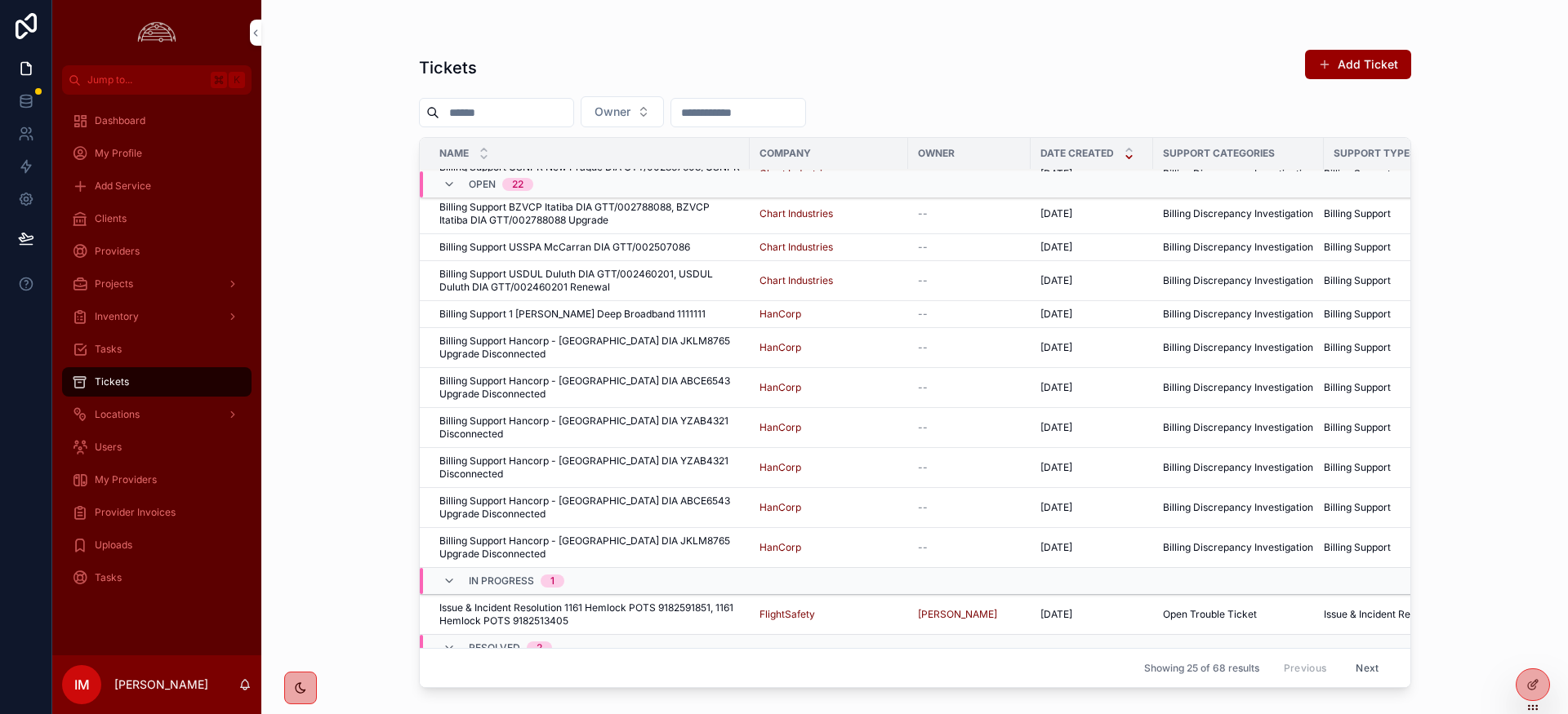
scroll to position [442, 0]
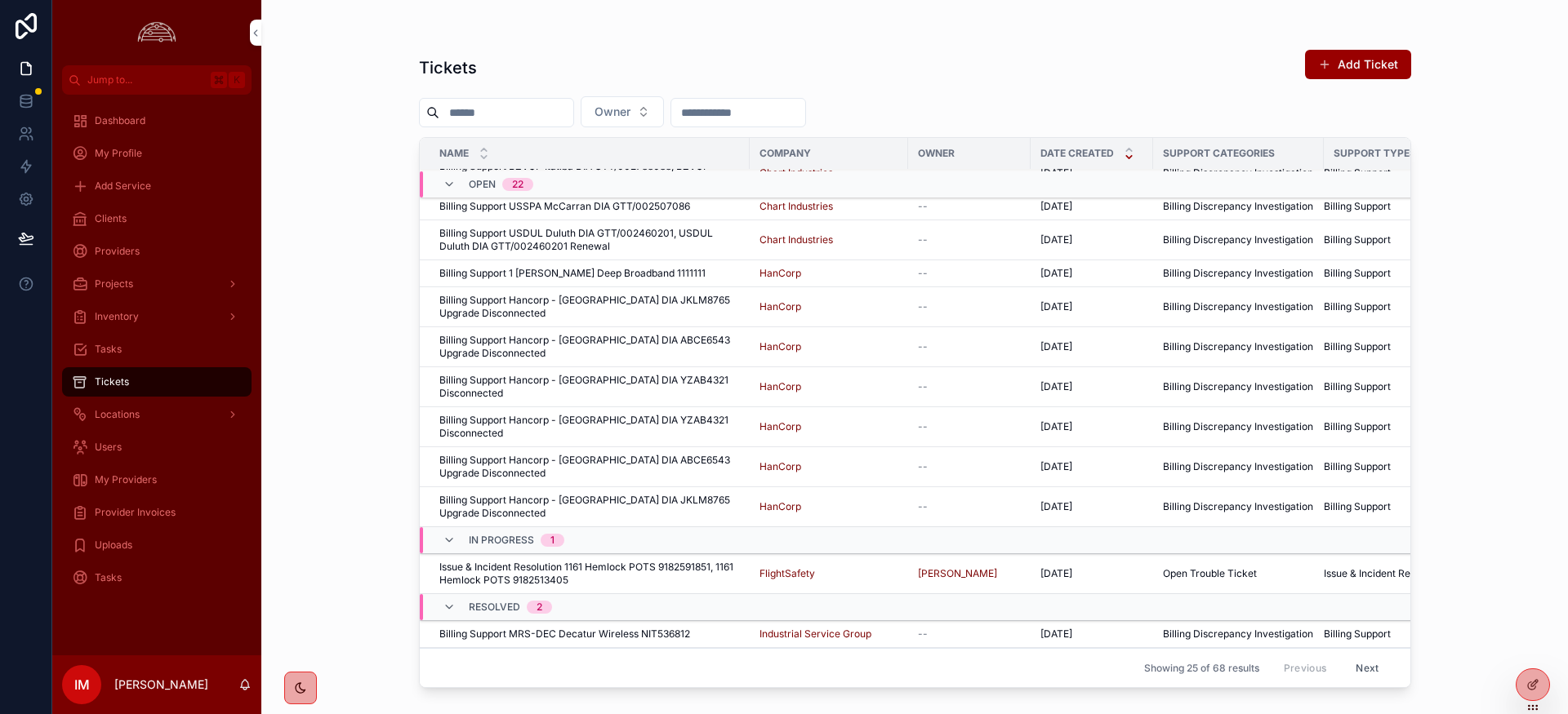
click at [595, 628] on span "Billing Support MRS-DEC Decatur Wireless NIT536812" at bounding box center [565, 634] width 251 height 13
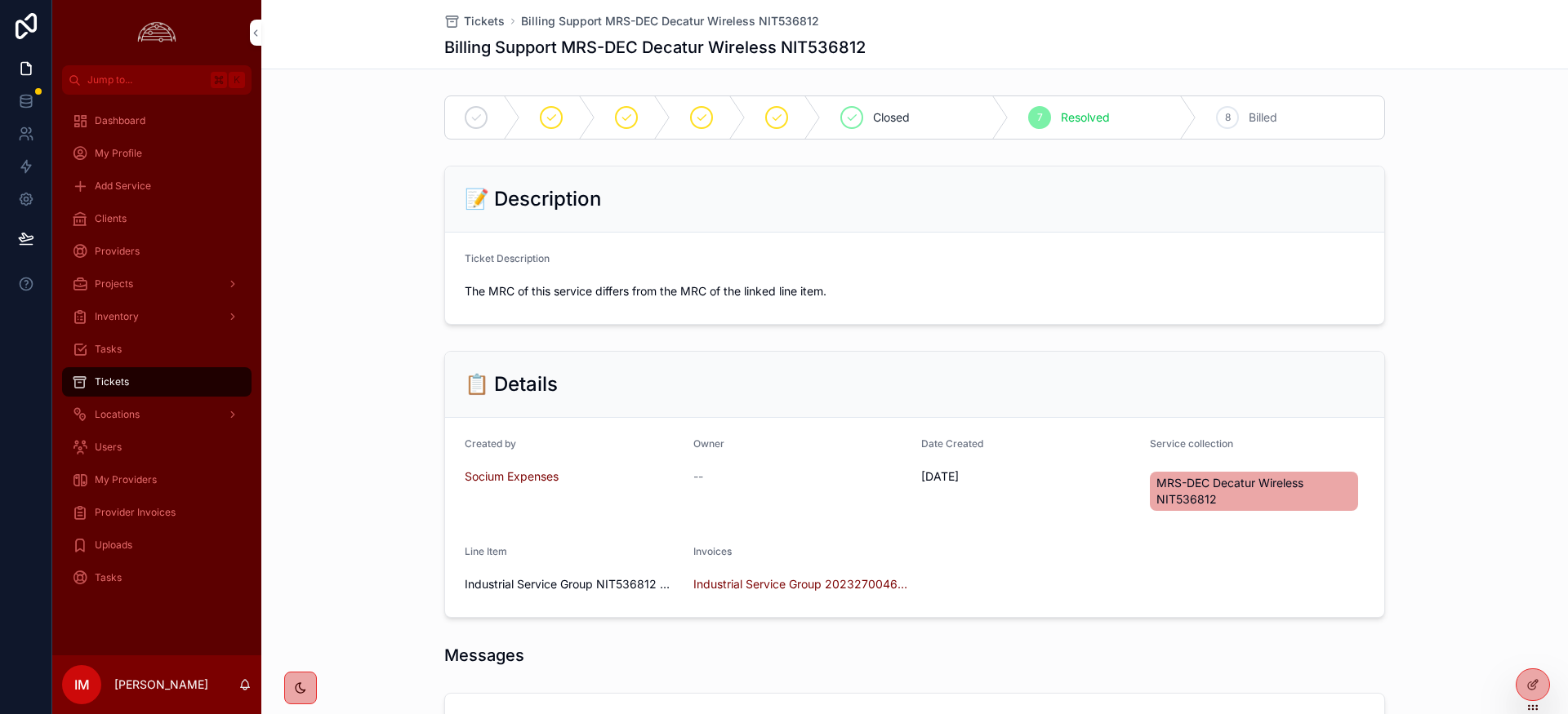
click at [472, 21] on span "Tickets" at bounding box center [483, 22] width 41 height 17
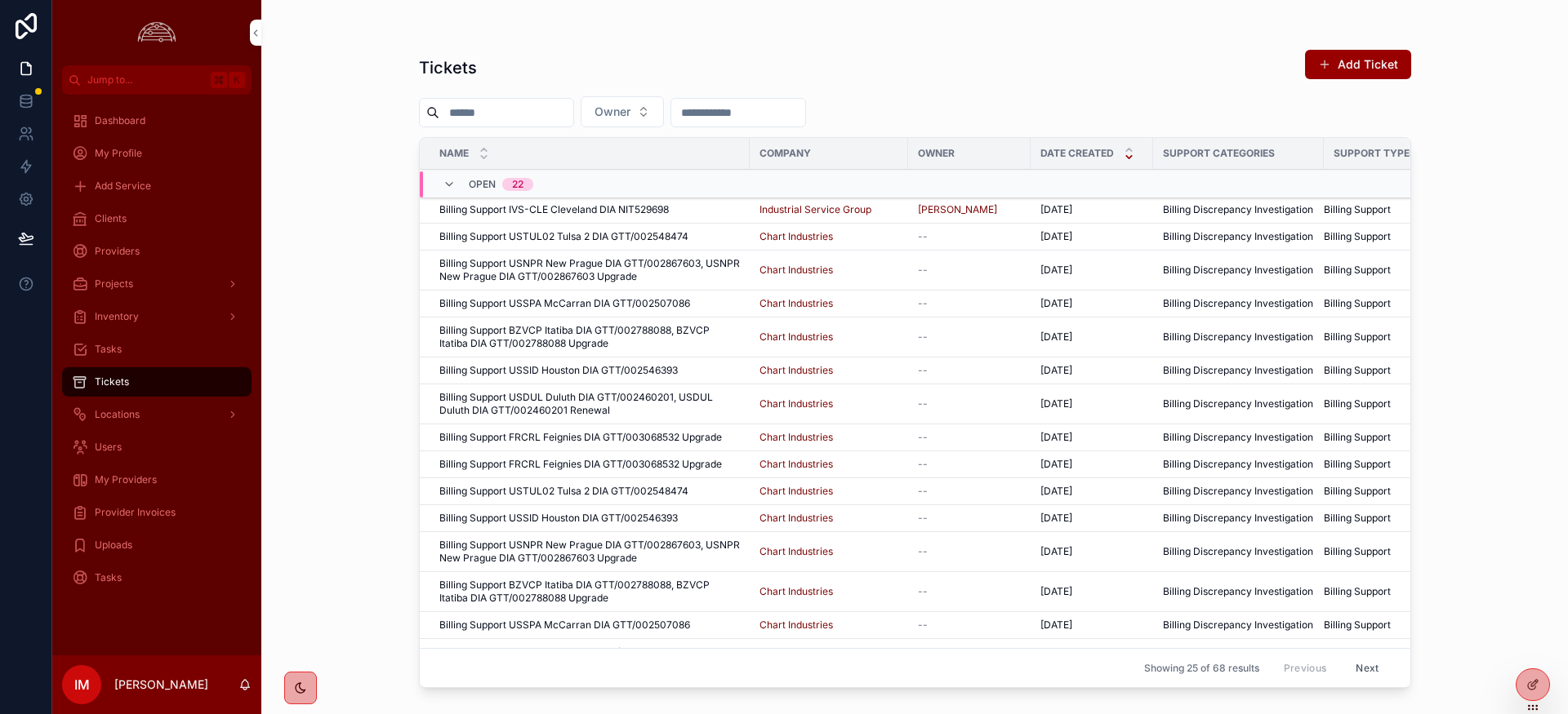
click at [590, 214] on span "Billing Support IVS-CLE Cleveland DIA NIT529698" at bounding box center [554, 210] width 229 height 13
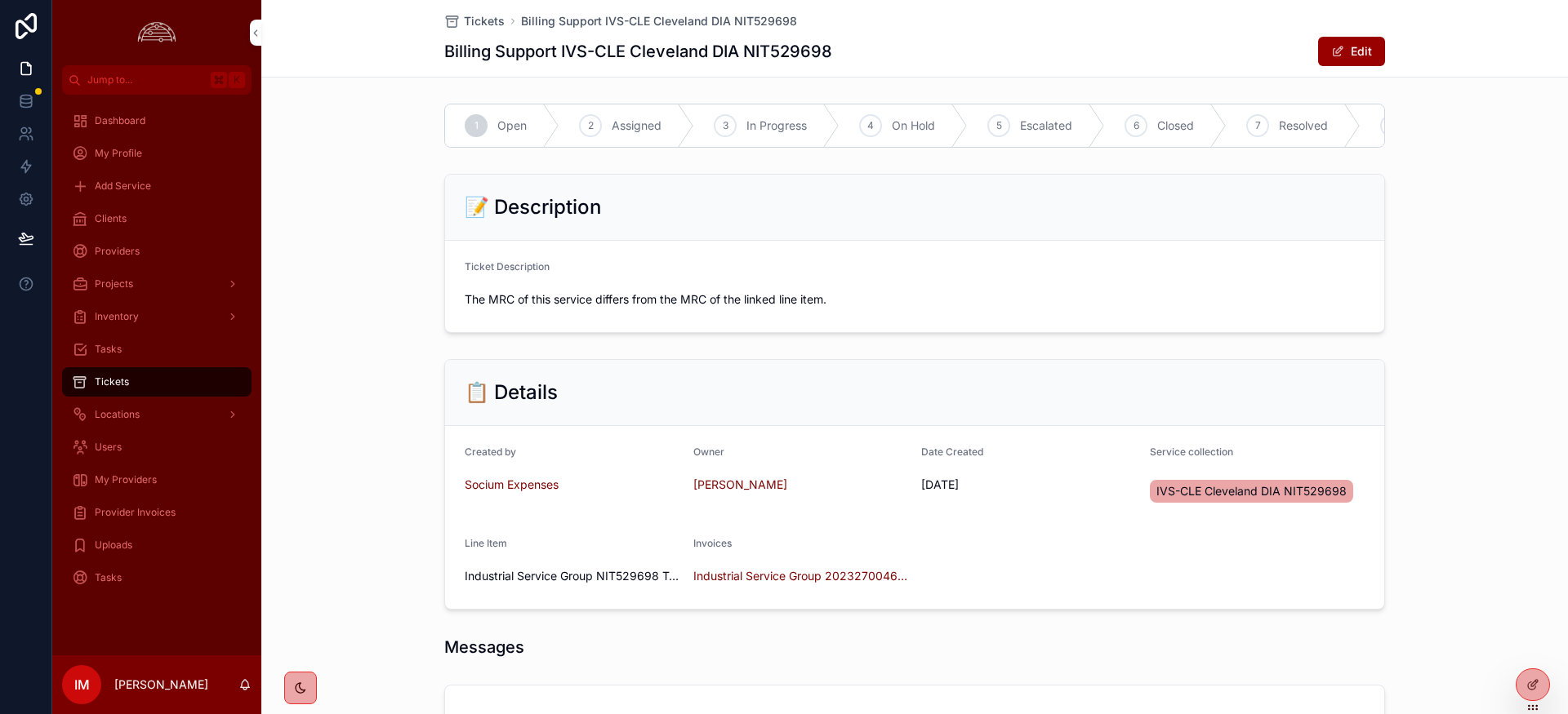
click at [786, 129] on span "In Progress" at bounding box center [777, 126] width 61 height 17
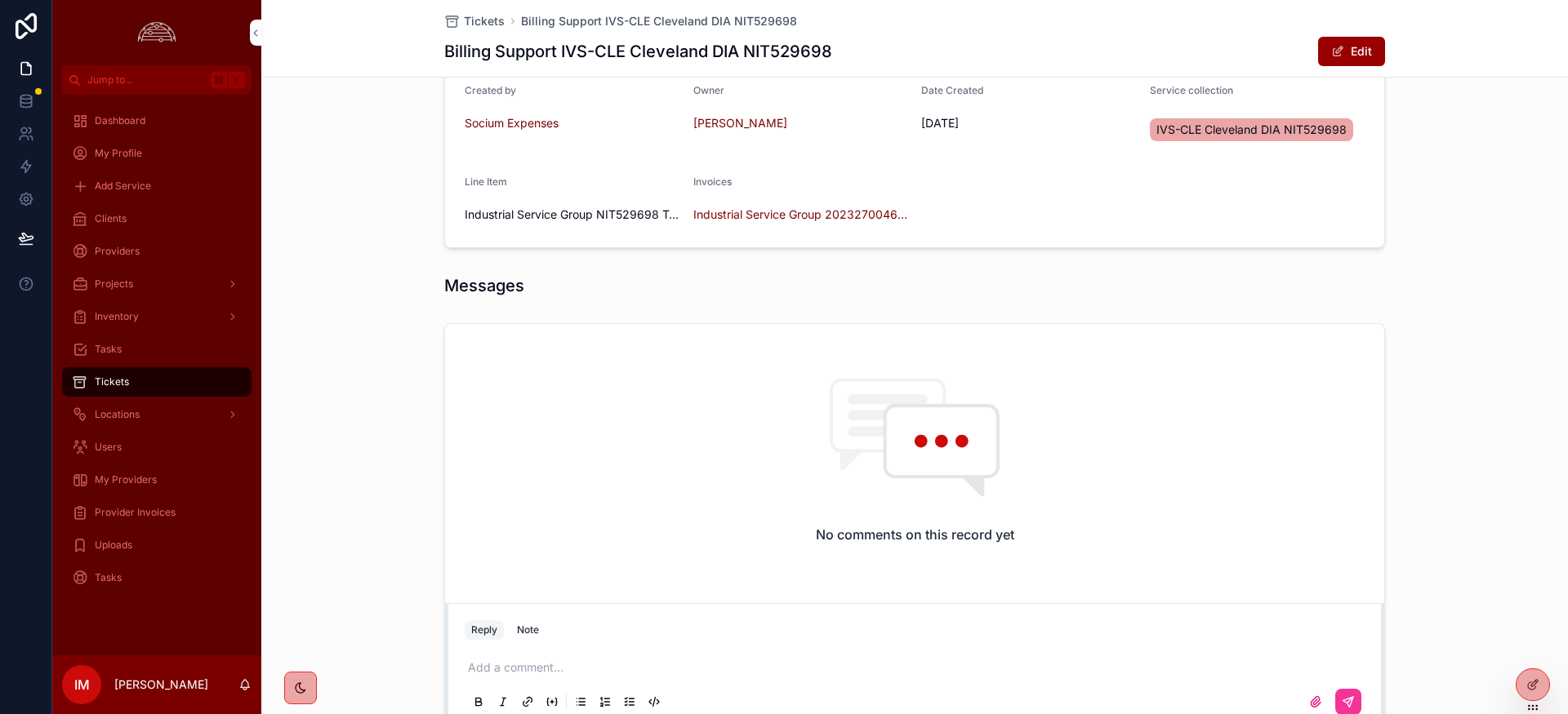
scroll to position [487, 0]
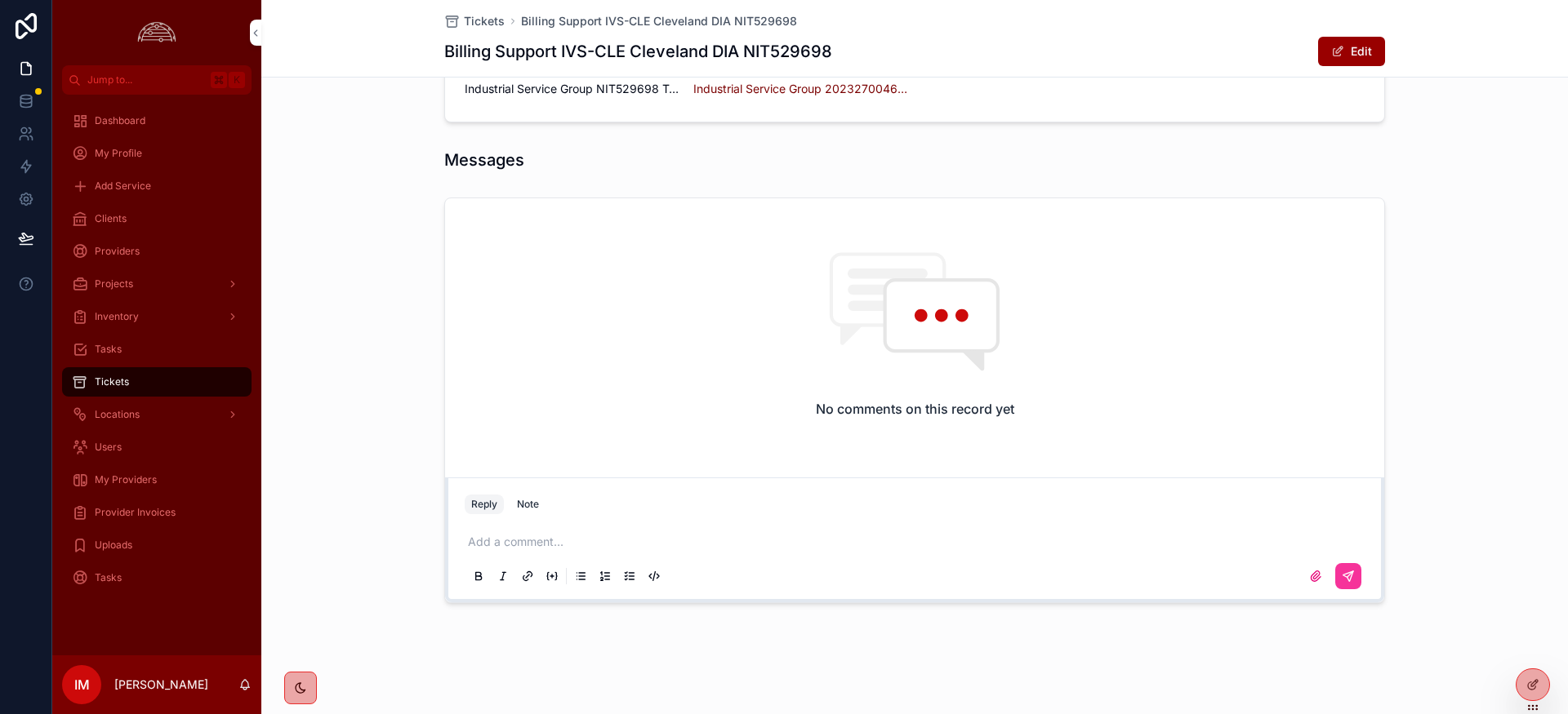
click at [528, 549] on p "scrollable content" at bounding box center [917, 542] width 899 height 17
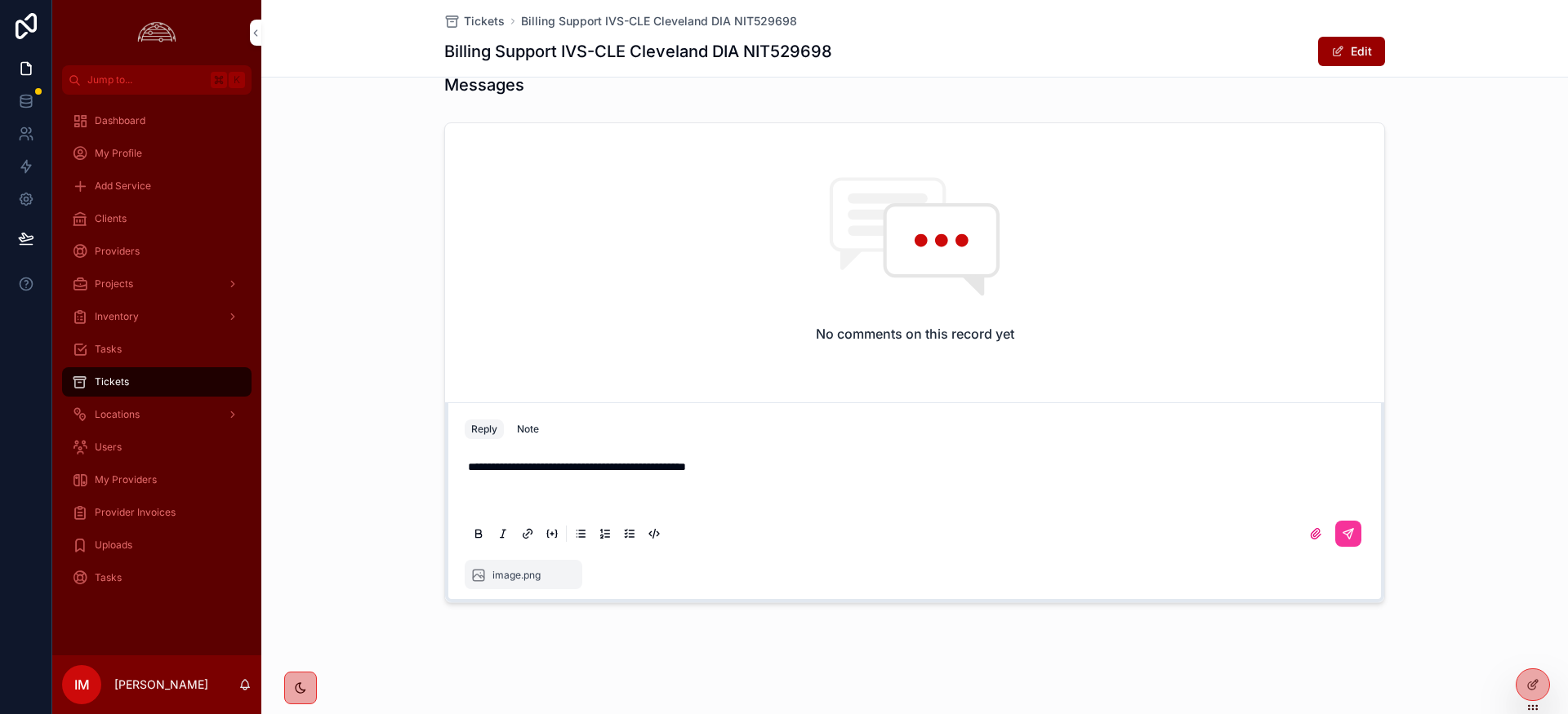
scroll to position [502, 0]
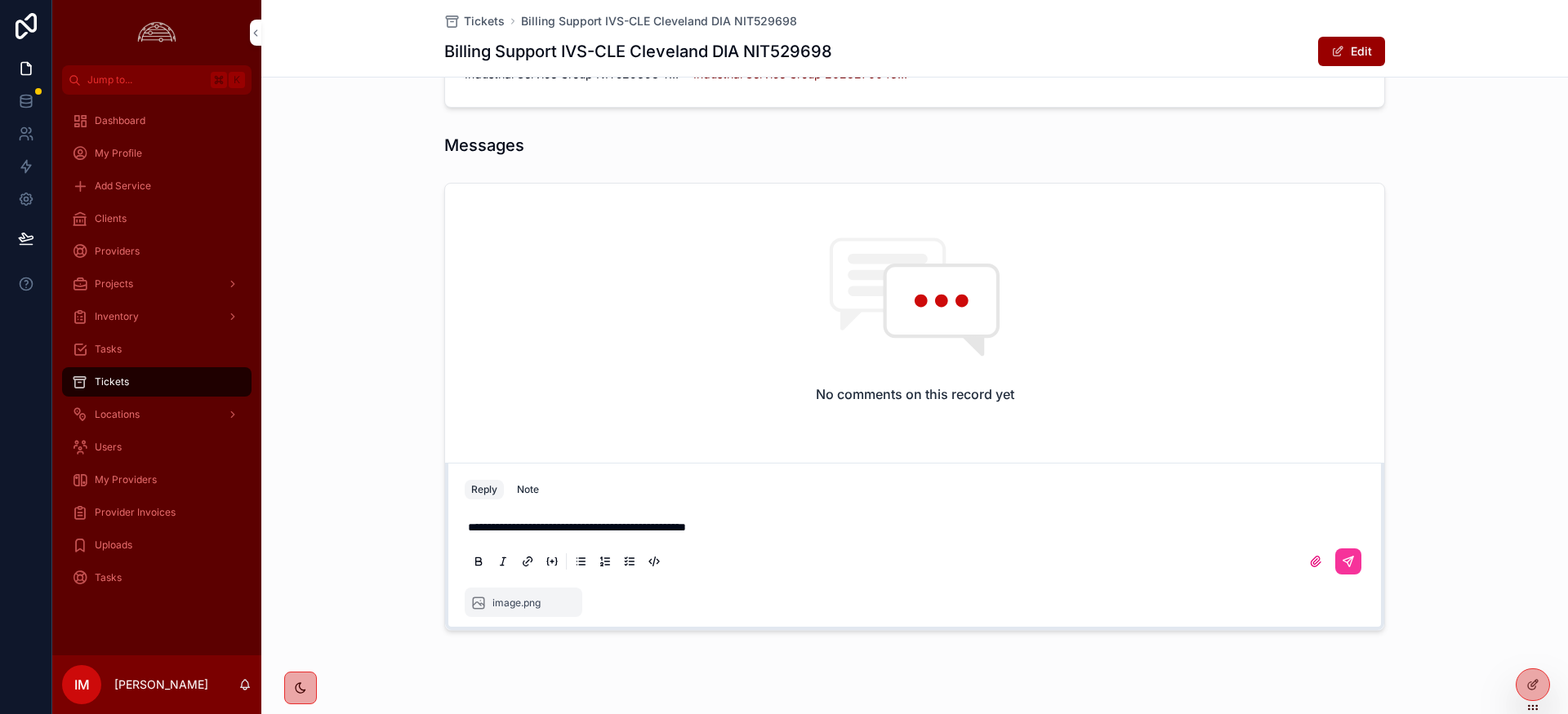
click at [1343, 560] on icon "scrollable content" at bounding box center [1348, 562] width 10 height 10
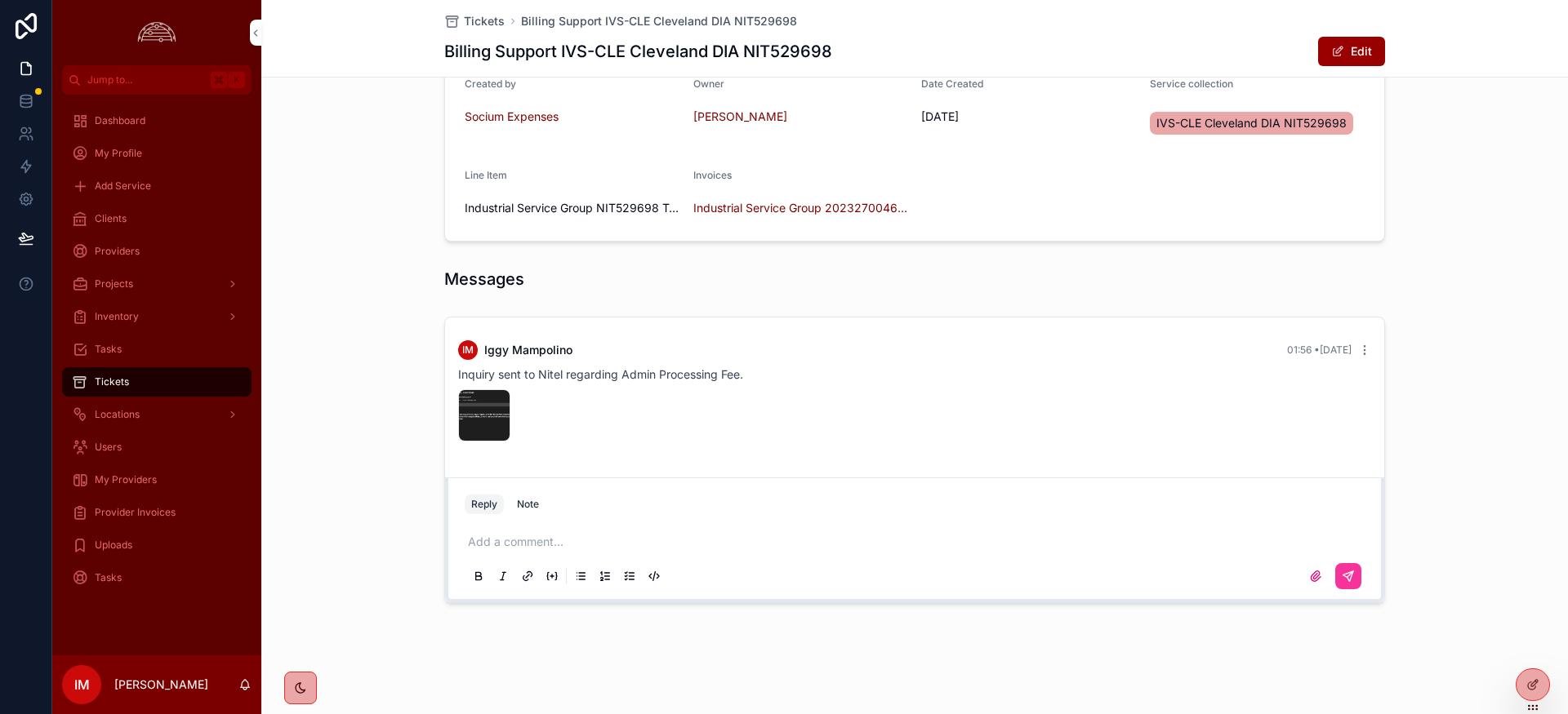
scroll to position [368, 0]
click at [489, 24] on span "Tickets" at bounding box center [483, 22] width 41 height 17
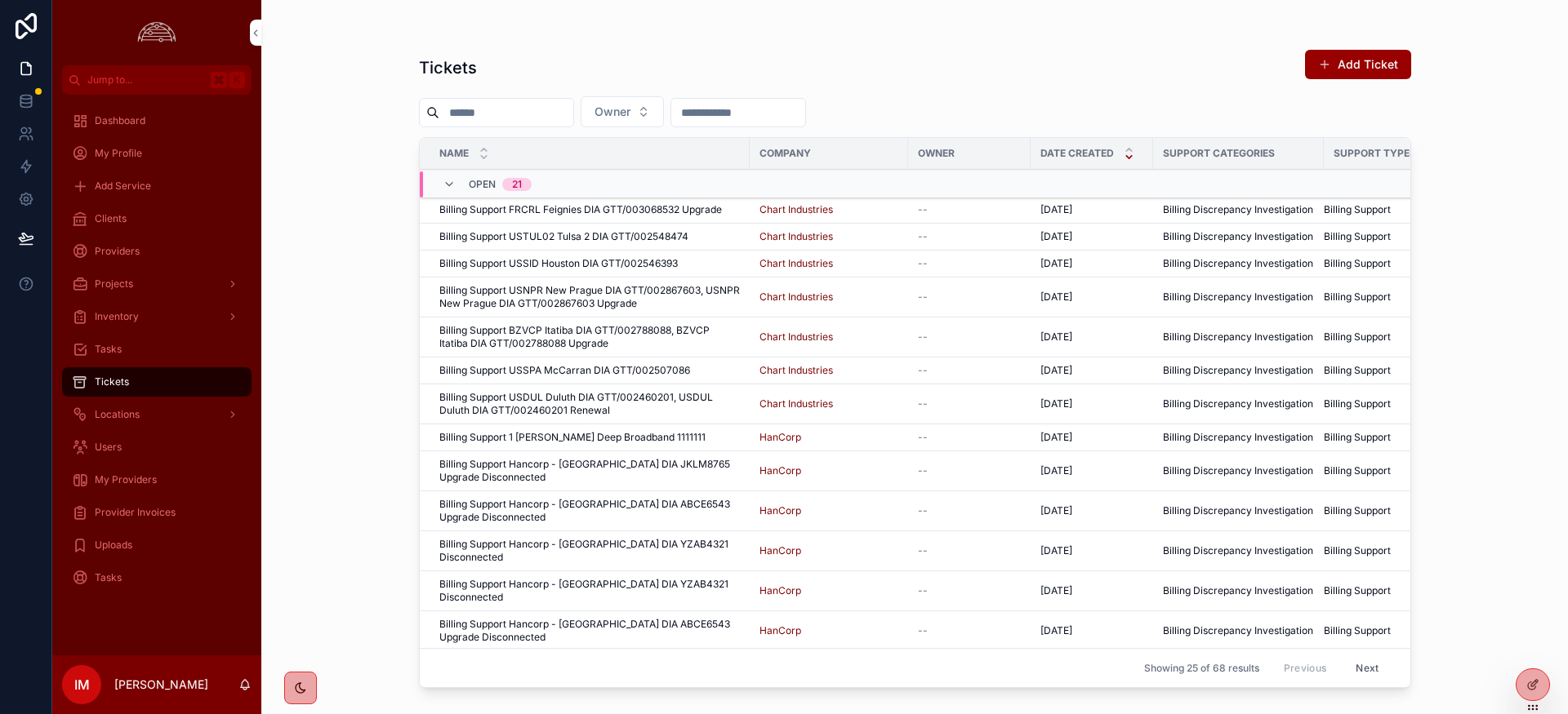
scroll to position [442, 0]
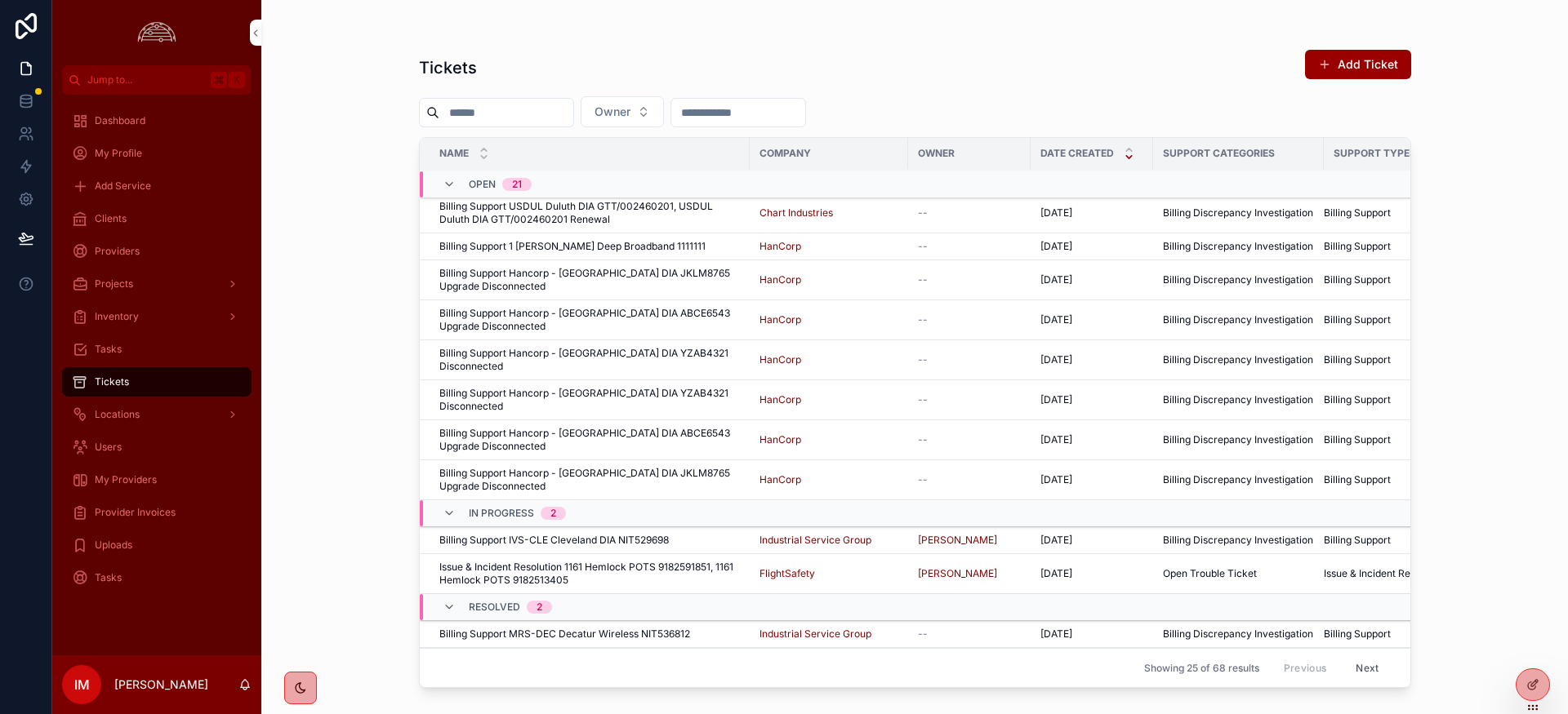
click at [1368, 664] on button "Next" at bounding box center [1366, 668] width 46 height 25
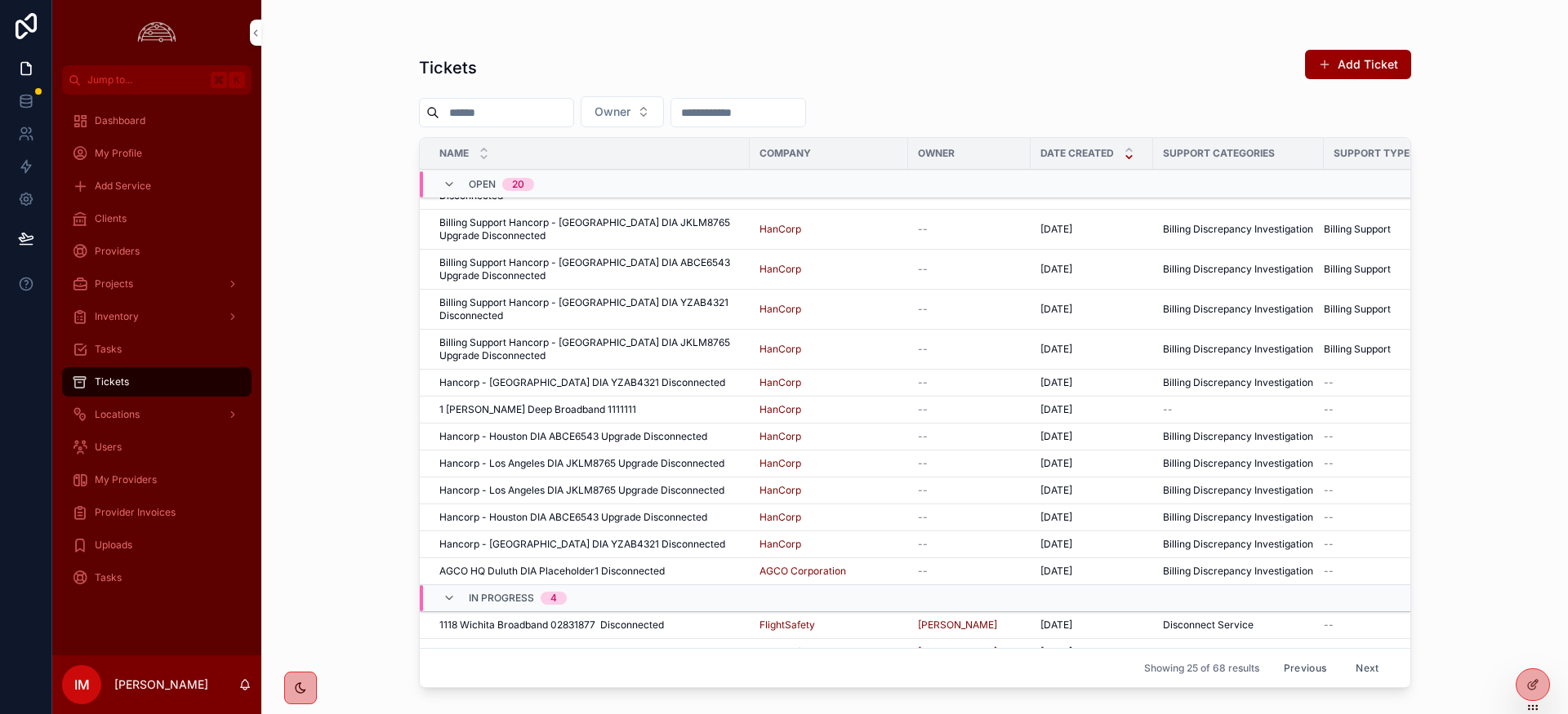
scroll to position [379, 0]
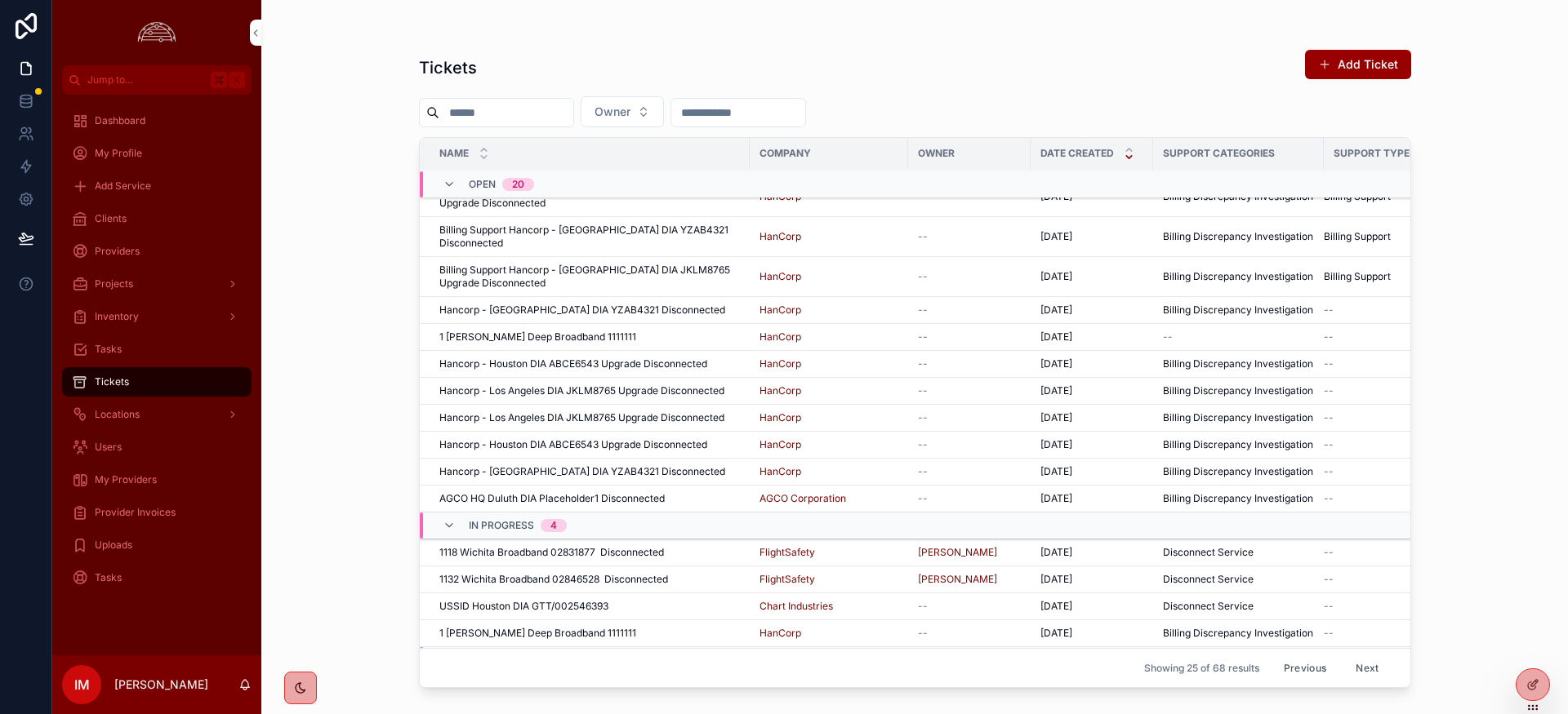
click at [1306, 674] on div "Name Company Owner Date Created Support Categories Support Types Open 20 Billin…" at bounding box center [914, 413] width 991 height 550
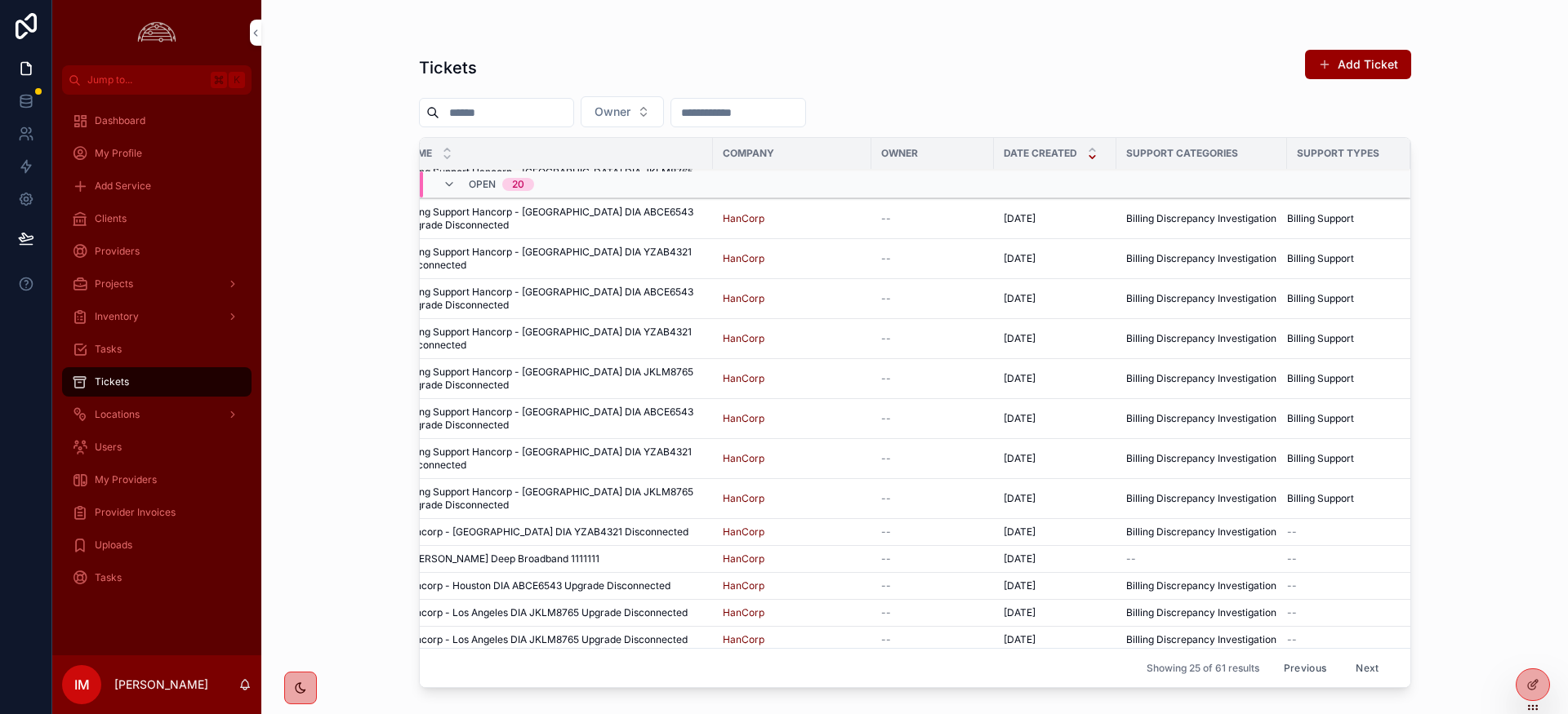
scroll to position [379, 37]
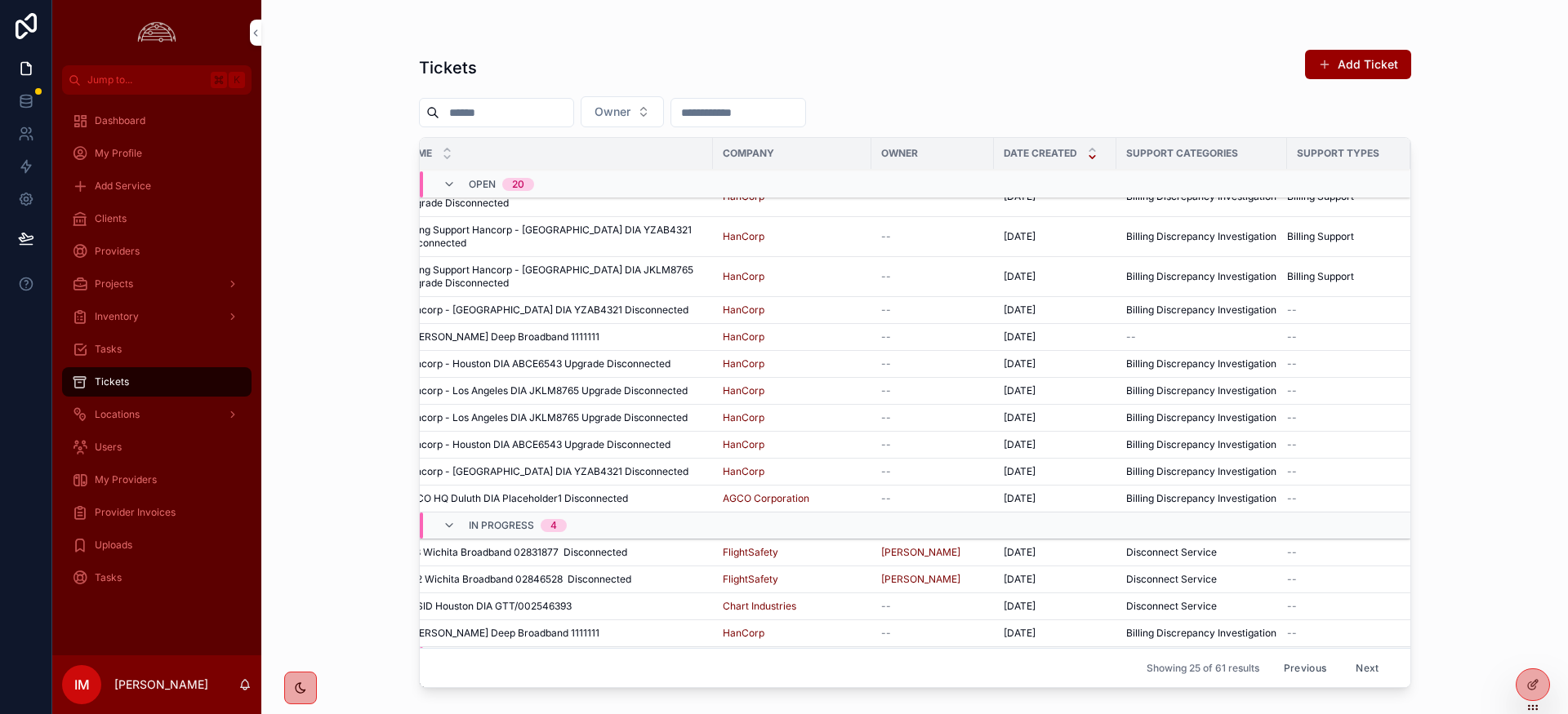
click at [1313, 673] on button "Previous" at bounding box center [1305, 668] width 66 height 25
